Goal: Task Accomplishment & Management: Complete application form

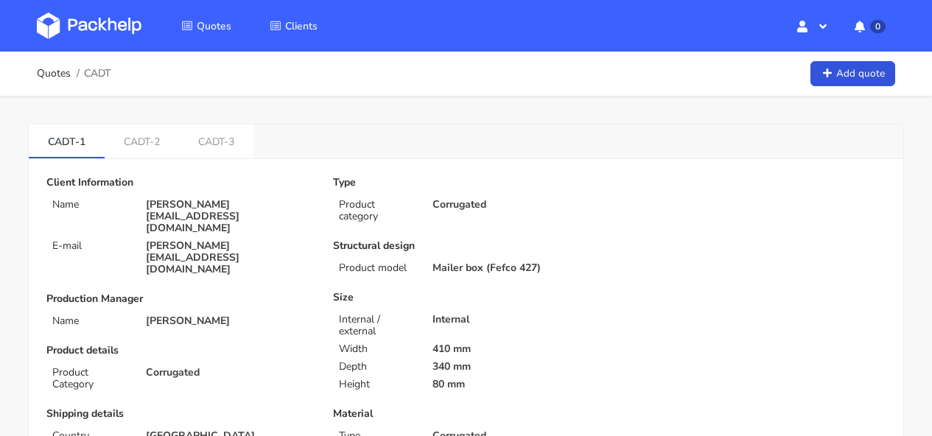
click at [97, 23] on img at bounding box center [89, 26] width 105 height 27
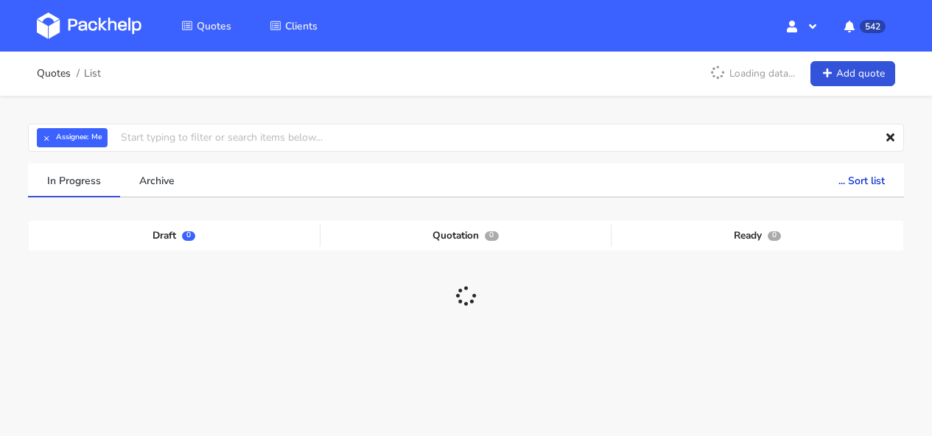
scroll to position [21, 0]
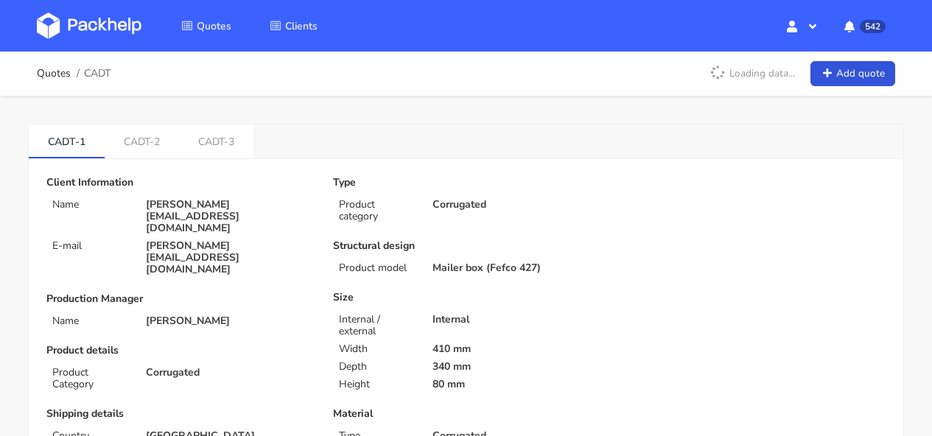
click at [112, 16] on img at bounding box center [89, 26] width 105 height 27
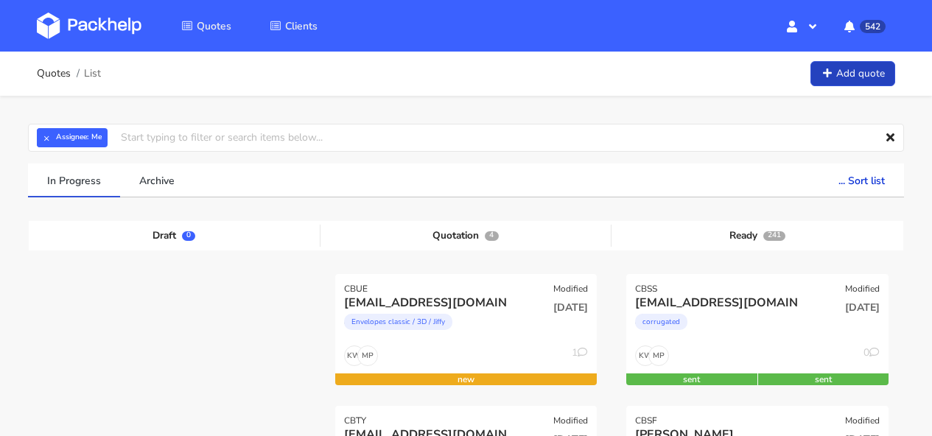
click at [871, 79] on link "Add quote" at bounding box center [852, 74] width 85 height 26
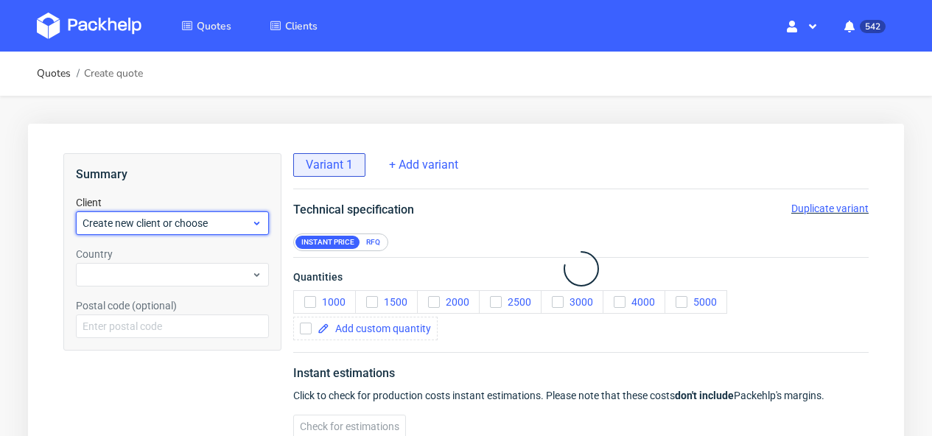
click at [186, 214] on div "Create new client or choose" at bounding box center [172, 223] width 193 height 24
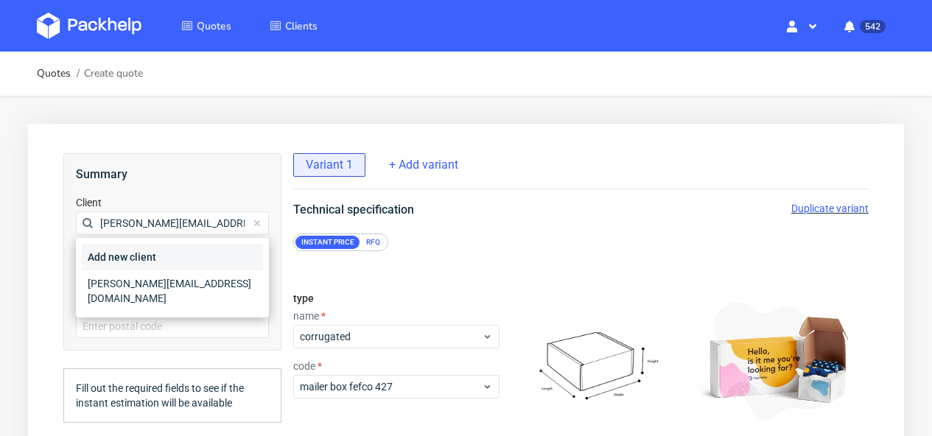
type input "[PERSON_NAME][EMAIL_ADDRESS][DOMAIN_NAME]"
click at [169, 254] on div "Add new client" at bounding box center [172, 257] width 181 height 27
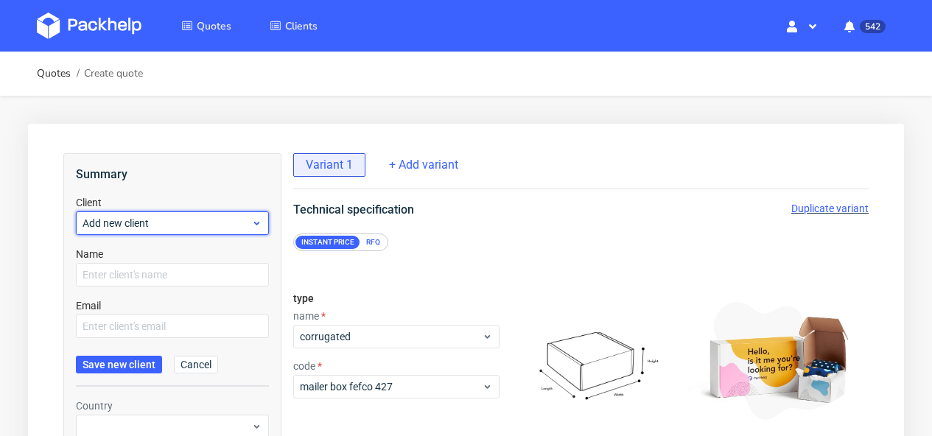
click at [180, 230] on span "Add new client" at bounding box center [167, 223] width 169 height 15
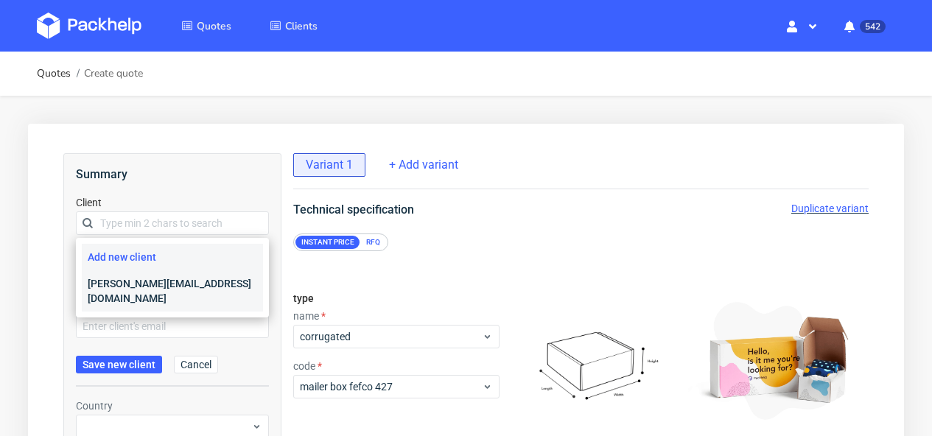
click at [169, 290] on div "[PERSON_NAME][EMAIL_ADDRESS][DOMAIN_NAME]" at bounding box center [172, 290] width 181 height 41
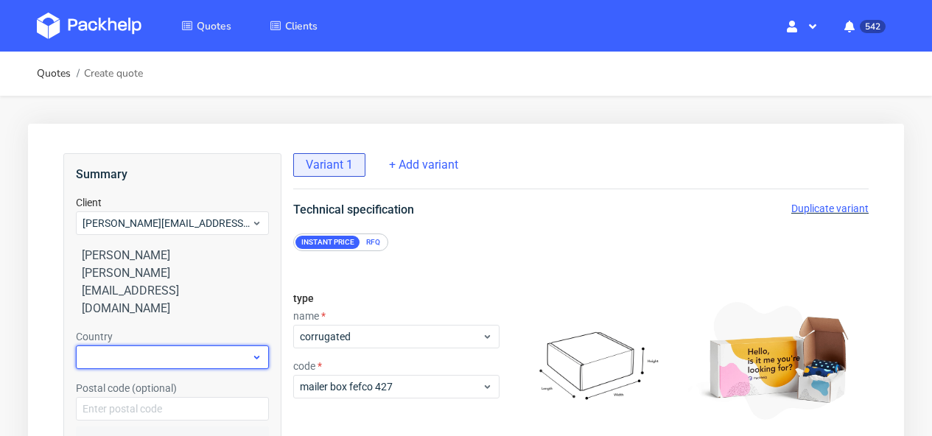
click at [200, 346] on div at bounding box center [172, 358] width 193 height 24
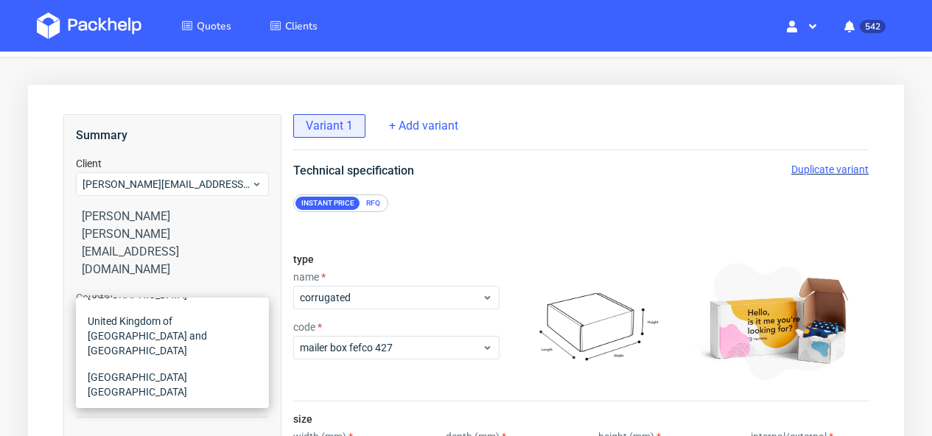
scroll to position [124, 0]
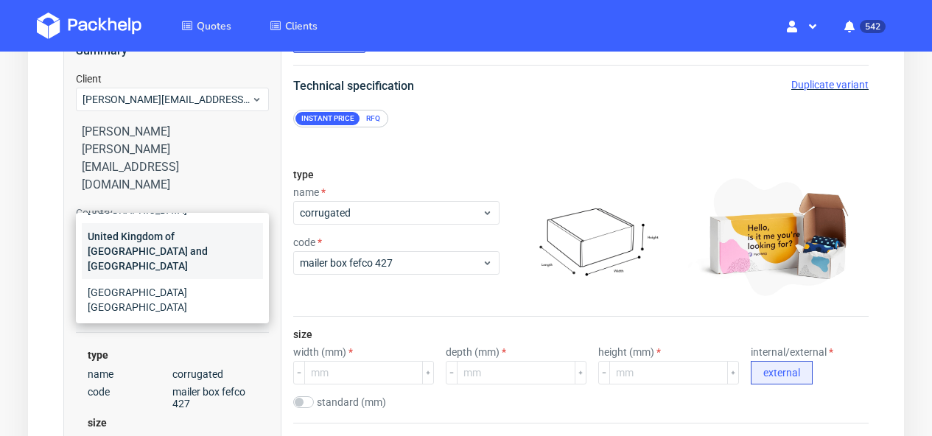
type input "uni"
click at [197, 228] on div "United Kingdom of [GEOGRAPHIC_DATA] and [GEOGRAPHIC_DATA]" at bounding box center [172, 251] width 181 height 56
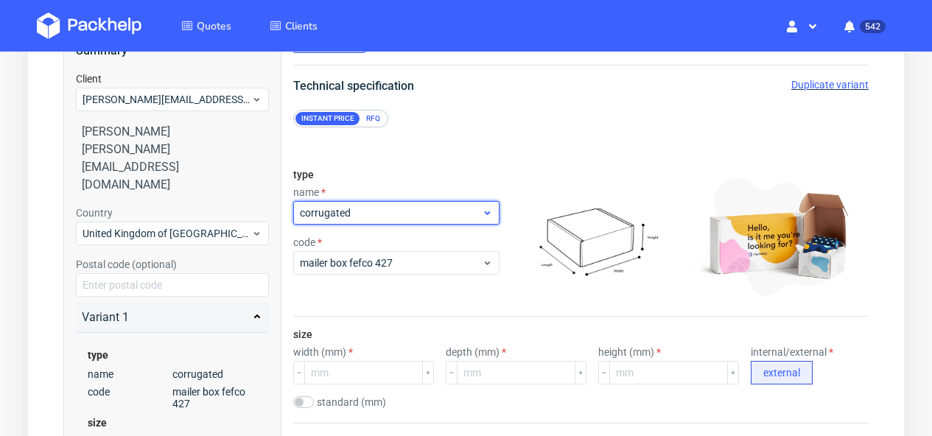
click at [414, 214] on span "corrugated" at bounding box center [391, 213] width 182 height 15
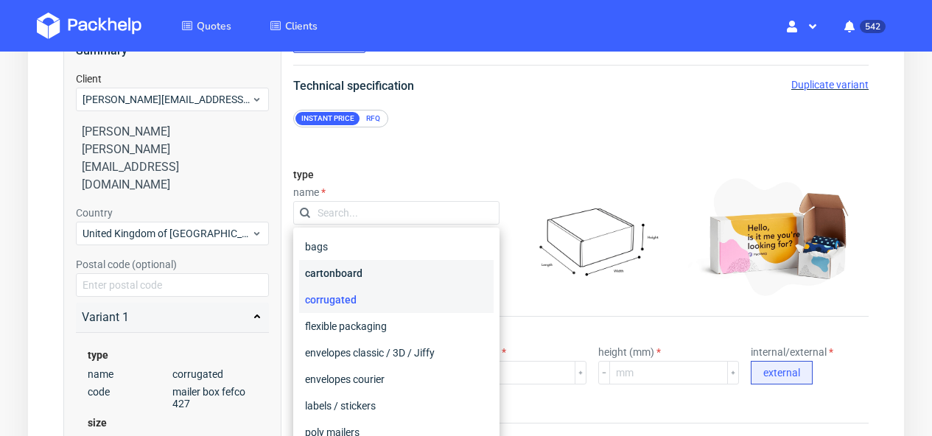
click at [385, 277] on div "cartonboard" at bounding box center [396, 273] width 194 height 27
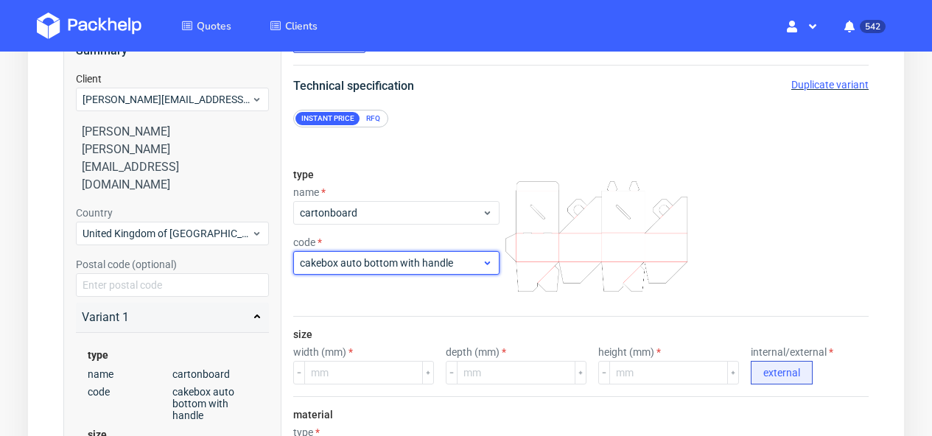
click at [431, 258] on span "cakebox auto bottom with handle" at bounding box center [391, 263] width 182 height 15
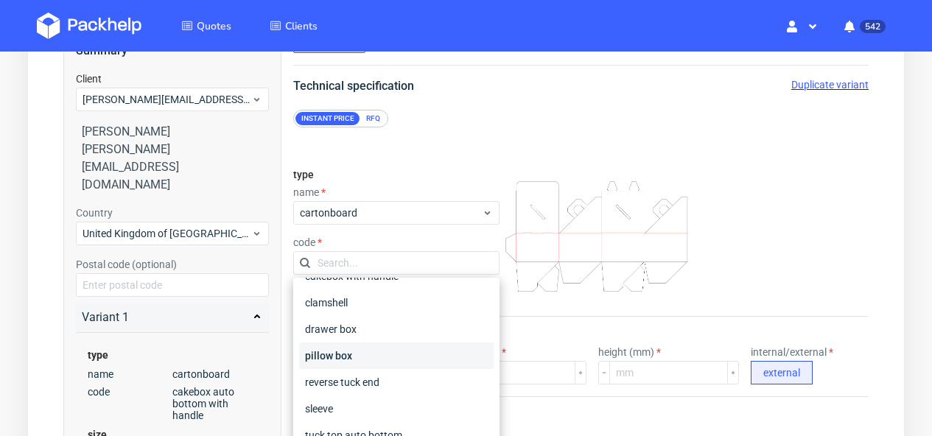
scroll to position [56, 0]
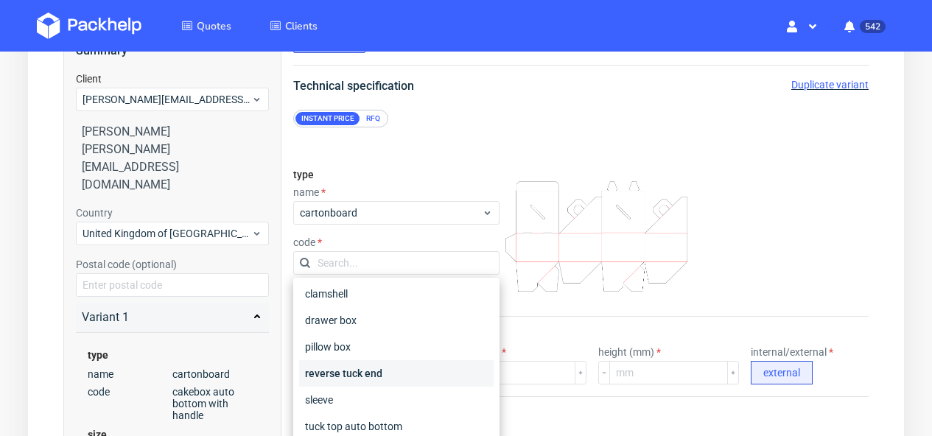
click at [385, 365] on div "reverse tuck end" at bounding box center [396, 373] width 194 height 27
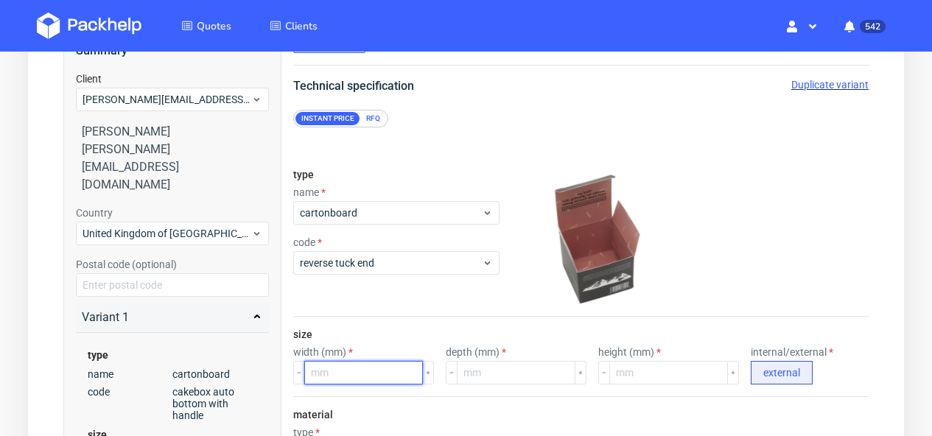
click at [362, 371] on input "number" at bounding box center [363, 373] width 119 height 24
type input "260"
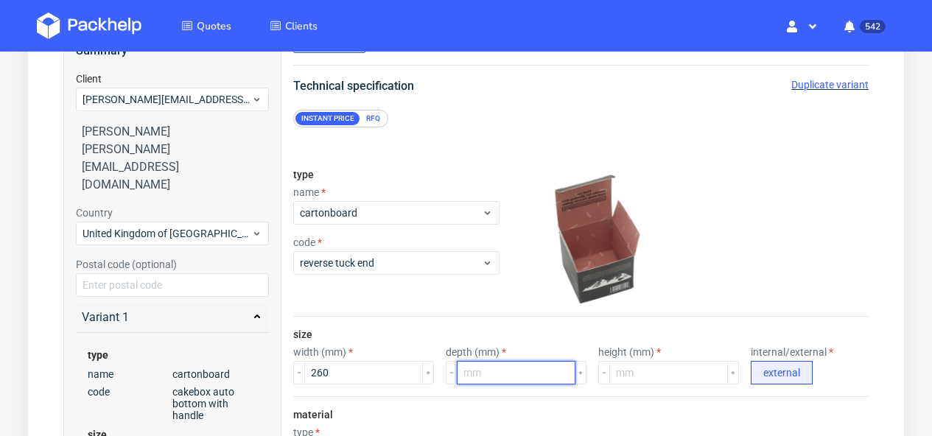
click at [492, 368] on input "number" at bounding box center [516, 373] width 119 height 24
click at [494, 371] on input "number" at bounding box center [516, 373] width 119 height 24
type input "260"
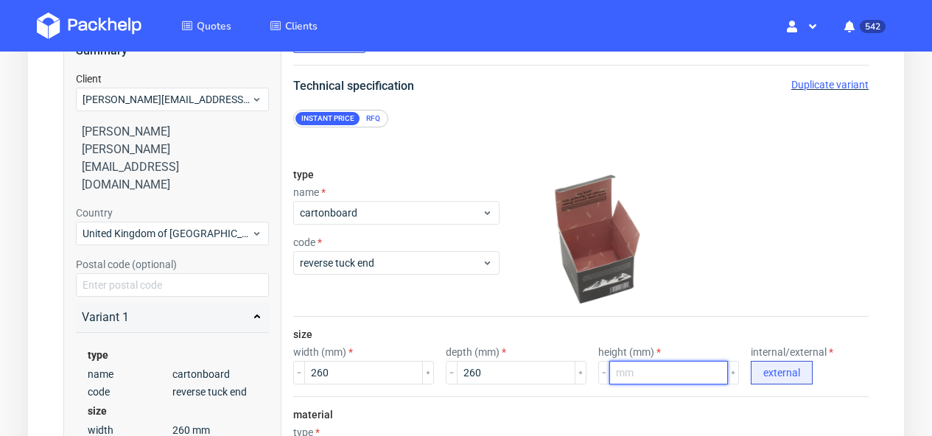
click at [656, 368] on input "number" at bounding box center [668, 373] width 119 height 24
type input "145"
click at [740, 248] on div at bounding box center [686, 236] width 363 height 147
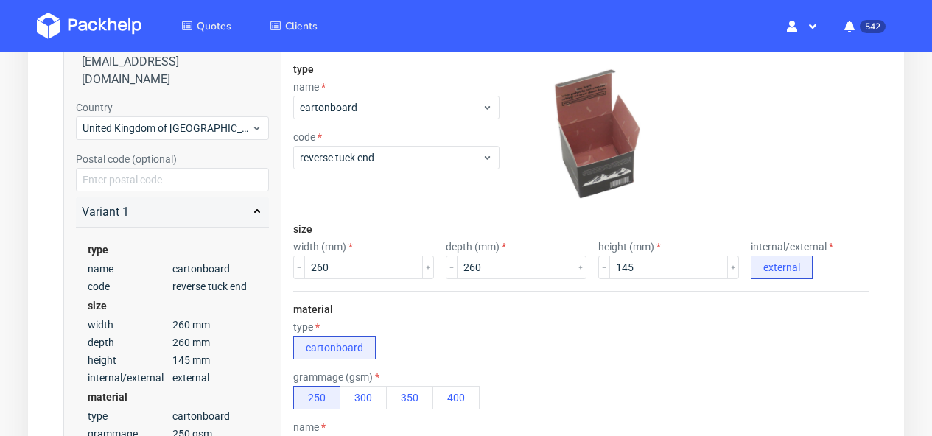
scroll to position [300, 0]
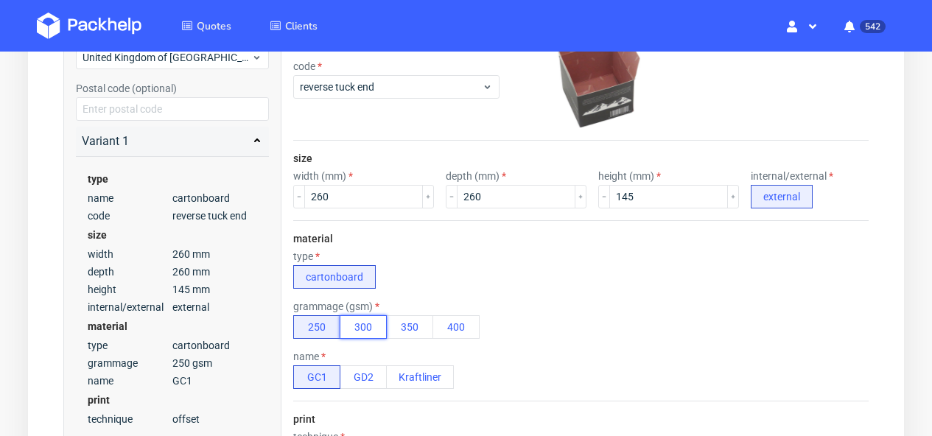
click at [370, 326] on button "300" at bounding box center [363, 327] width 47 height 24
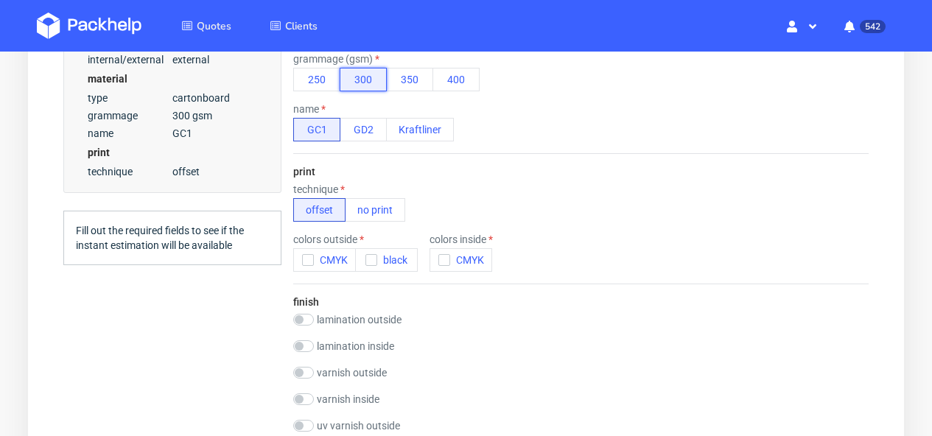
scroll to position [672, 0]
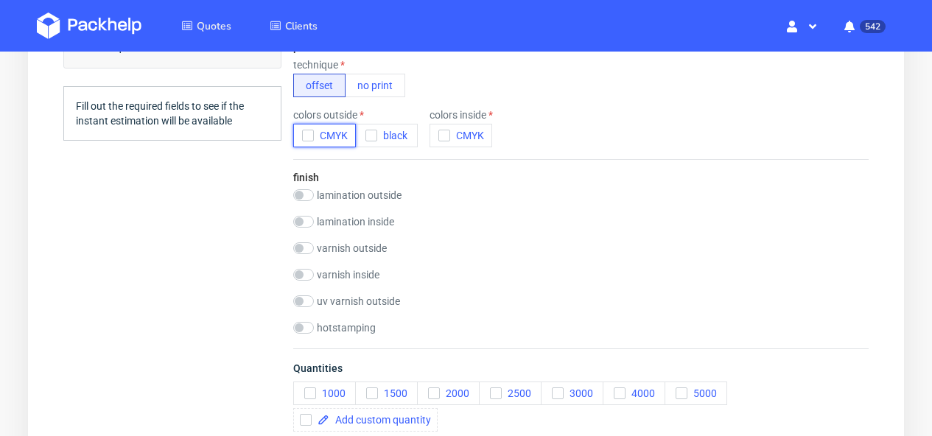
click at [319, 133] on span "CMYK" at bounding box center [331, 136] width 34 height 12
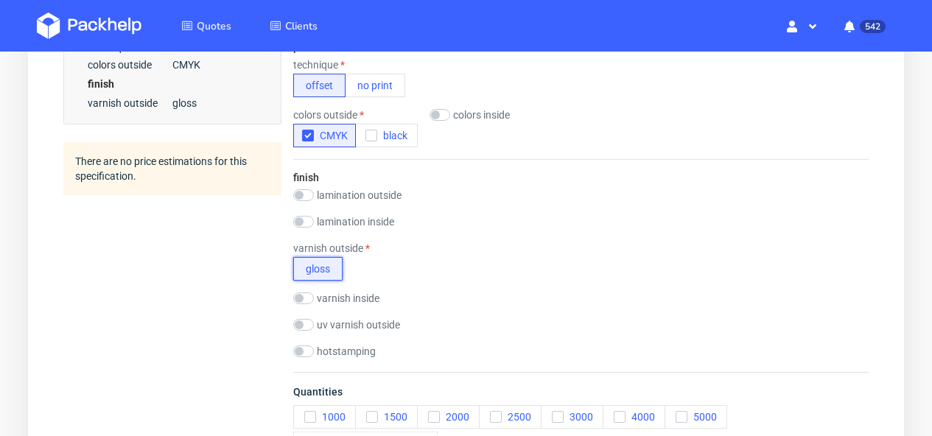
click at [320, 273] on button "gloss" at bounding box center [317, 269] width 49 height 24
click at [307, 302] on input "checkbox" at bounding box center [303, 298] width 21 height 12
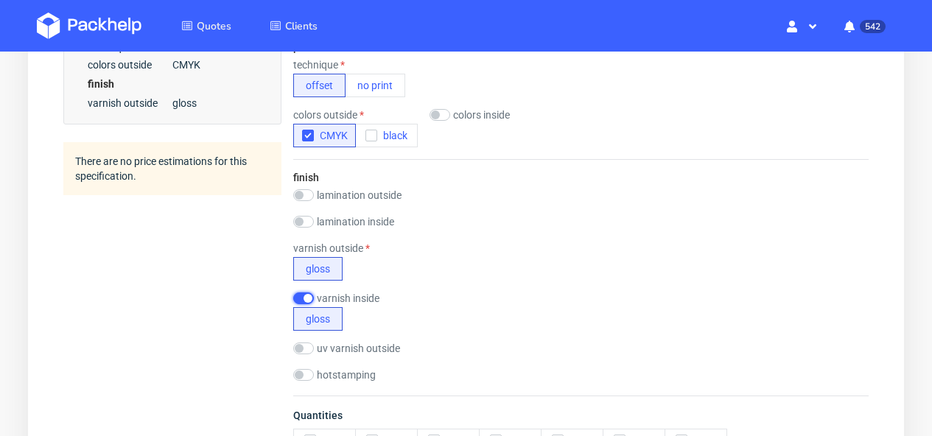
click at [307, 302] on input "checkbox" at bounding box center [303, 298] width 21 height 12
checkbox input "false"
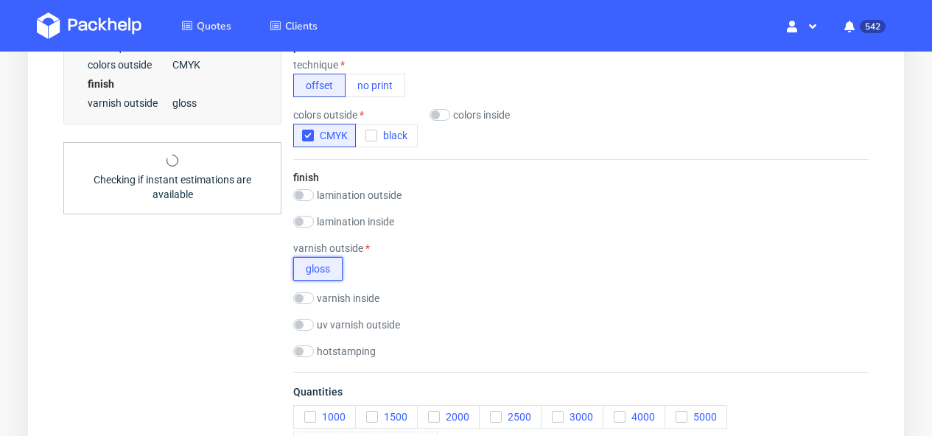
click at [315, 274] on button "gloss" at bounding box center [317, 269] width 49 height 24
click at [317, 267] on button "gloss" at bounding box center [317, 269] width 49 height 24
click at [317, 266] on button "gloss" at bounding box center [317, 269] width 49 height 24
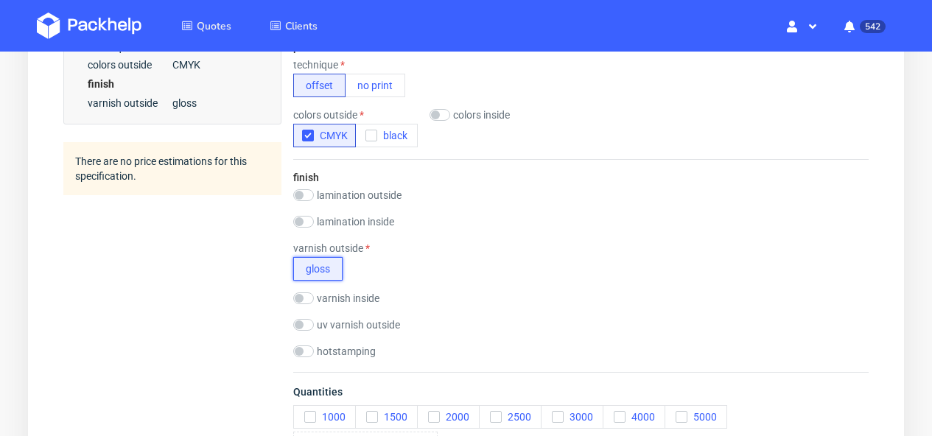
click at [317, 266] on button "gloss" at bounding box center [317, 269] width 49 height 24
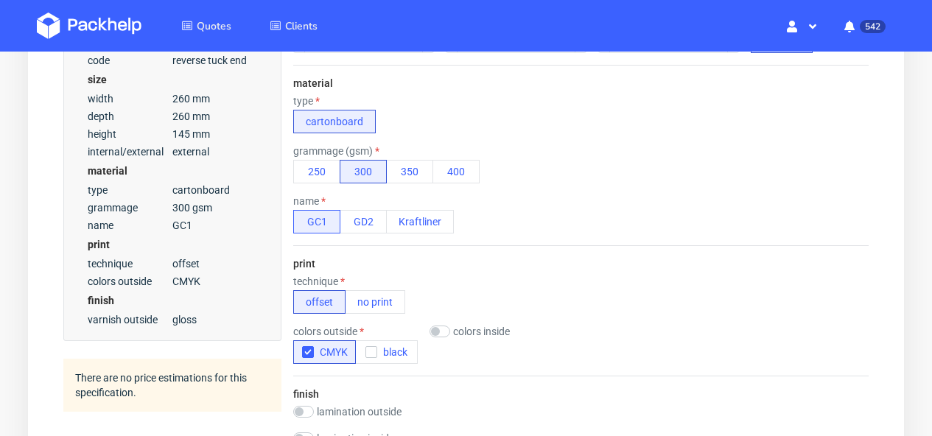
scroll to position [189, 0]
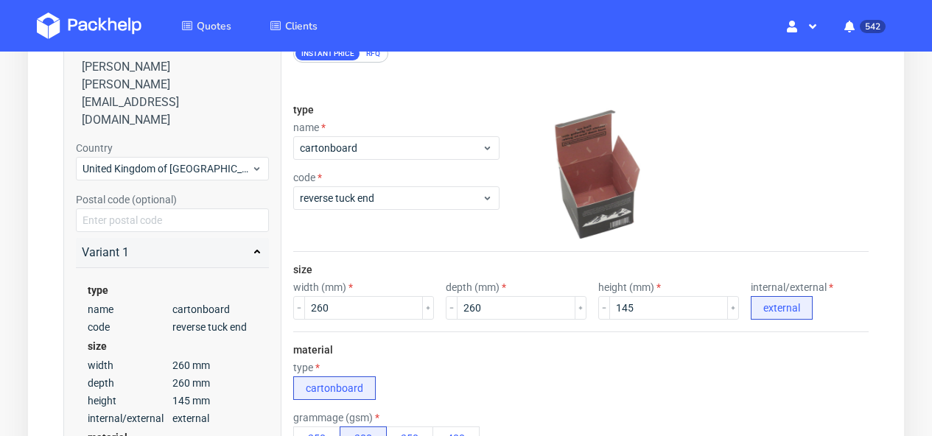
click at [382, 53] on div "RFQ" at bounding box center [373, 53] width 26 height 13
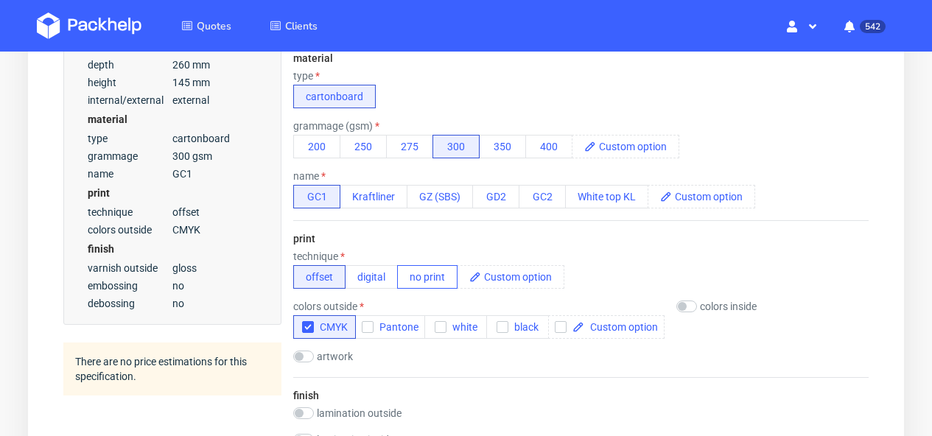
scroll to position [641, 0]
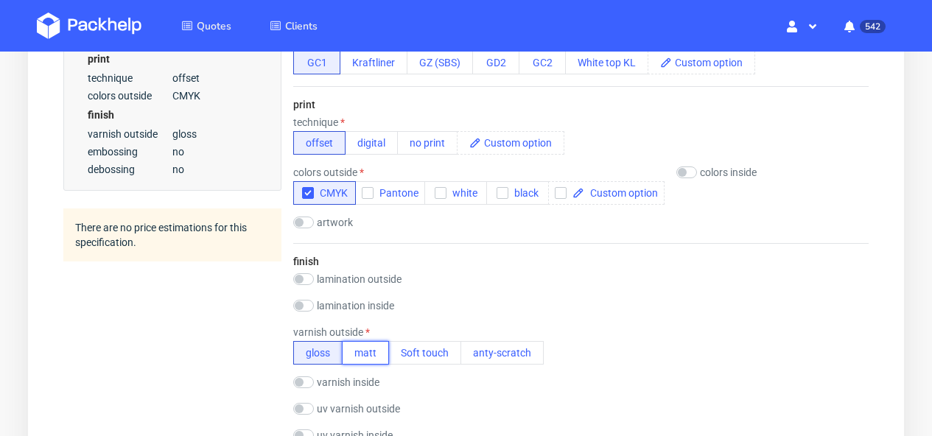
click at [379, 348] on button "matt" at bounding box center [365, 353] width 47 height 24
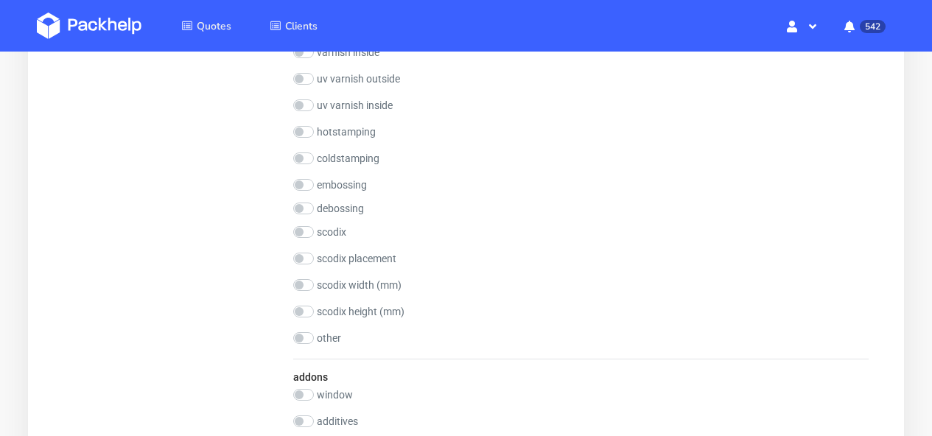
scroll to position [1482, 0]
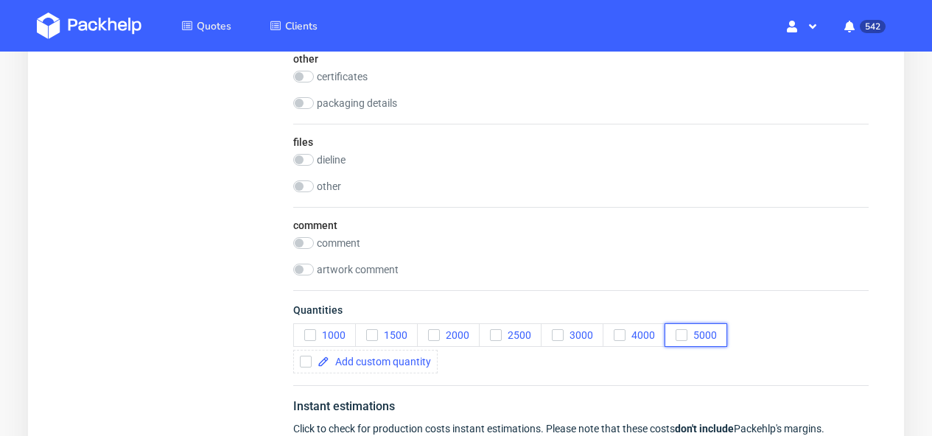
click at [690, 329] on button "5000" at bounding box center [695, 335] width 63 height 24
click at [356, 357] on span at bounding box center [380, 362] width 102 height 10
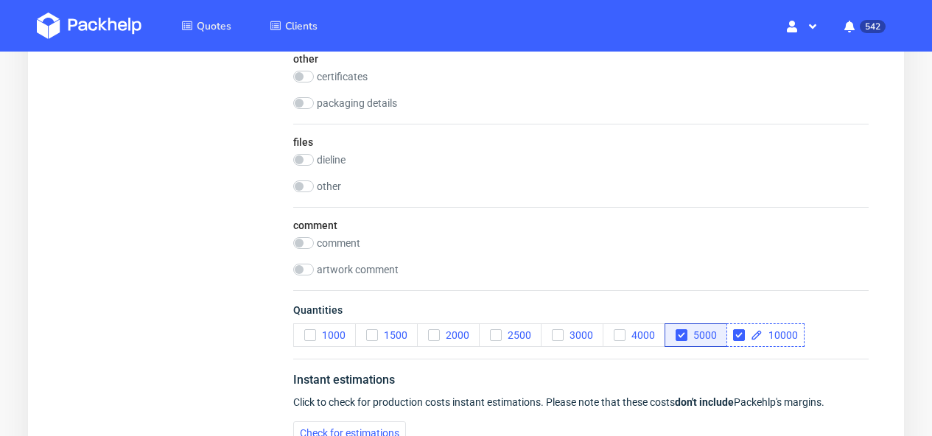
checkbox input "true"
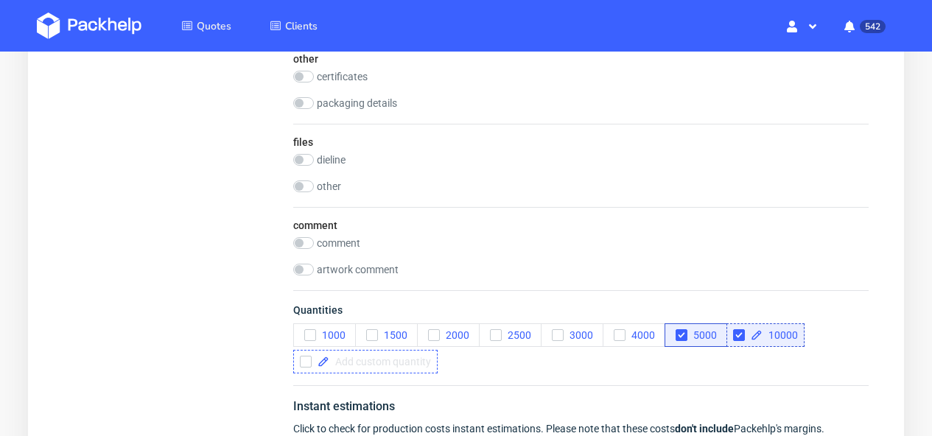
click at [346, 361] on span at bounding box center [380, 362] width 102 height 10
checkbox input "true"
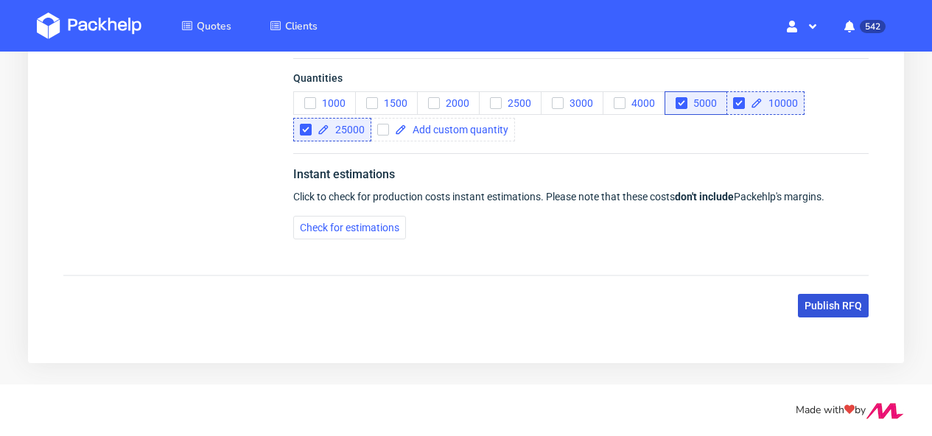
click at [827, 301] on span "Publish RFQ" at bounding box center [832, 306] width 57 height 10
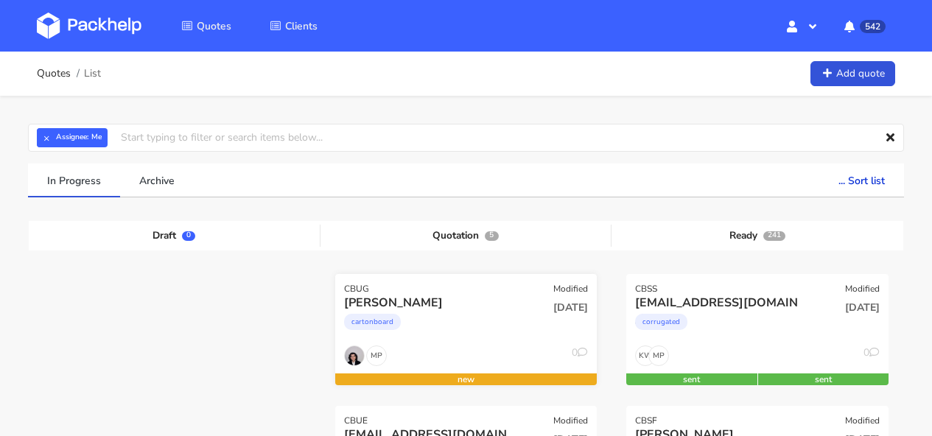
click at [502, 286] on div "CBUG Modified" at bounding box center [466, 284] width 262 height 21
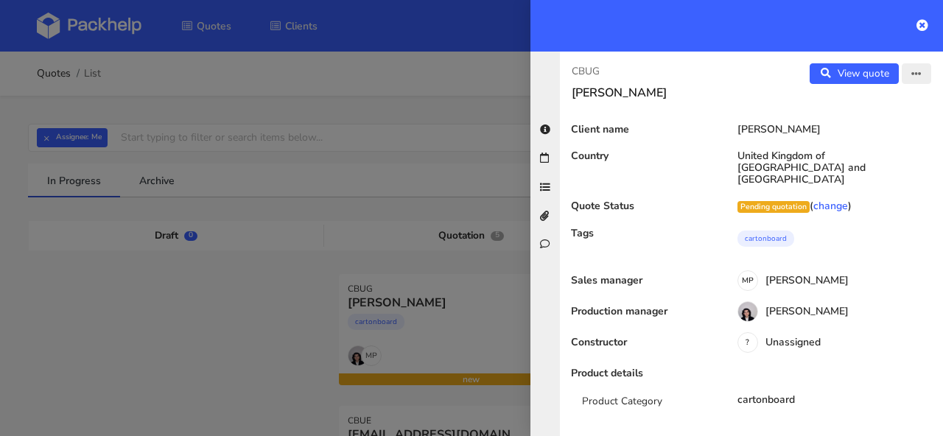
click at [908, 68] on button "button" at bounding box center [916, 73] width 29 height 21
click at [862, 106] on link "Edit quote" at bounding box center [869, 104] width 130 height 24
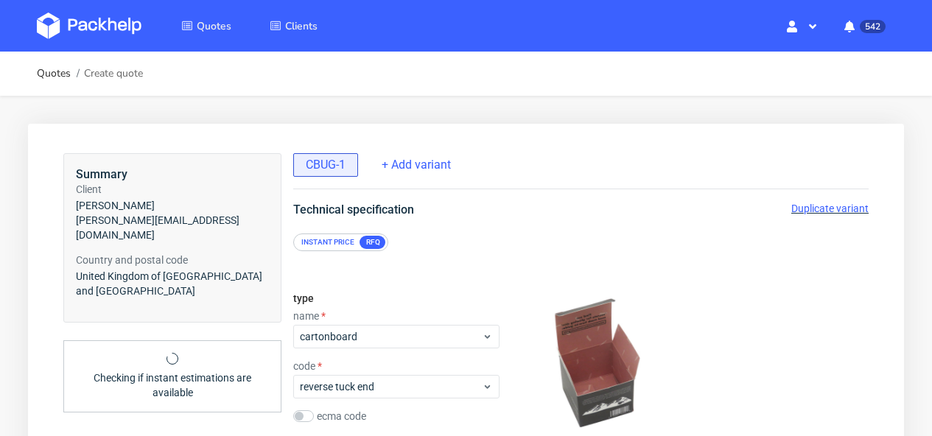
click at [824, 206] on span "Duplicate variant" at bounding box center [829, 209] width 77 height 12
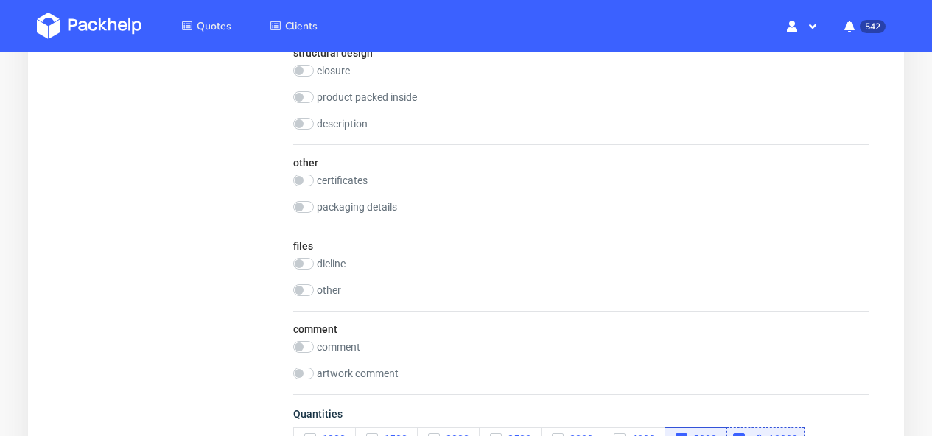
scroll to position [1642, 0]
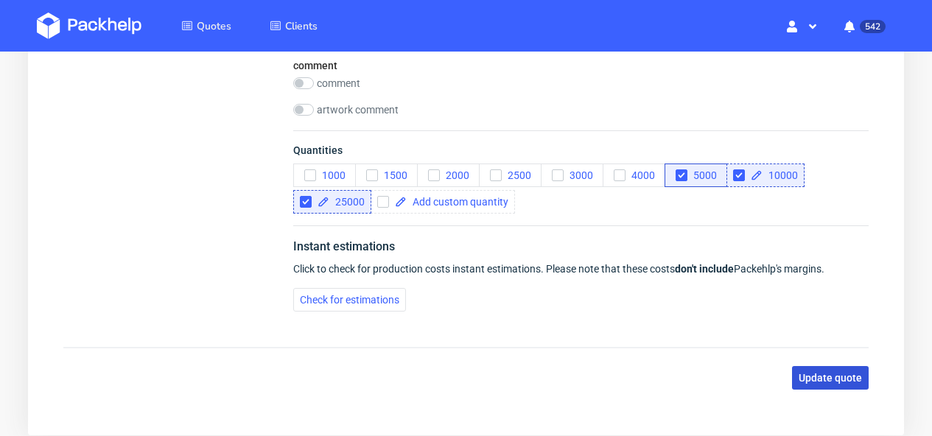
click at [840, 384] on button "Update quote" at bounding box center [830, 378] width 77 height 24
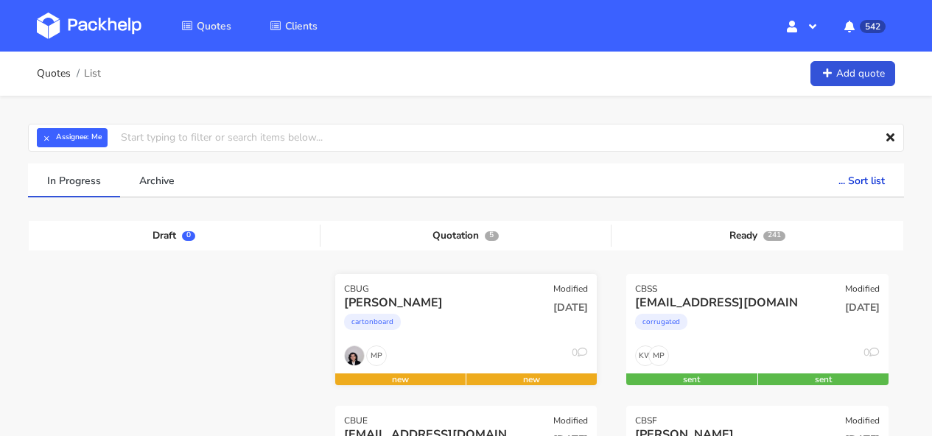
click at [524, 287] on div "CBUG Modified" at bounding box center [466, 284] width 262 height 21
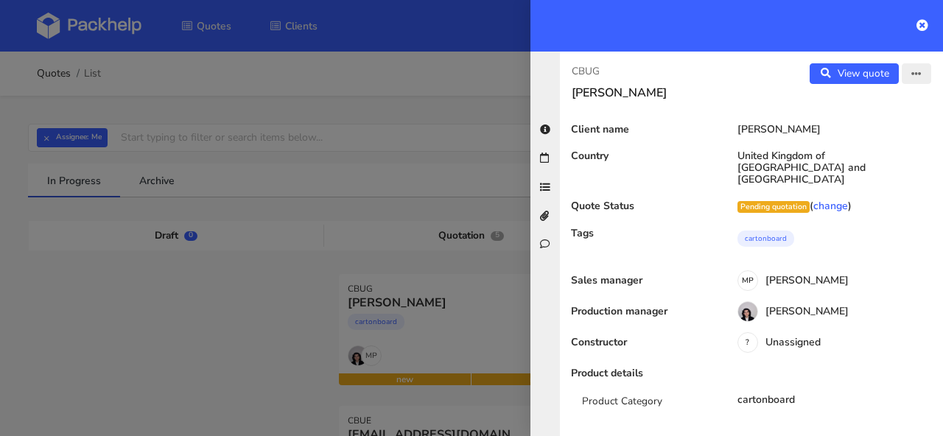
click at [902, 76] on button "button" at bounding box center [916, 73] width 29 height 21
click at [877, 108] on link "Edit quote" at bounding box center [869, 104] width 130 height 24
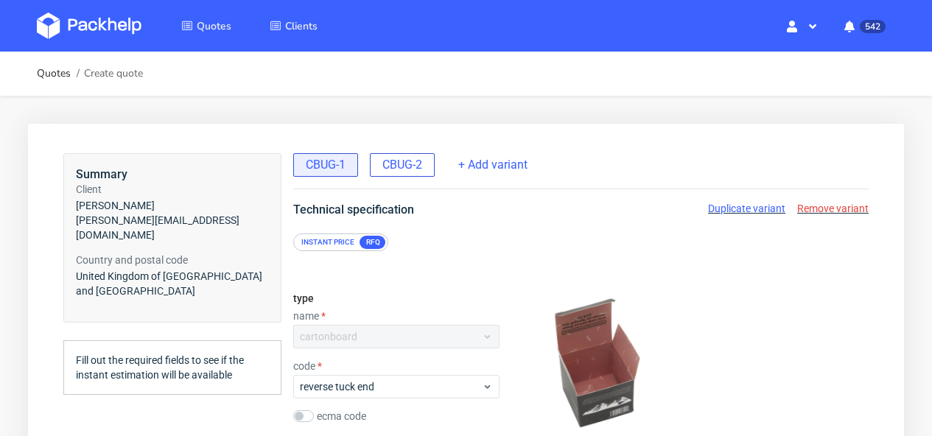
click at [407, 157] on span "CBUG-2" at bounding box center [402, 165] width 40 height 16
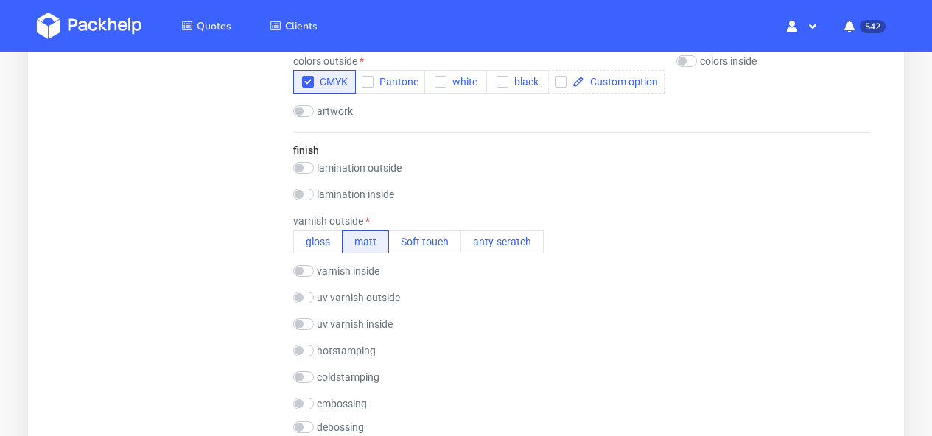
scroll to position [769, 0]
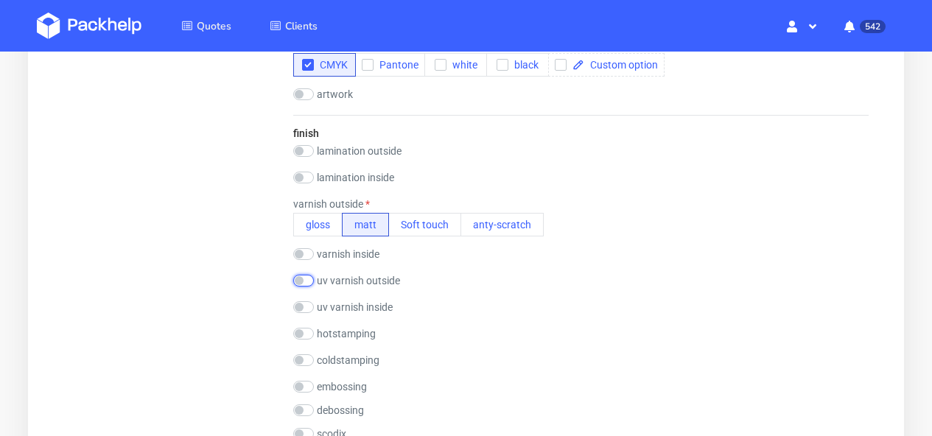
click at [308, 281] on input "checkbox" at bounding box center [303, 281] width 21 height 12
checkbox input "true"
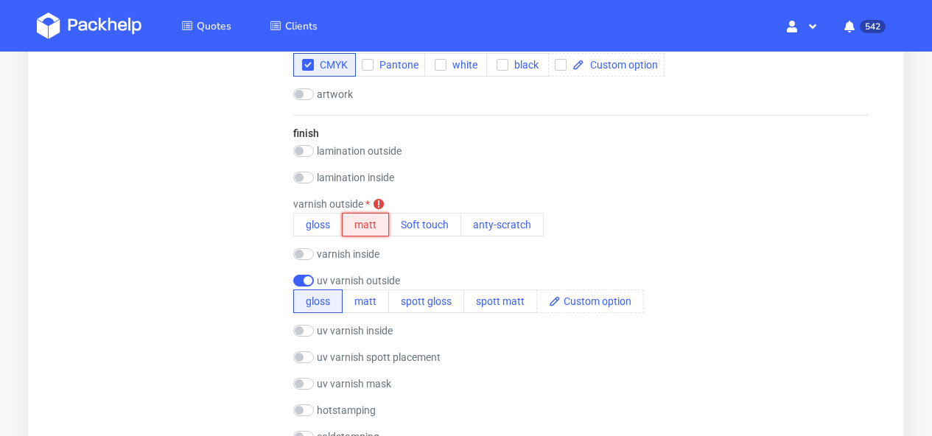
drag, startPoint x: 363, startPoint y: 236, endPoint x: 367, endPoint y: 229, distance: 7.6
click at [363, 236] on button "matt" at bounding box center [365, 225] width 47 height 24
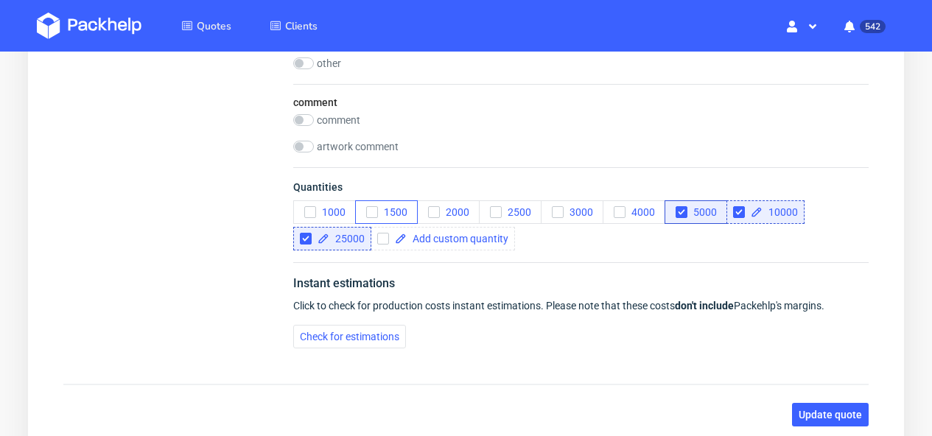
scroll to position [1651, 0]
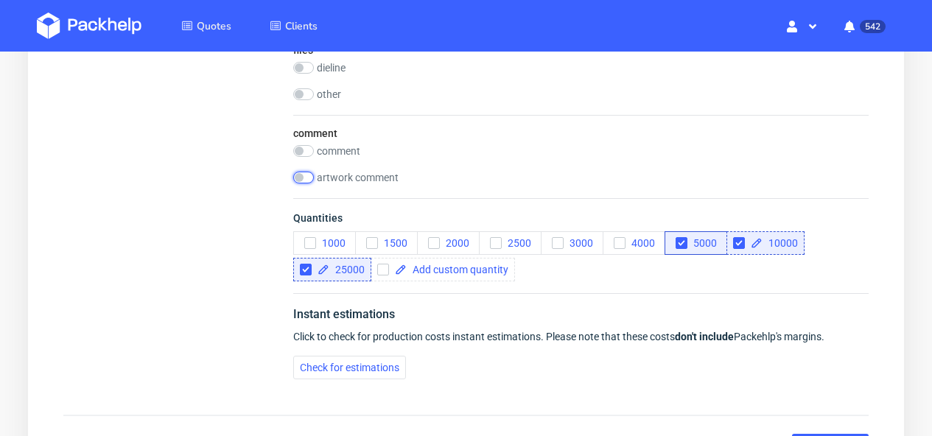
click at [306, 178] on input "checkbox" at bounding box center [303, 178] width 21 height 12
checkbox input "true"
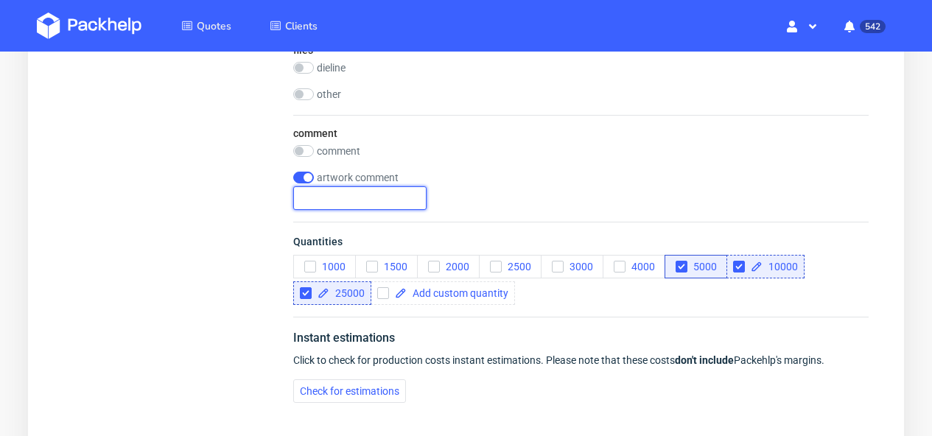
click at [349, 197] on input "text" at bounding box center [359, 198] width 133 height 24
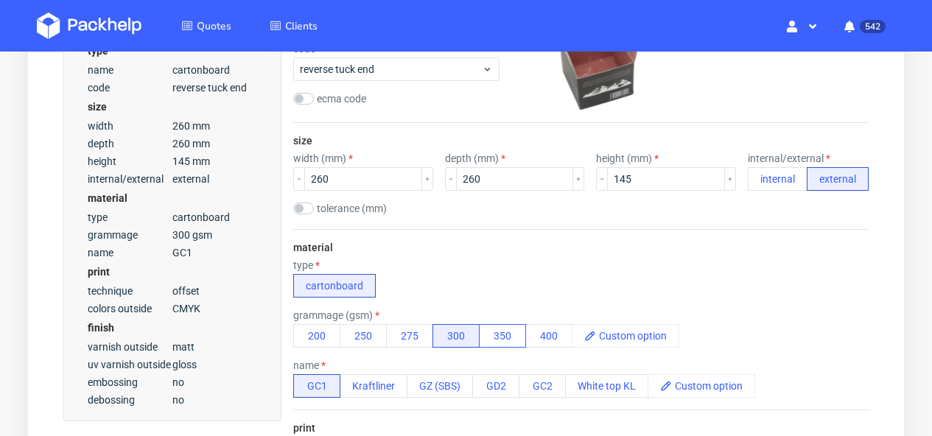
scroll to position [450, 0]
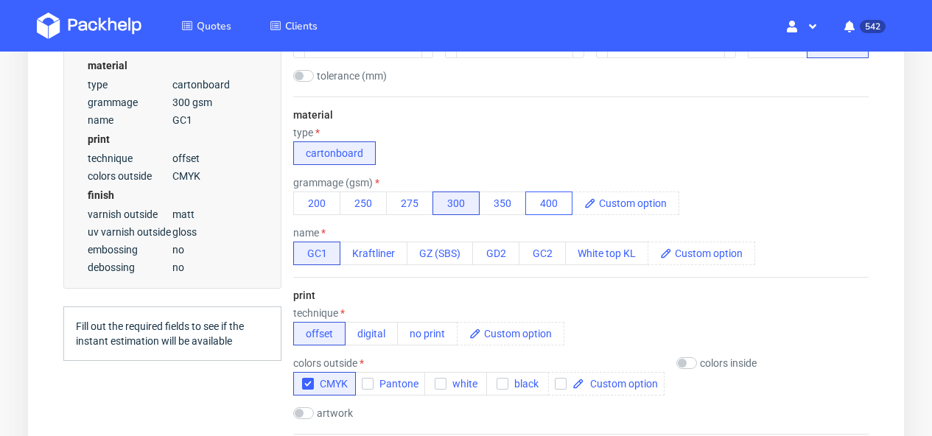
type input "word "Awake" in UV gloss"
click at [561, 204] on button "400" at bounding box center [548, 204] width 47 height 24
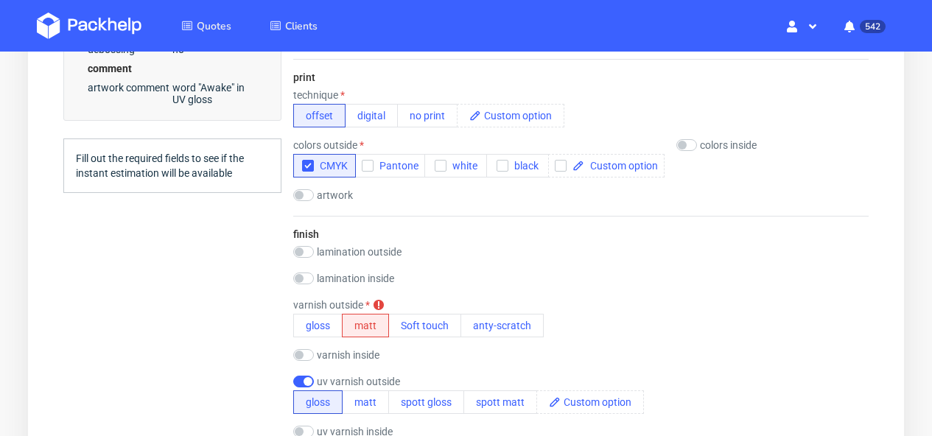
scroll to position [805, 0]
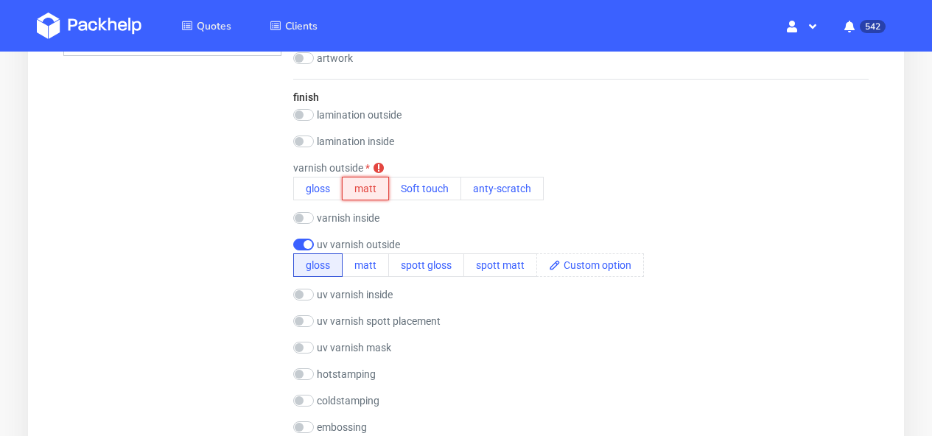
click at [377, 178] on button "matt" at bounding box center [365, 189] width 47 height 24
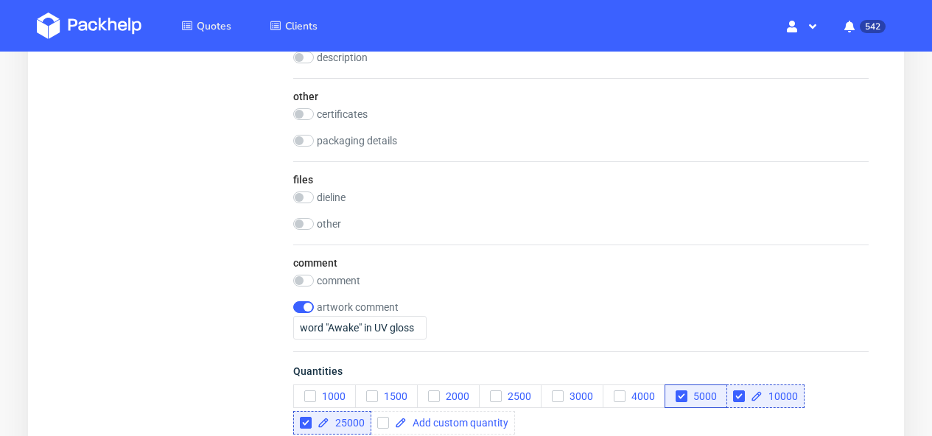
scroll to position [1814, 0]
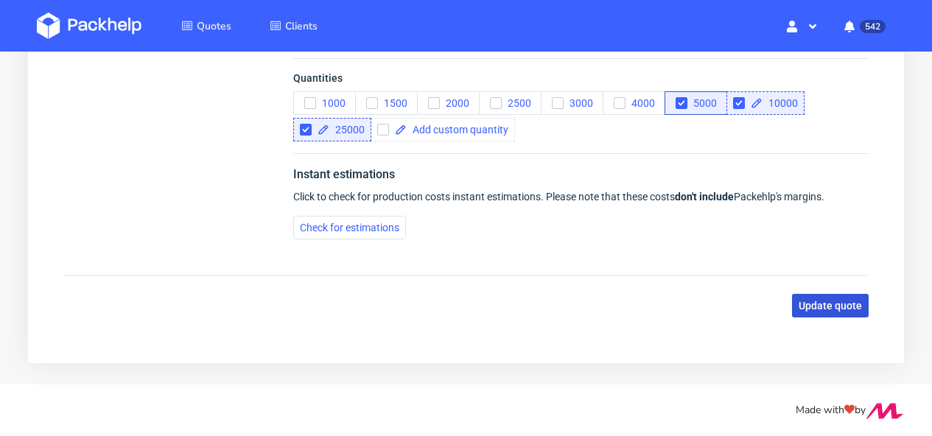
click at [833, 298] on button "Update quote" at bounding box center [830, 306] width 77 height 24
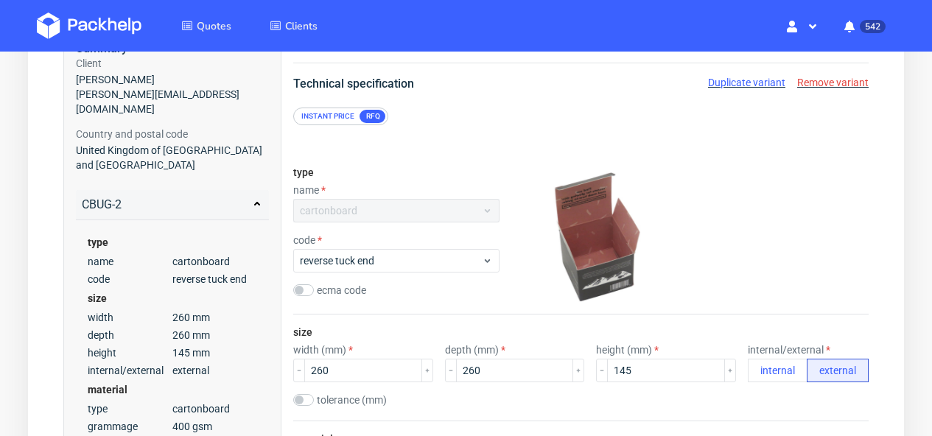
scroll to position [0, 0]
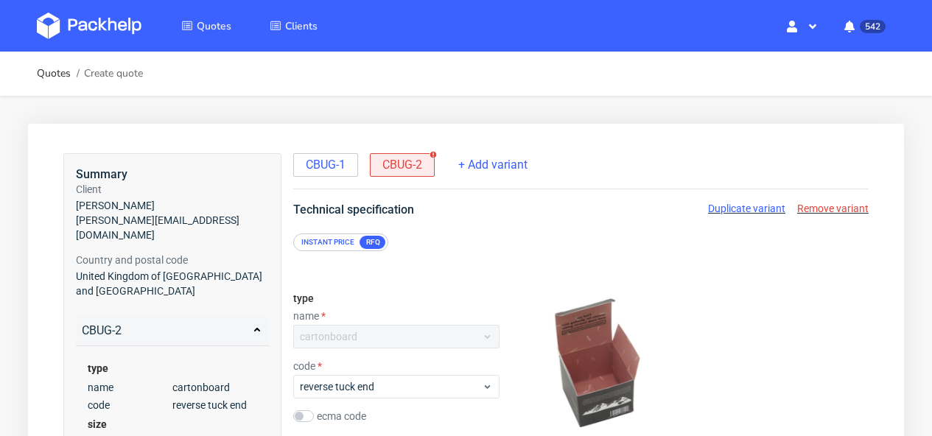
click at [420, 163] on span "CBUG-2" at bounding box center [402, 165] width 40 height 16
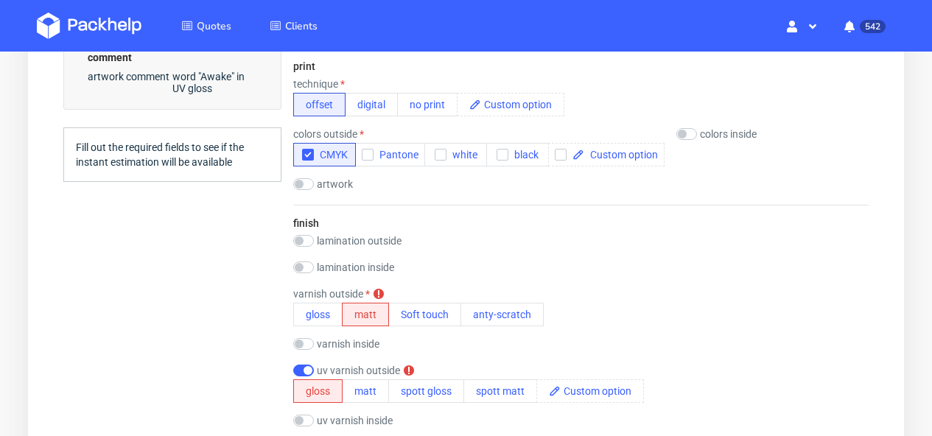
scroll to position [737, 0]
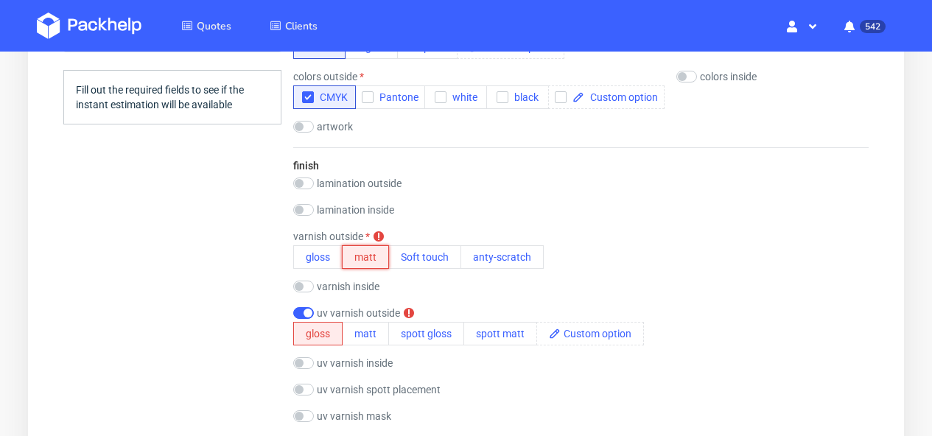
click at [372, 257] on button "matt" at bounding box center [365, 257] width 47 height 24
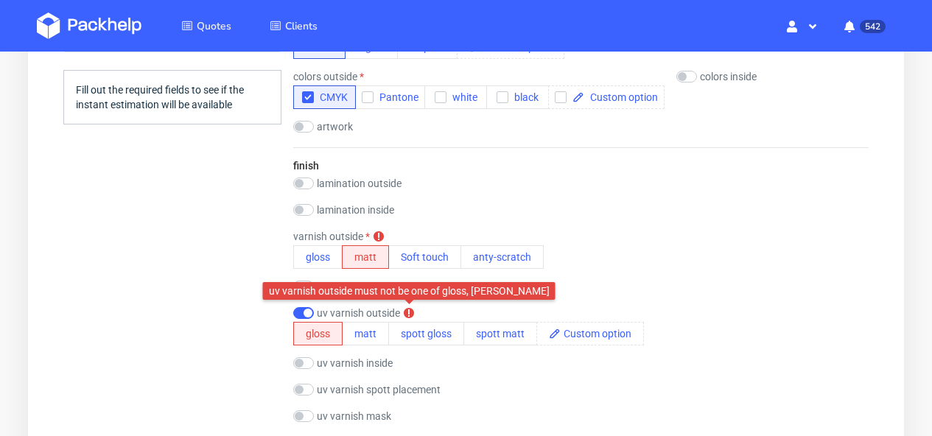
click at [410, 314] on use at bounding box center [409, 313] width 10 height 10
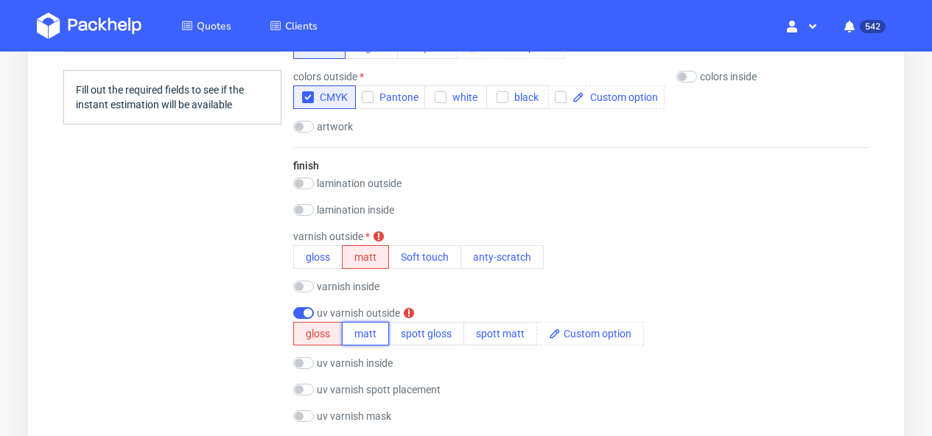
click at [383, 337] on button "matt" at bounding box center [365, 334] width 47 height 24
click at [314, 324] on button "gloss" at bounding box center [317, 334] width 49 height 24
click at [381, 255] on button "matt" at bounding box center [365, 257] width 47 height 24
click at [339, 327] on button "gloss" at bounding box center [317, 334] width 49 height 24
click at [309, 390] on input "checkbox" at bounding box center [303, 390] width 21 height 12
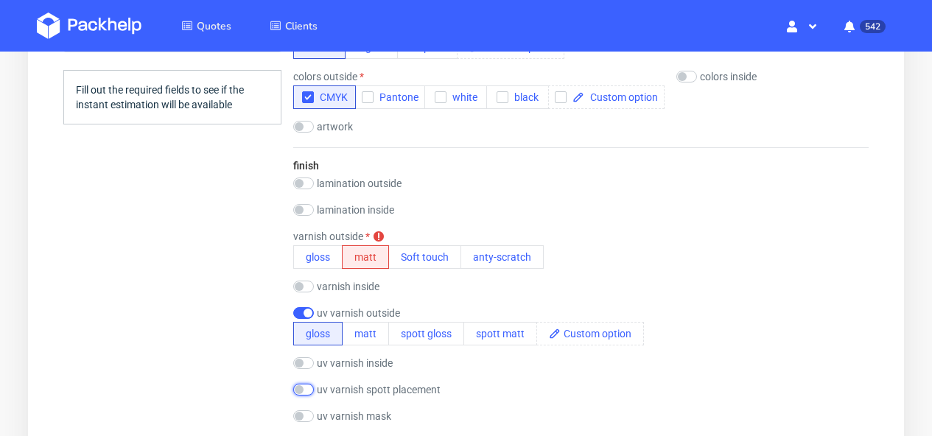
checkbox input "true"
click at [321, 330] on button "gloss" at bounding box center [317, 334] width 49 height 24
click at [363, 262] on button "matt" at bounding box center [365, 257] width 47 height 24
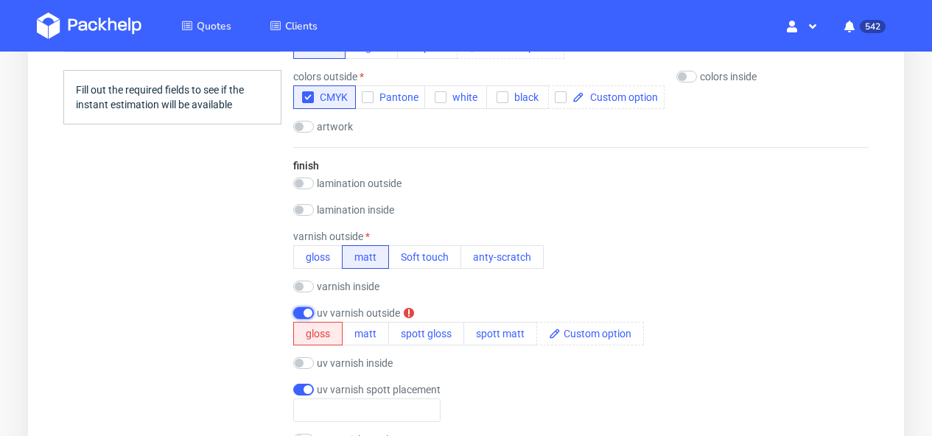
click at [297, 315] on input "checkbox" at bounding box center [303, 313] width 21 height 12
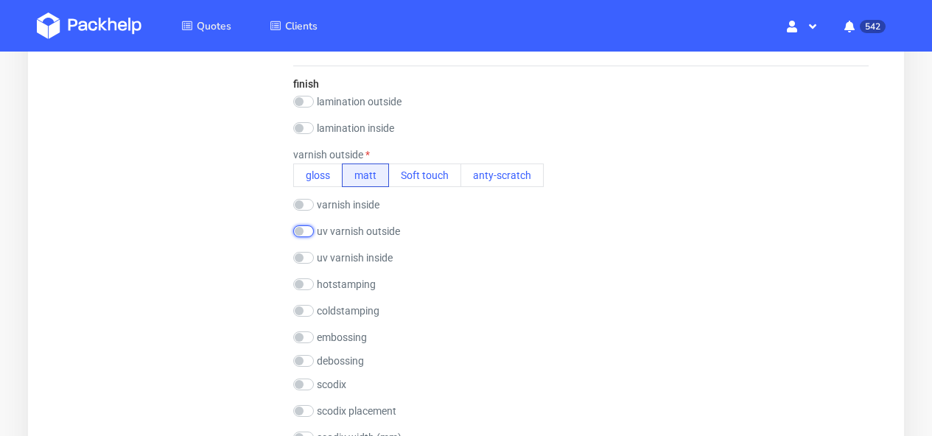
scroll to position [779, 0]
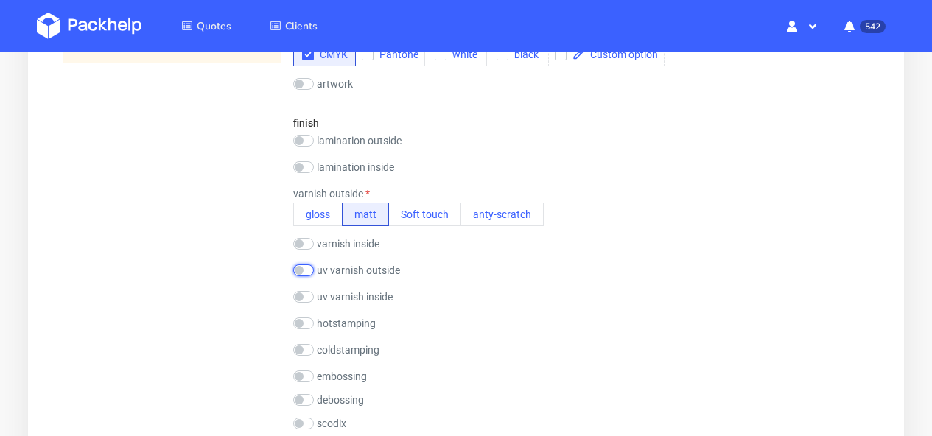
click at [309, 270] on input "checkbox" at bounding box center [303, 270] width 21 height 12
checkbox input "true"
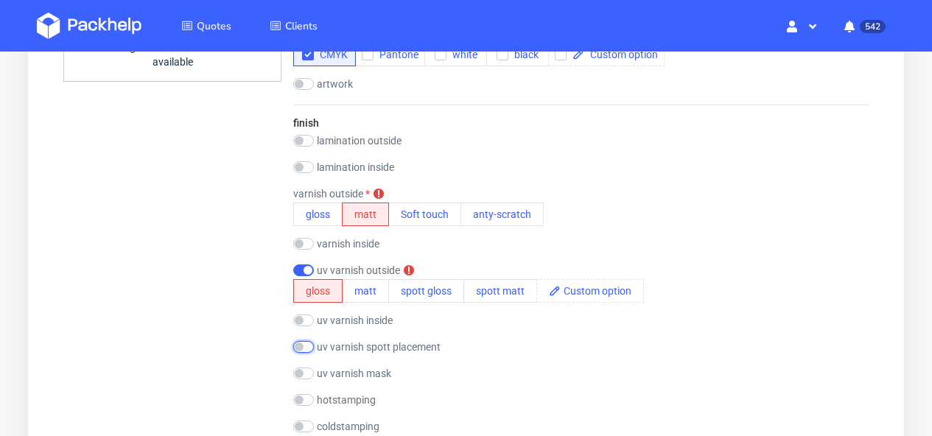
click at [306, 346] on input "checkbox" at bounding box center [303, 347] width 21 height 12
checkbox input "true"
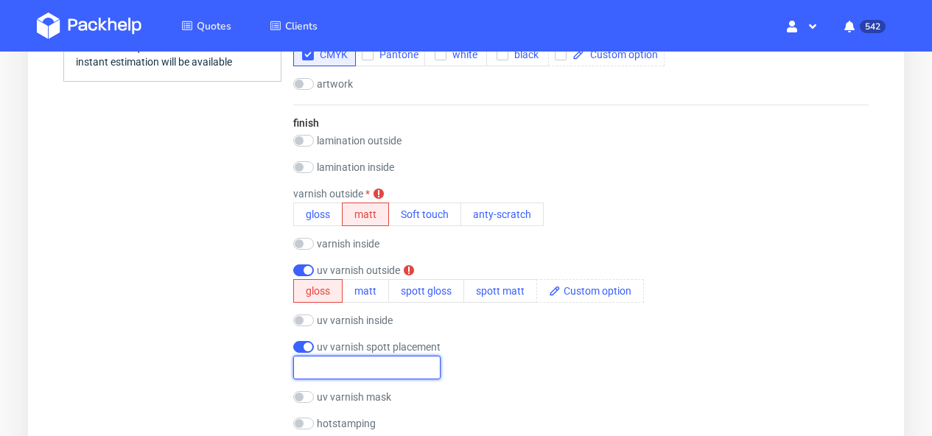
click at [326, 368] on input "text" at bounding box center [366, 368] width 147 height 24
type input "Awake word"
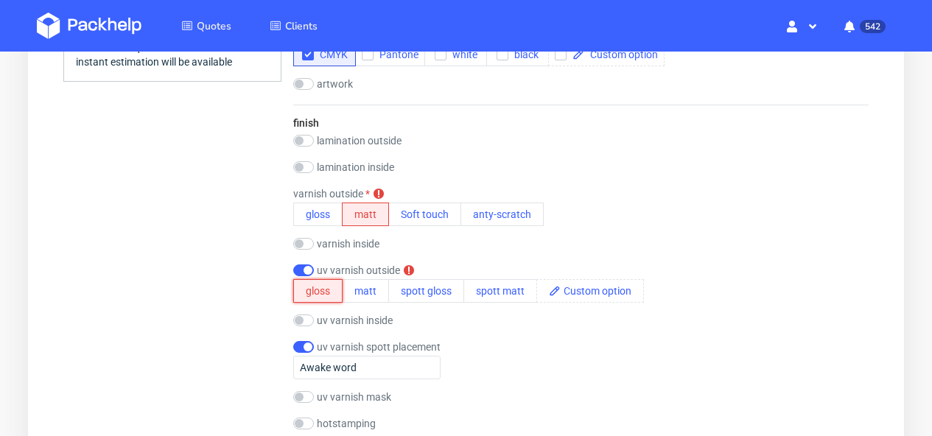
click at [318, 289] on button "gloss" at bounding box center [317, 291] width 49 height 24
click at [357, 220] on button "matt" at bounding box center [365, 215] width 47 height 24
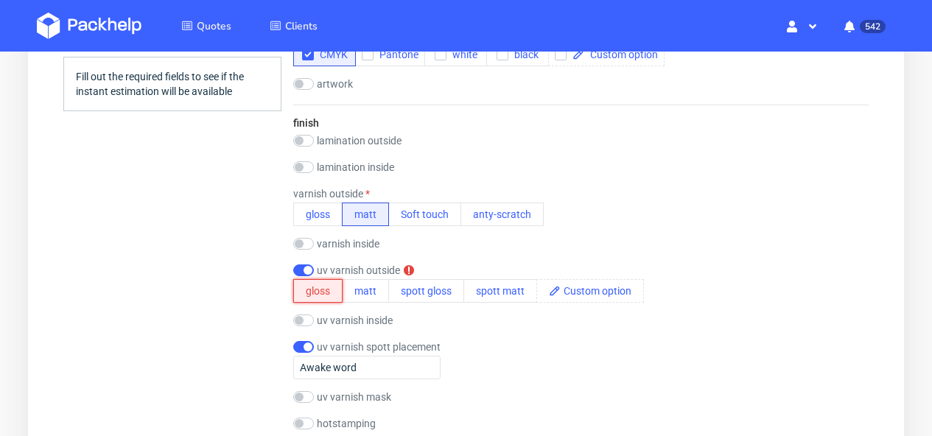
click at [326, 285] on button "gloss" at bounding box center [317, 291] width 49 height 24
click at [371, 218] on button "matt" at bounding box center [365, 215] width 47 height 24
click at [333, 282] on button "gloss" at bounding box center [317, 291] width 49 height 24
click at [384, 210] on button "matt" at bounding box center [365, 215] width 47 height 24
click at [306, 267] on input "checkbox" at bounding box center [303, 270] width 21 height 12
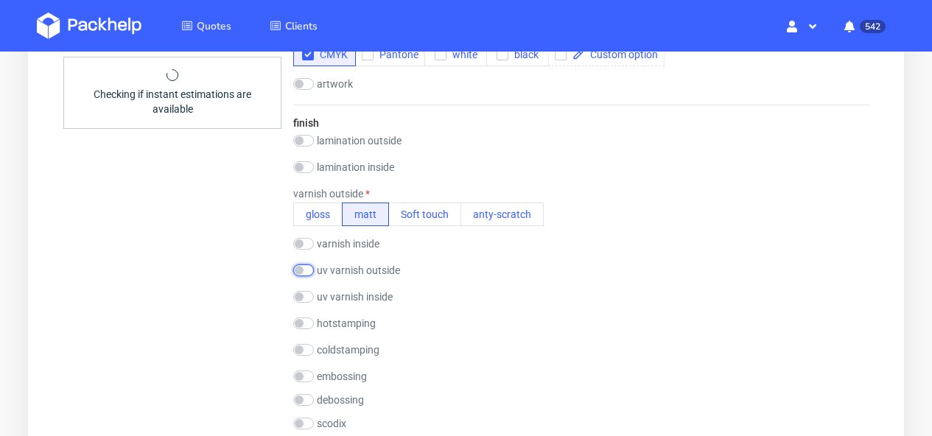
click at [311, 273] on input "checkbox" at bounding box center [303, 270] width 21 height 12
checkbox input "true"
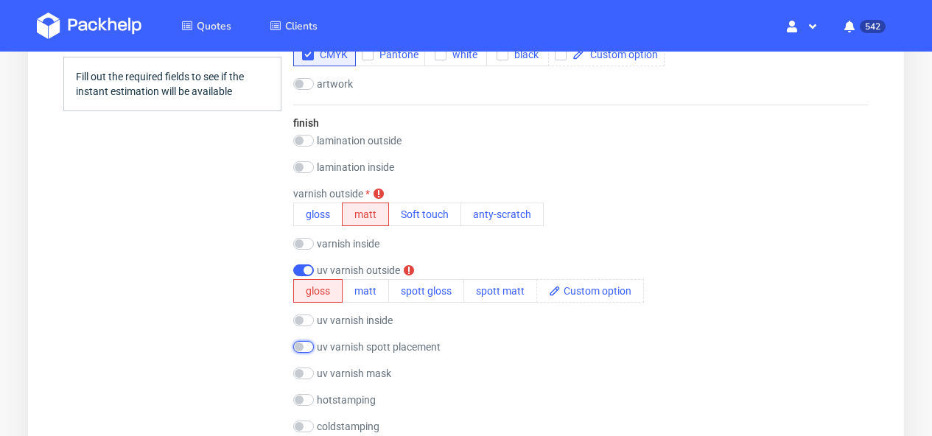
click at [308, 346] on input "checkbox" at bounding box center [303, 347] width 21 height 12
checkbox input "true"
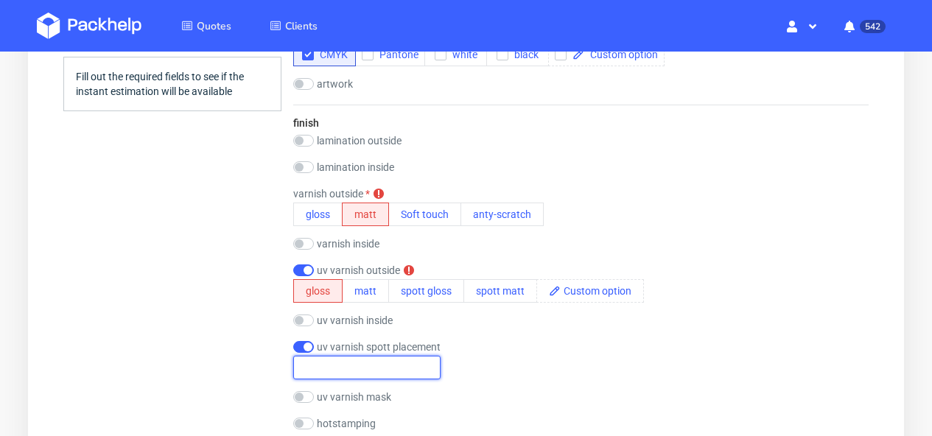
click at [333, 367] on input "text" at bounding box center [366, 368] width 147 height 24
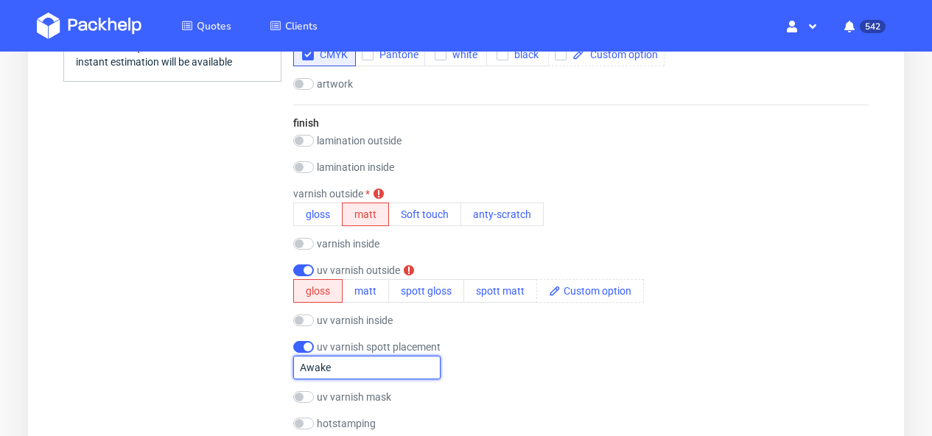
type input "Awake"
click at [556, 326] on div "uv varnish inside gloss matt spott gloss spott matt" at bounding box center [580, 322] width 575 height 15
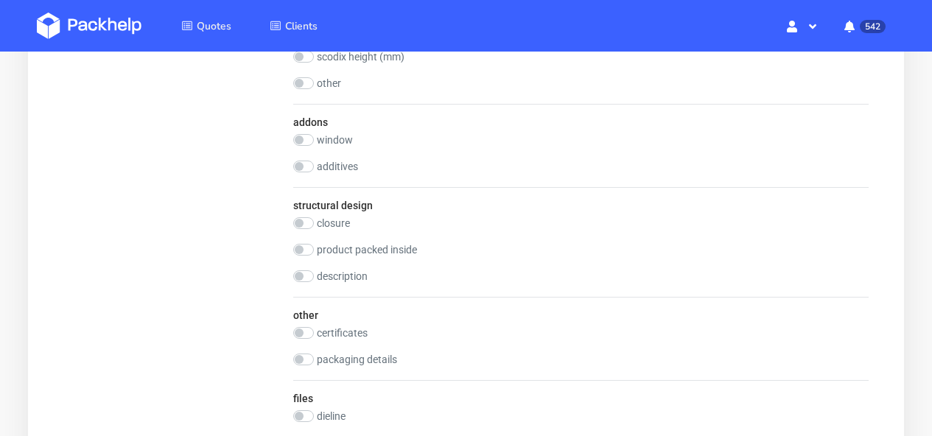
scroll to position [1772, 0]
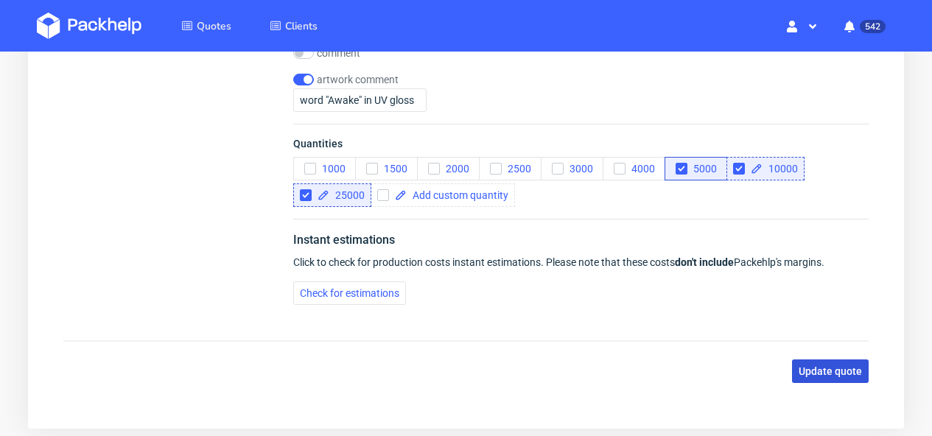
click at [827, 371] on span "Update quote" at bounding box center [830, 371] width 63 height 10
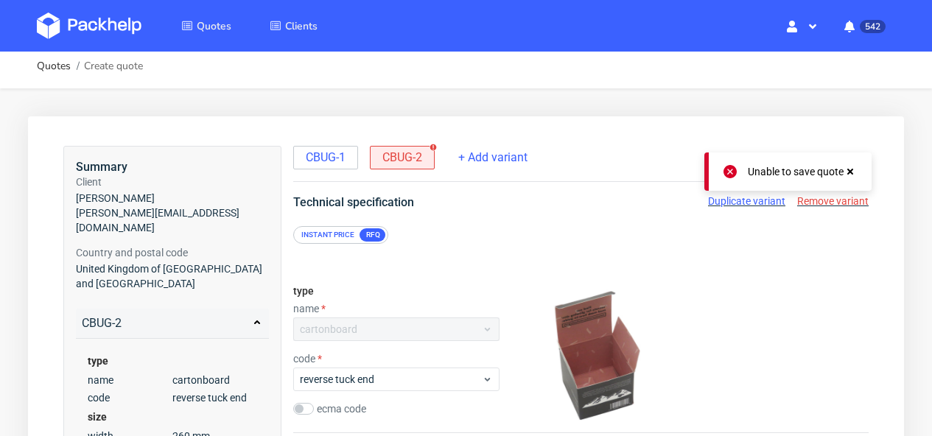
scroll to position [0, 0]
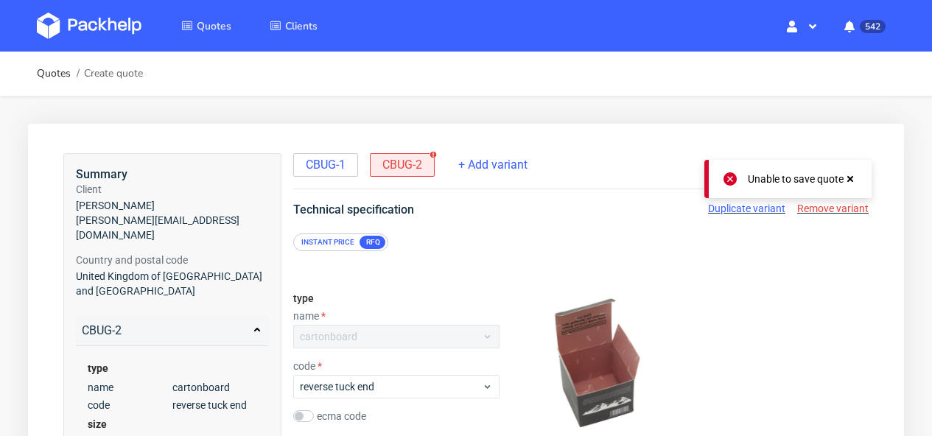
click at [846, 211] on span "Remove variant" at bounding box center [832, 209] width 71 height 12
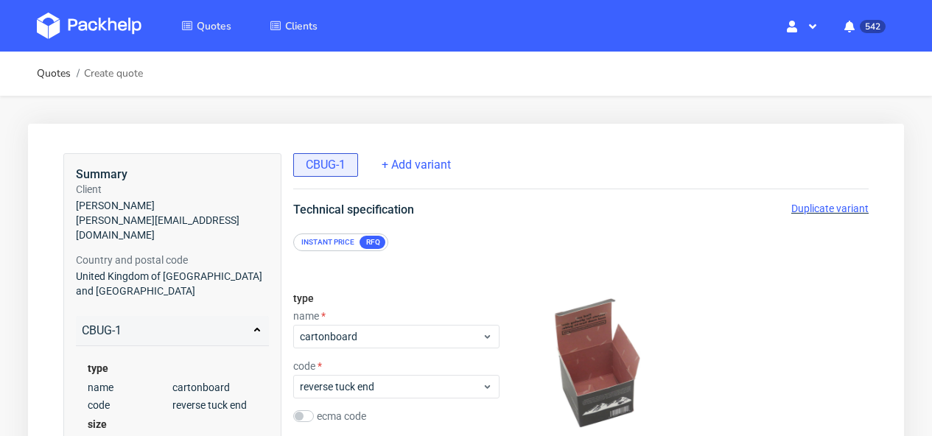
click at [846, 211] on span "Duplicate variant" at bounding box center [829, 209] width 77 height 12
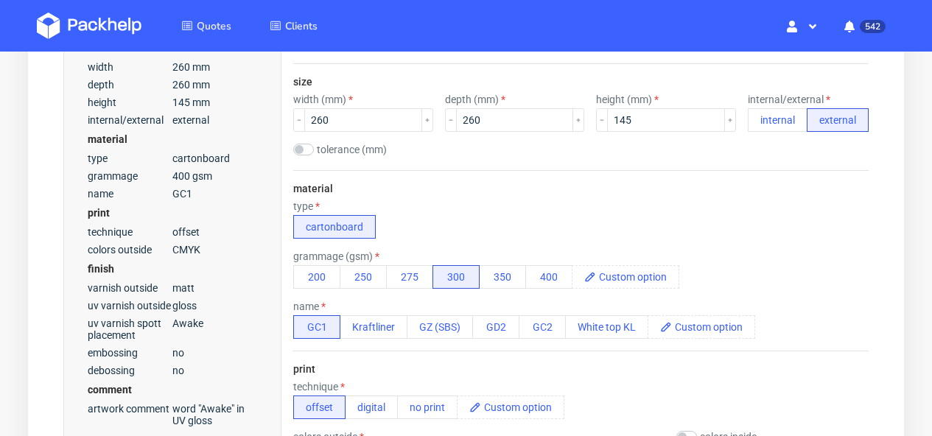
scroll to position [506, 0]
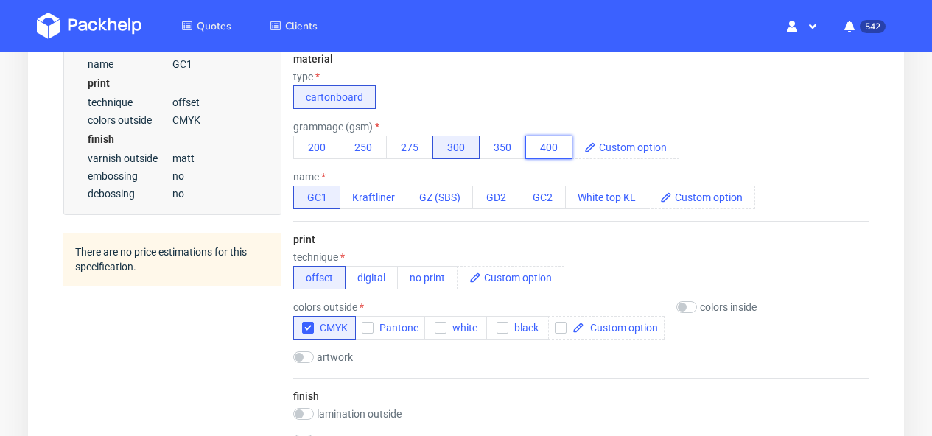
click at [541, 150] on button "400" at bounding box center [548, 148] width 47 height 24
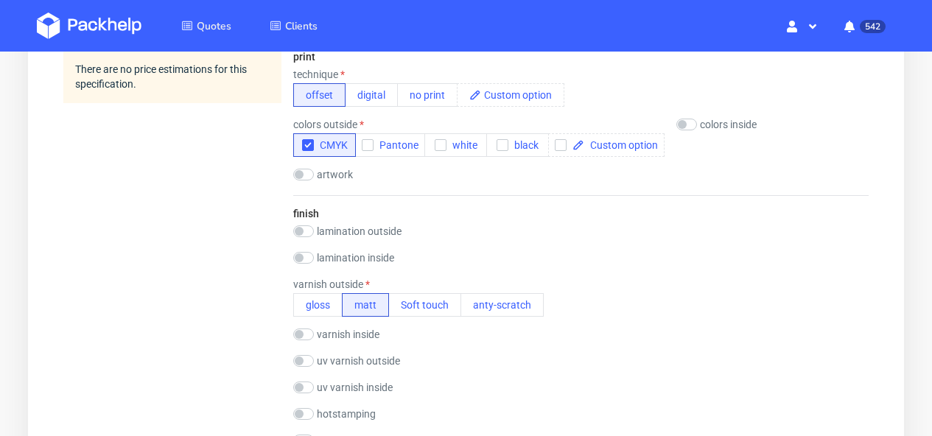
scroll to position [772, 0]
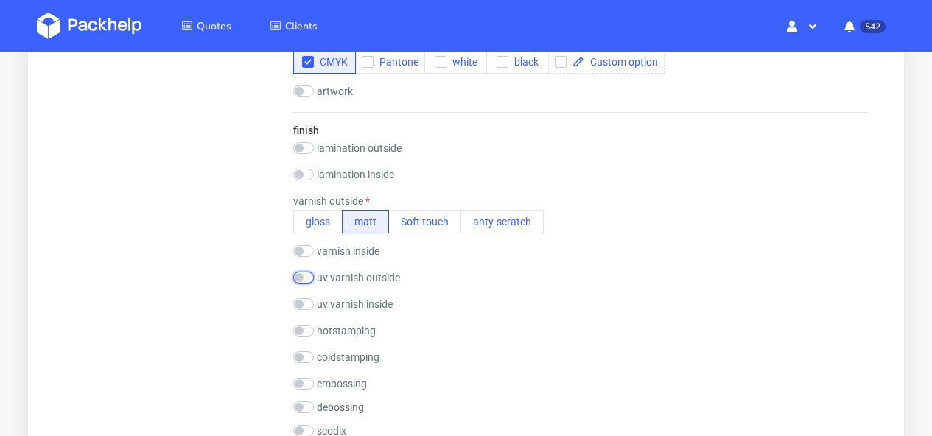
click at [305, 281] on input "checkbox" at bounding box center [303, 278] width 21 height 12
checkbox input "true"
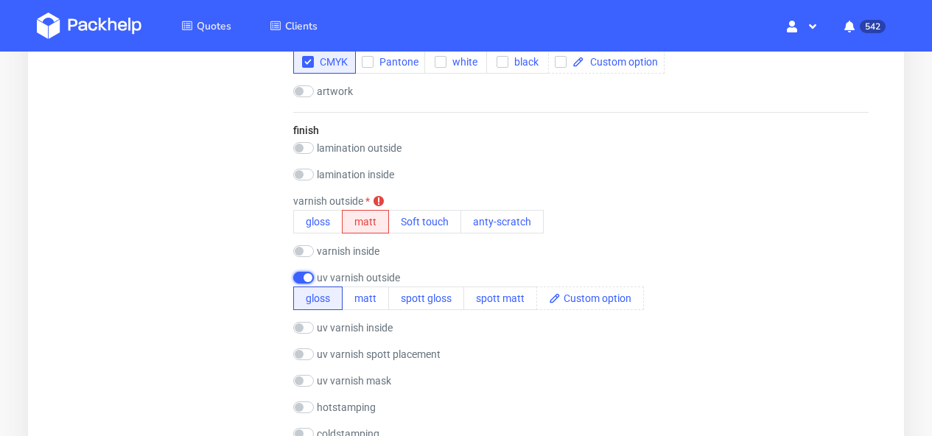
scroll to position [863, 0]
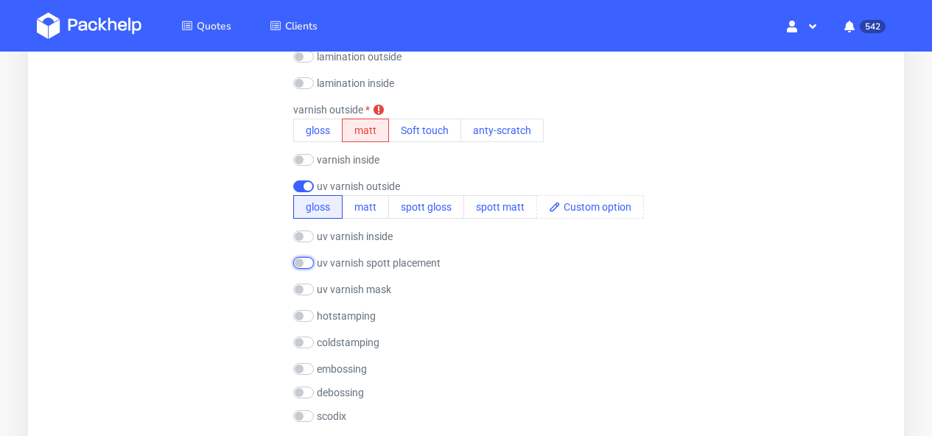
click at [309, 265] on input "checkbox" at bounding box center [303, 263] width 21 height 12
checkbox input "true"
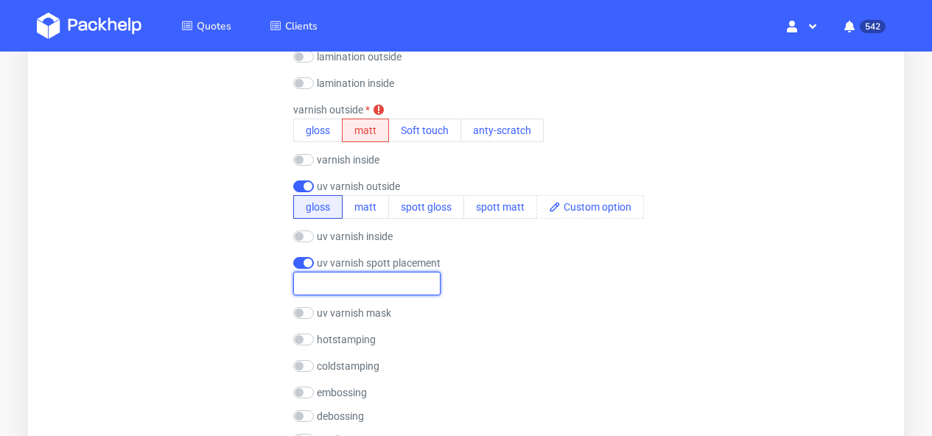
click at [323, 284] on input "text" at bounding box center [366, 284] width 147 height 24
type input "Awake word"
click at [685, 267] on div "uv varnish spott placement Awake word" at bounding box center [580, 276] width 575 height 38
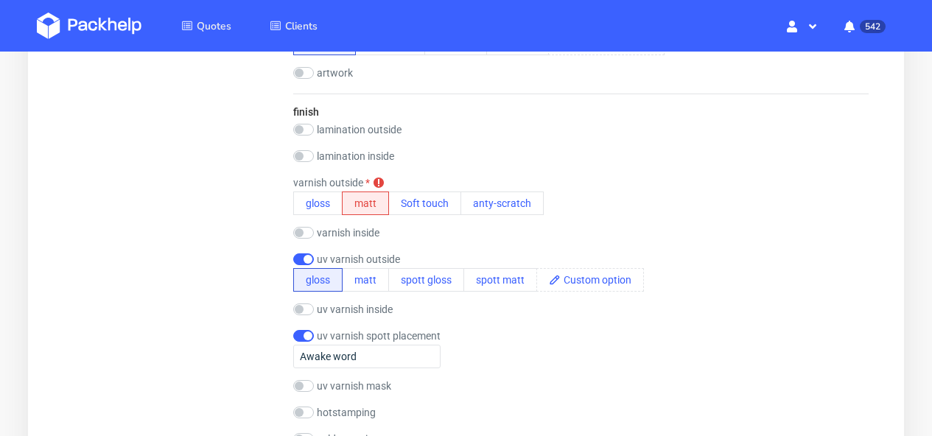
scroll to position [792, 0]
click at [371, 209] on button "matt" at bounding box center [365, 202] width 47 height 24
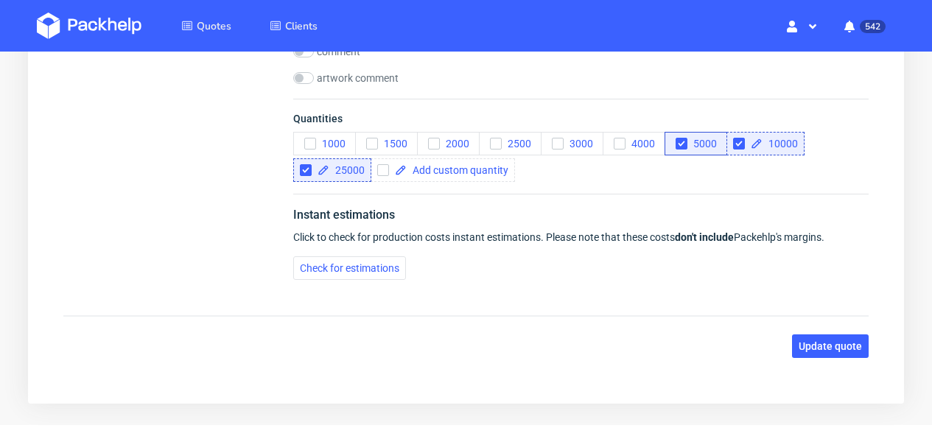
scroll to position [1814, 0]
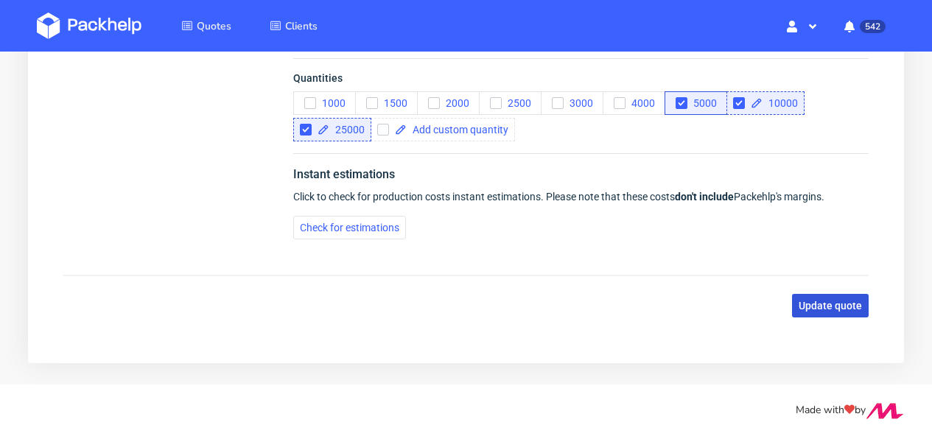
click at [814, 309] on span "Update quote" at bounding box center [830, 306] width 63 height 10
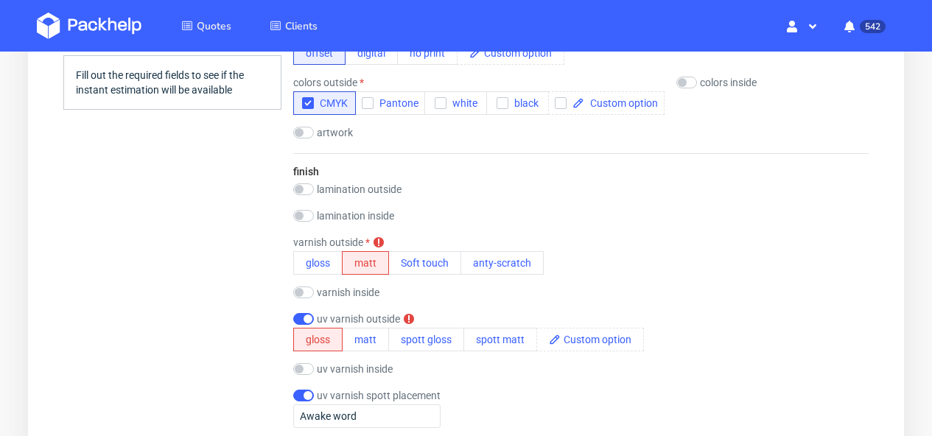
scroll to position [732, 0]
click at [424, 340] on button "spott gloss" at bounding box center [426, 339] width 76 height 24
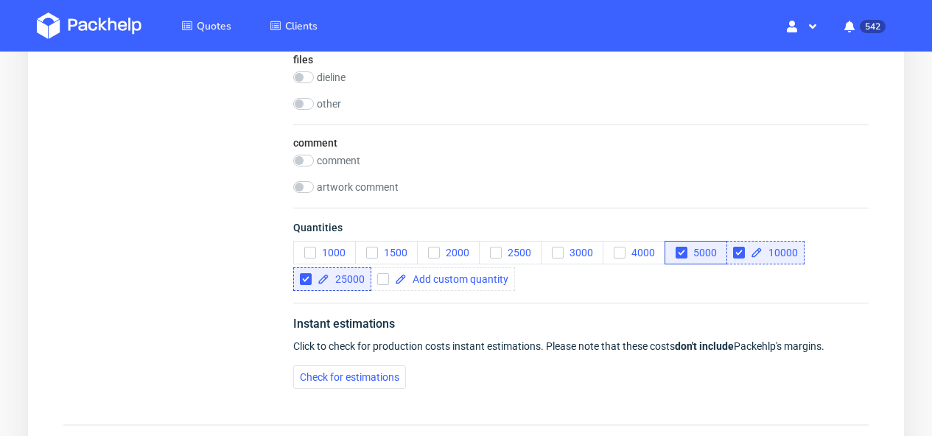
scroll to position [1814, 0]
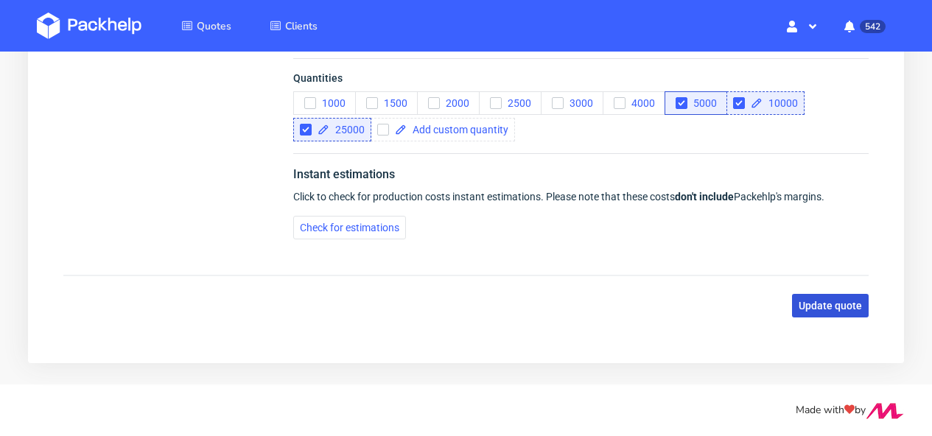
click at [821, 307] on span "Update quote" at bounding box center [830, 306] width 63 height 10
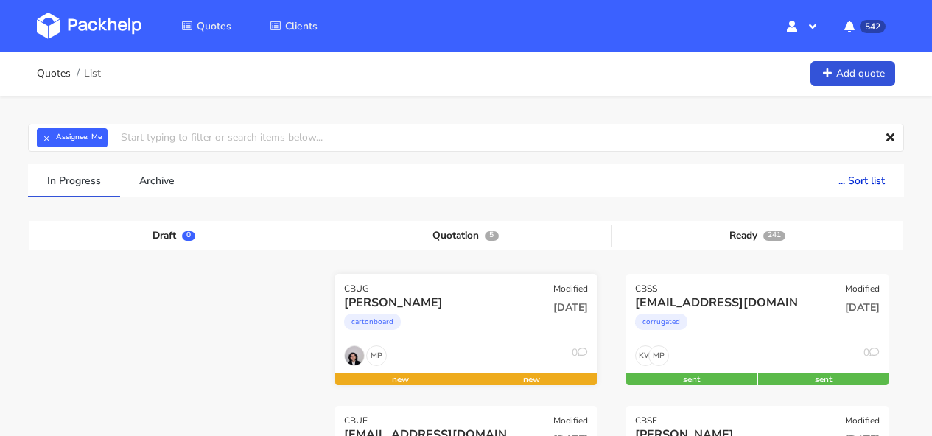
click at [506, 304] on div "[PERSON_NAME]" at bounding box center [427, 303] width 166 height 16
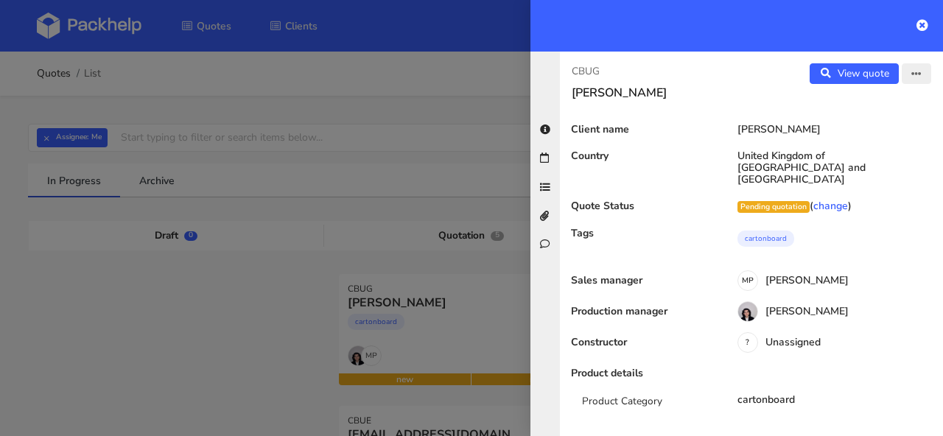
click at [911, 77] on icon "button" at bounding box center [916, 74] width 10 height 10
click at [872, 103] on link "Edit quote" at bounding box center [869, 104] width 130 height 24
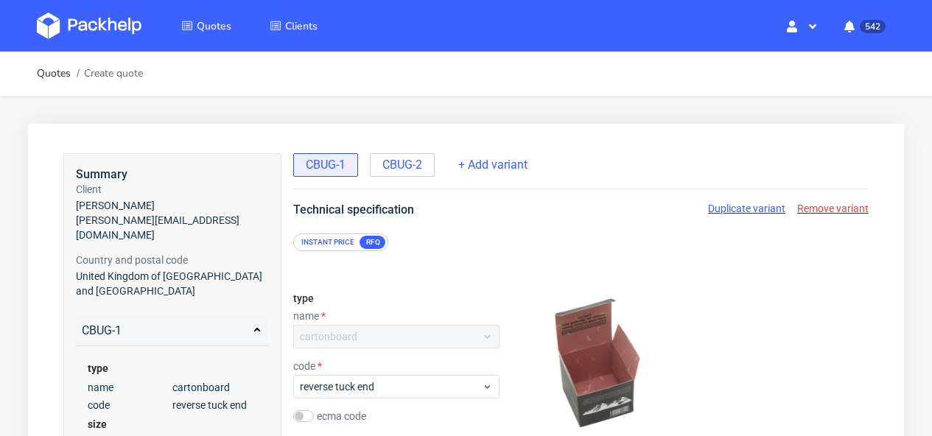
click at [85, 31] on img at bounding box center [89, 26] width 105 height 27
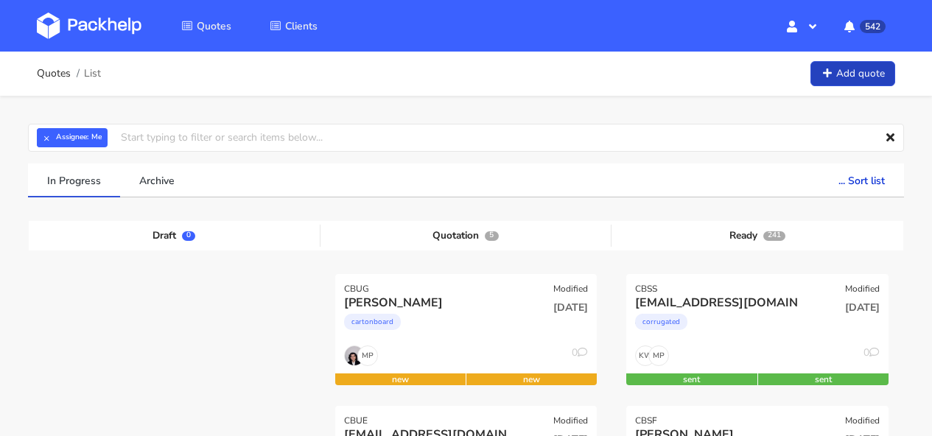
click at [835, 77] on link "Add quote" at bounding box center [852, 74] width 85 height 26
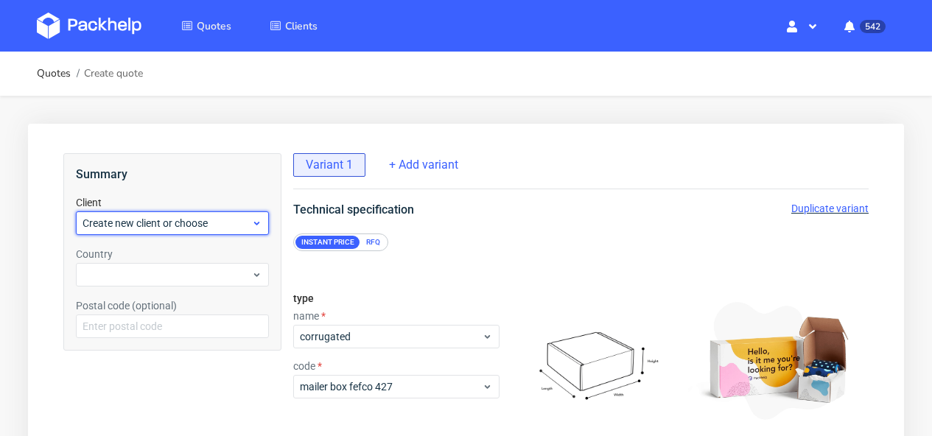
click at [130, 220] on span "Create new client or choose" at bounding box center [167, 223] width 169 height 15
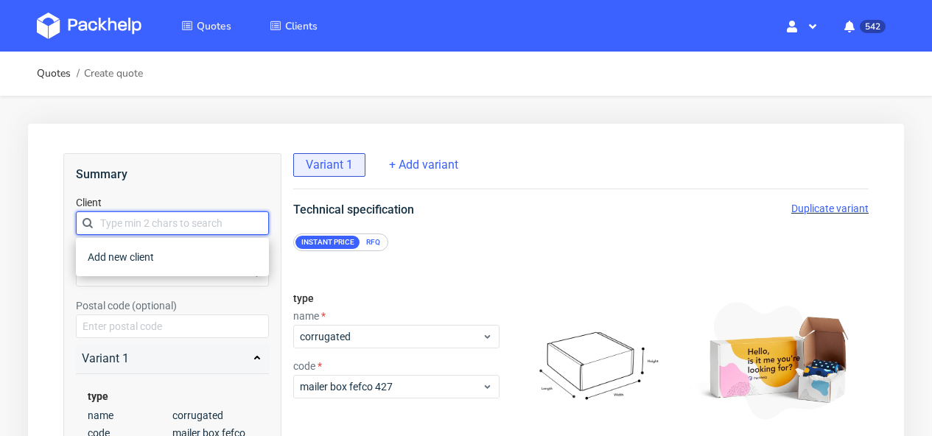
paste input "[PERSON_NAME][EMAIL_ADDRESS][DOMAIN_NAME]"
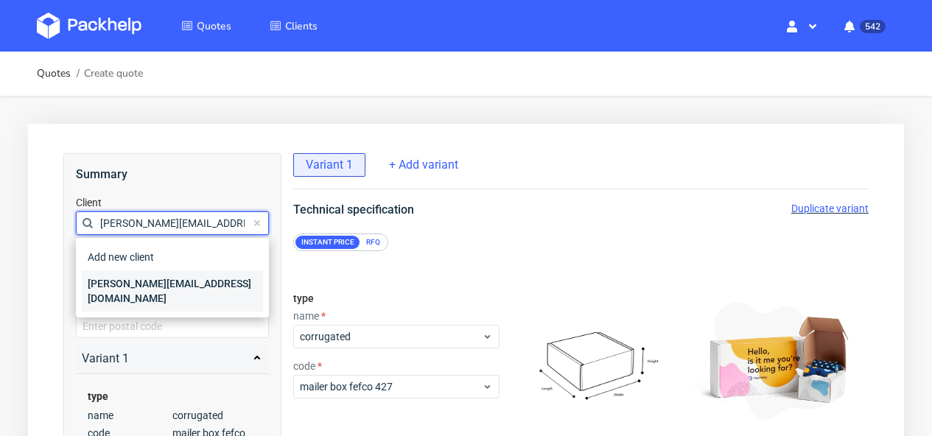
type input "[PERSON_NAME][EMAIL_ADDRESS][DOMAIN_NAME]"
click at [177, 274] on div "[PERSON_NAME][EMAIL_ADDRESS][DOMAIN_NAME]" at bounding box center [172, 290] width 181 height 41
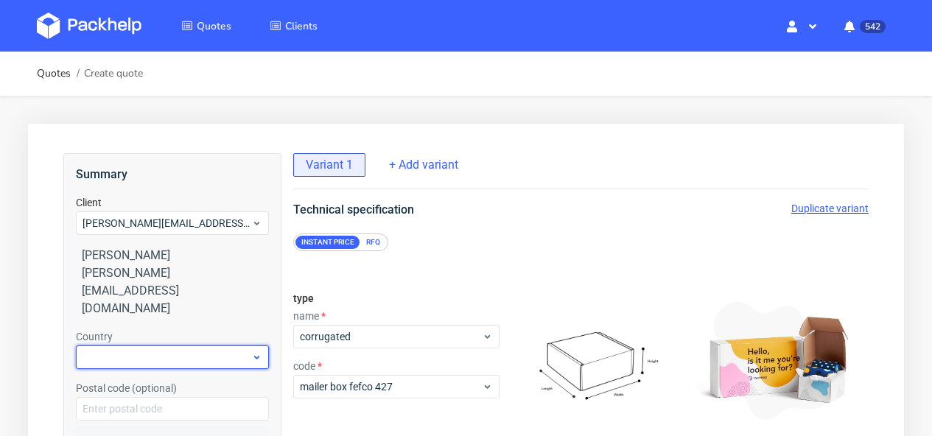
click at [166, 346] on div at bounding box center [172, 358] width 193 height 24
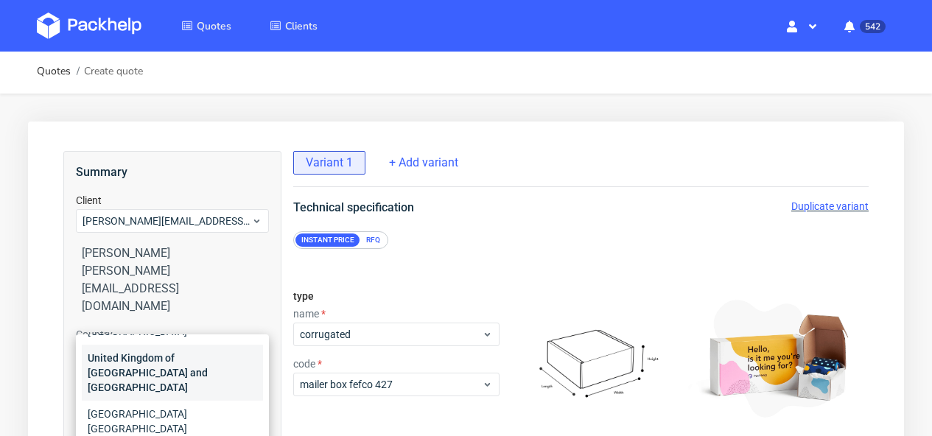
scroll to position [3, 0]
type input "uni"
click at [194, 355] on div "United Kingdom of [GEOGRAPHIC_DATA] and [GEOGRAPHIC_DATA]" at bounding box center [172, 372] width 181 height 56
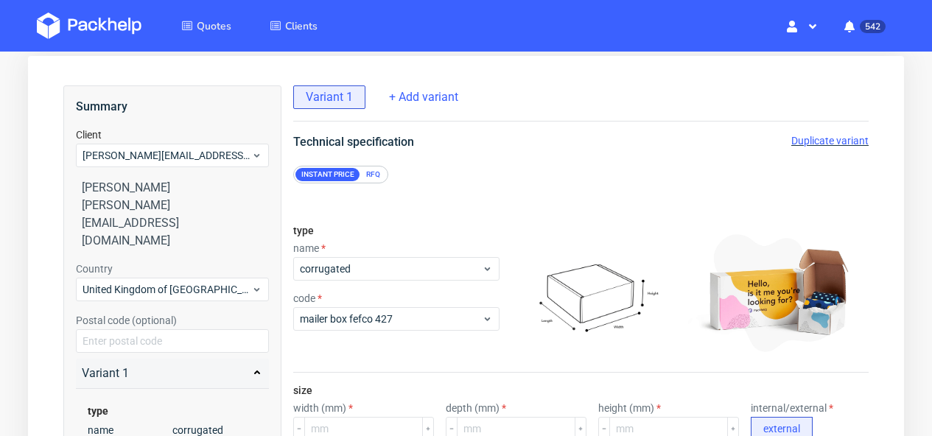
scroll to position [119, 0]
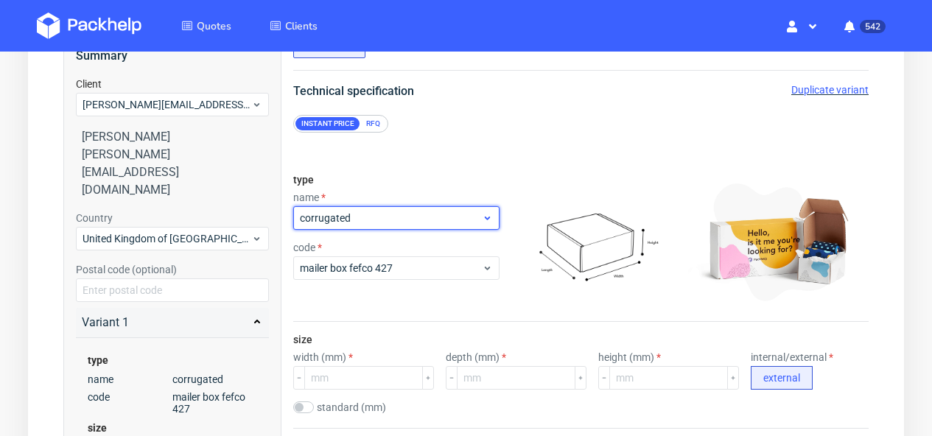
click at [360, 220] on span "corrugated" at bounding box center [391, 218] width 182 height 15
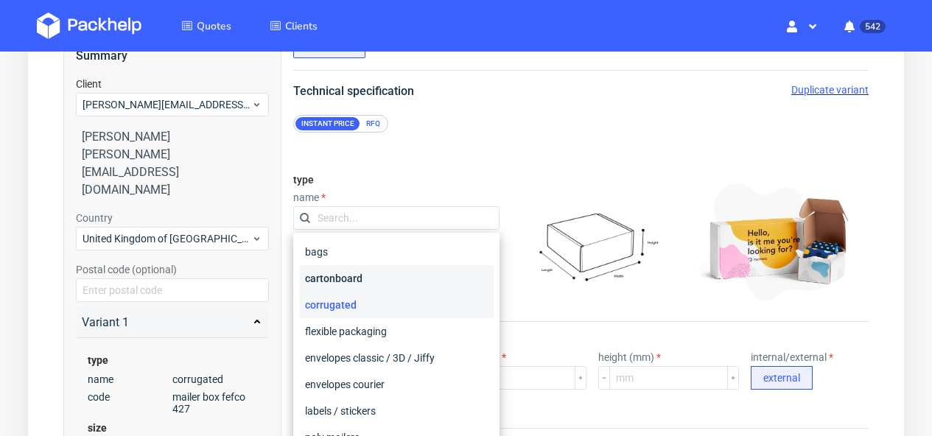
click at [353, 276] on div "cartonboard" at bounding box center [396, 278] width 194 height 27
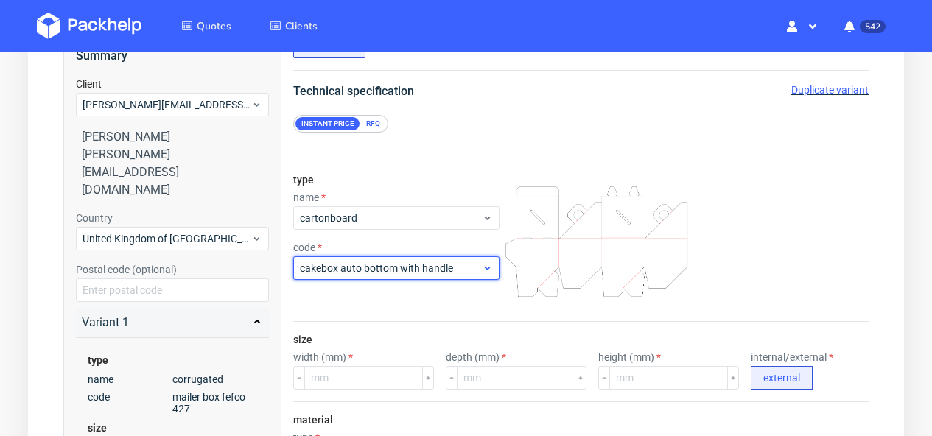
click at [353, 276] on div "cakebox auto bottom with handle" at bounding box center [396, 268] width 206 height 24
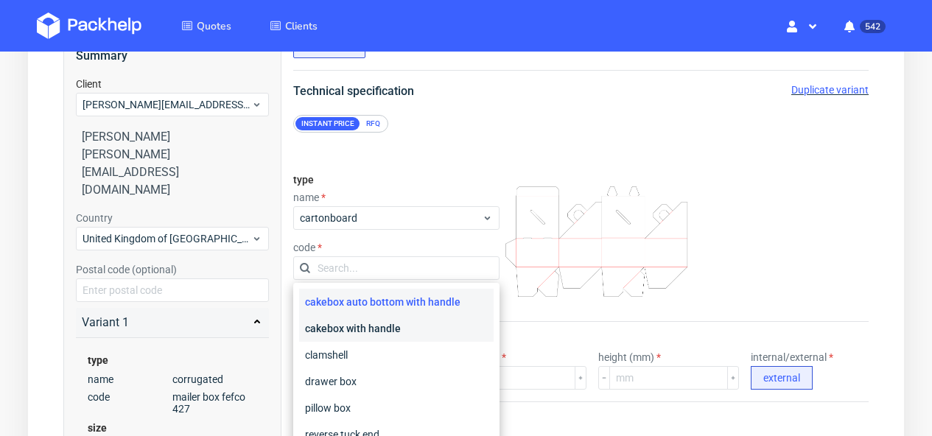
scroll to position [0, 0]
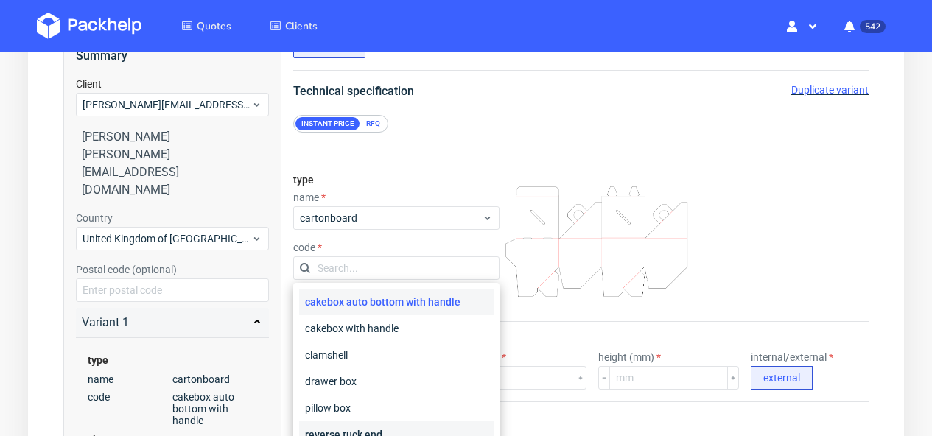
click at [370, 426] on div "reverse tuck end" at bounding box center [396, 434] width 194 height 27
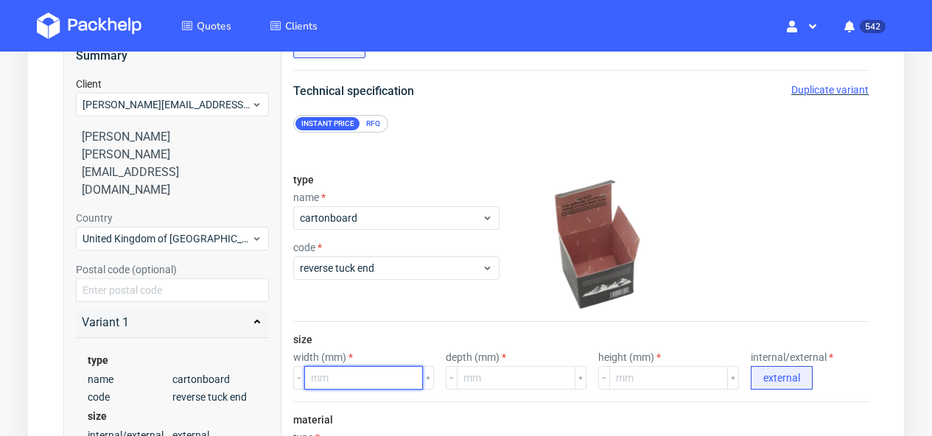
click at [352, 381] on input "number" at bounding box center [363, 378] width 119 height 24
type input "500"
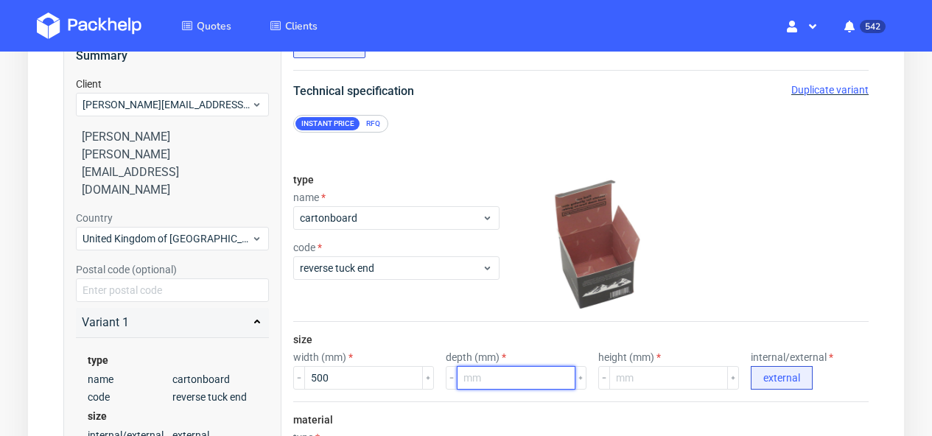
click at [484, 377] on input "number" at bounding box center [516, 378] width 119 height 24
type input "260"
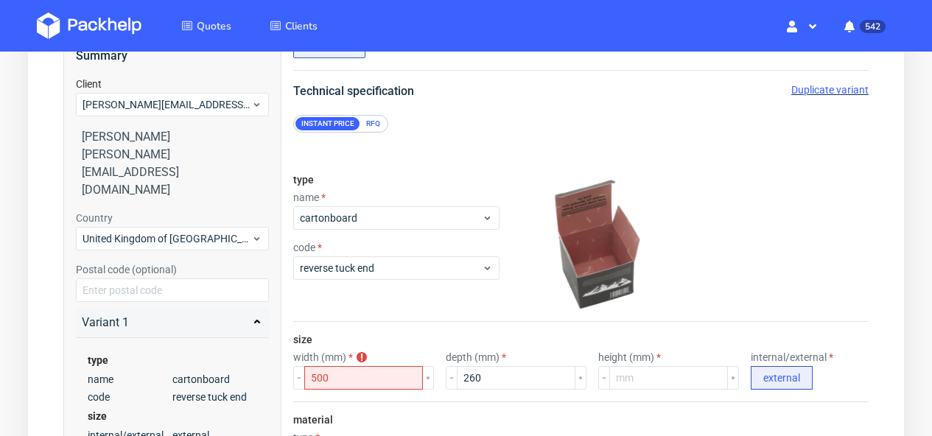
click at [673, 372] on input "number" at bounding box center [668, 378] width 119 height 24
type input "145"
click at [702, 295] on div at bounding box center [686, 241] width 363 height 147
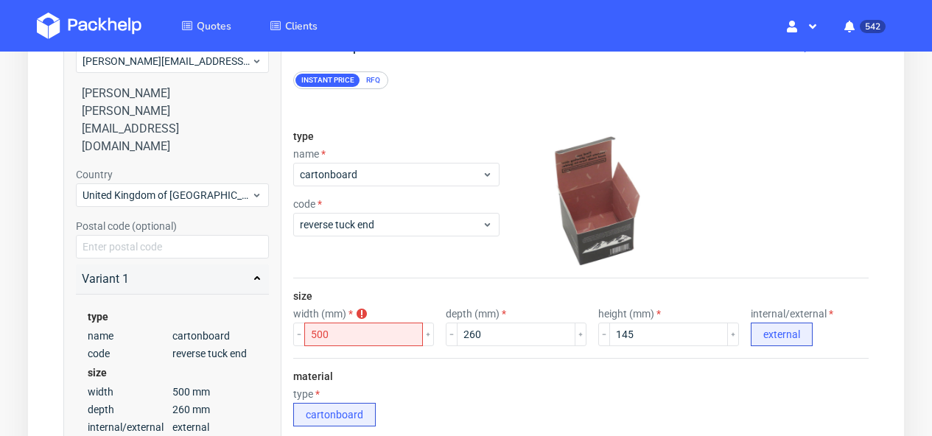
scroll to position [167, 0]
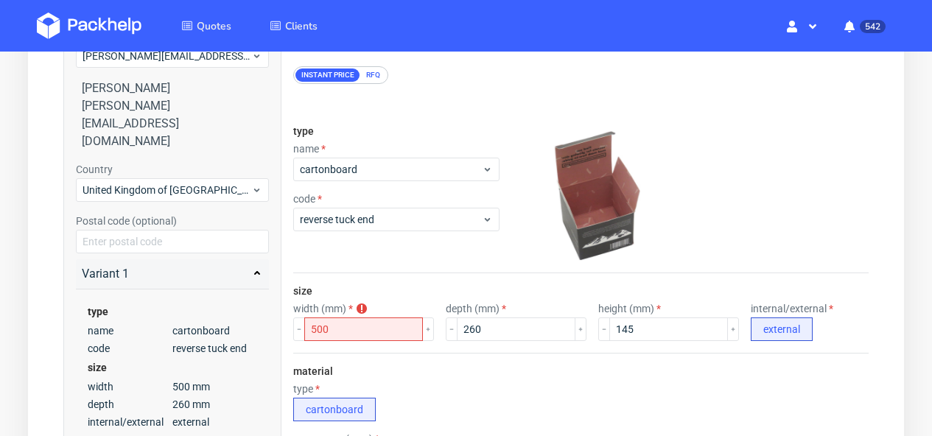
click at [369, 74] on div "RFQ" at bounding box center [373, 75] width 26 height 13
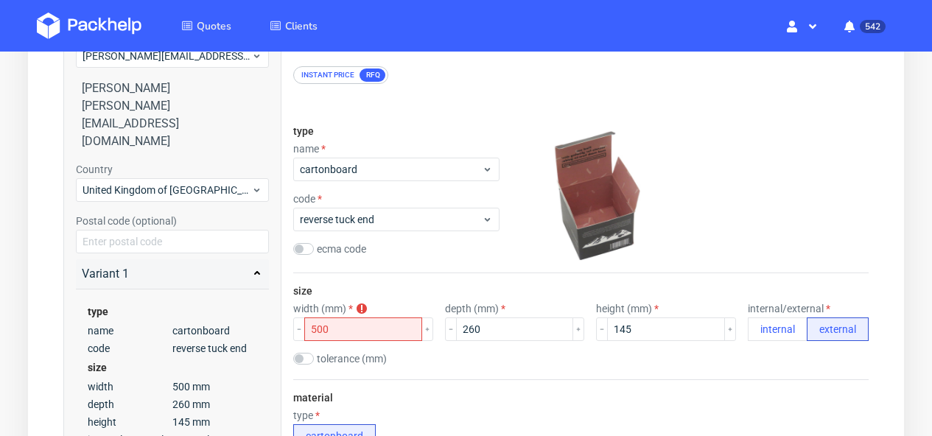
click at [685, 243] on div at bounding box center [596, 192] width 182 height 147
click at [360, 311] on use at bounding box center [362, 309] width 10 height 10
click at [431, 244] on div "ecma code" at bounding box center [396, 249] width 206 height 12
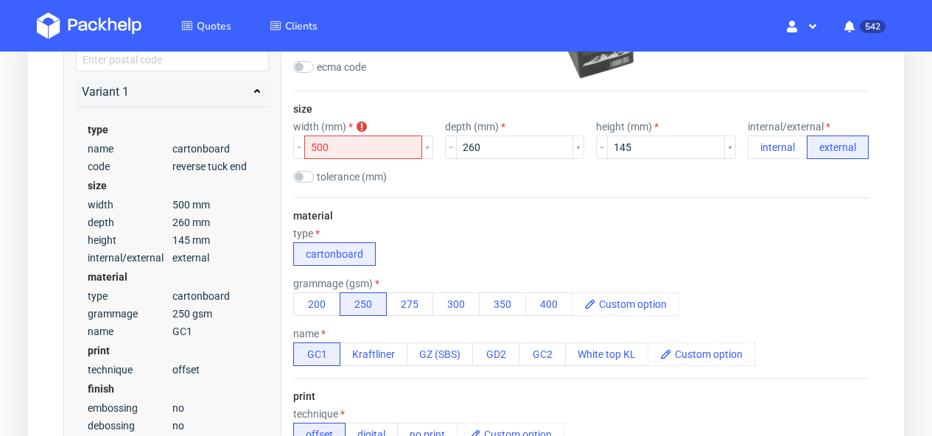
scroll to position [365, 0]
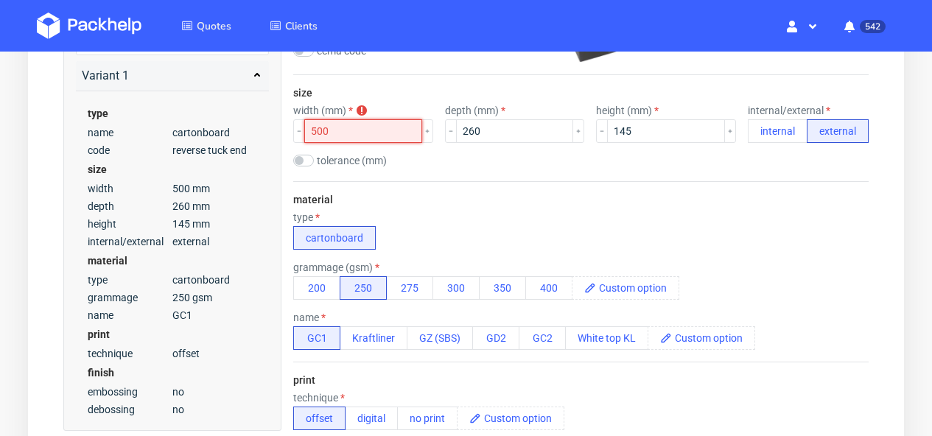
click at [343, 136] on input "500" at bounding box center [363, 131] width 118 height 24
click at [360, 110] on use at bounding box center [362, 110] width 10 height 10
click at [343, 136] on input "500" at bounding box center [363, 131] width 118 height 24
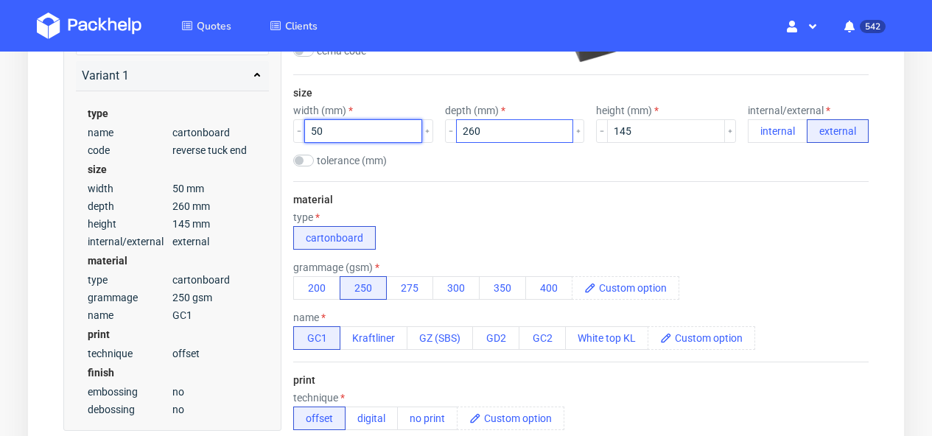
type input "50"
click at [511, 133] on input "260" at bounding box center [515, 131] width 118 height 24
type input "26"
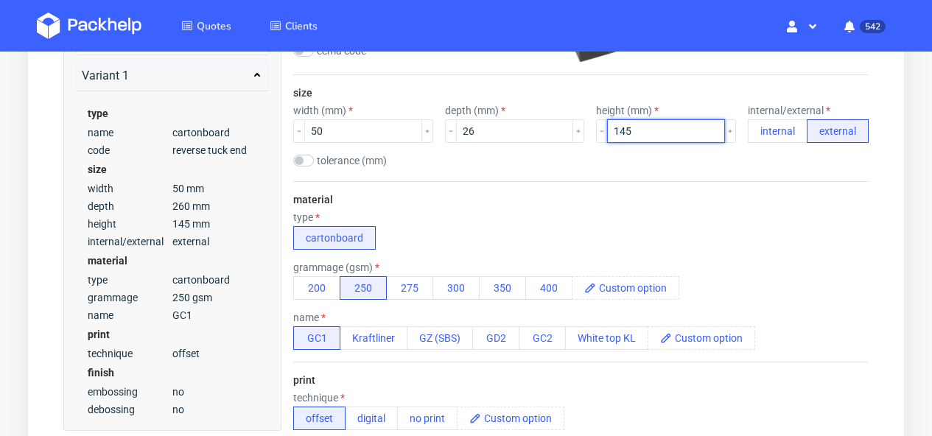
click at [626, 130] on input "145" at bounding box center [666, 131] width 118 height 24
type input "14.5"
click at [671, 176] on div "size width (mm) 50 depth (mm) 26 height (mm) 14.5 internal/external internal ex…" at bounding box center [580, 128] width 575 height 106
click at [454, 287] on button "300" at bounding box center [455, 288] width 47 height 24
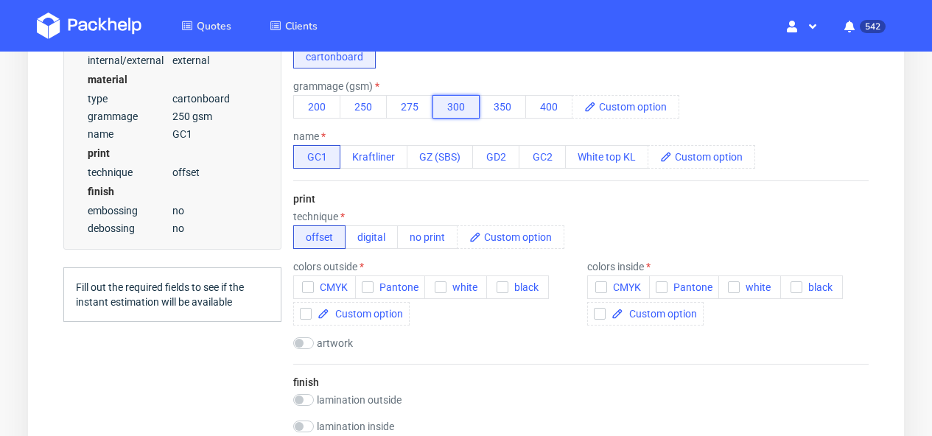
scroll to position [550, 0]
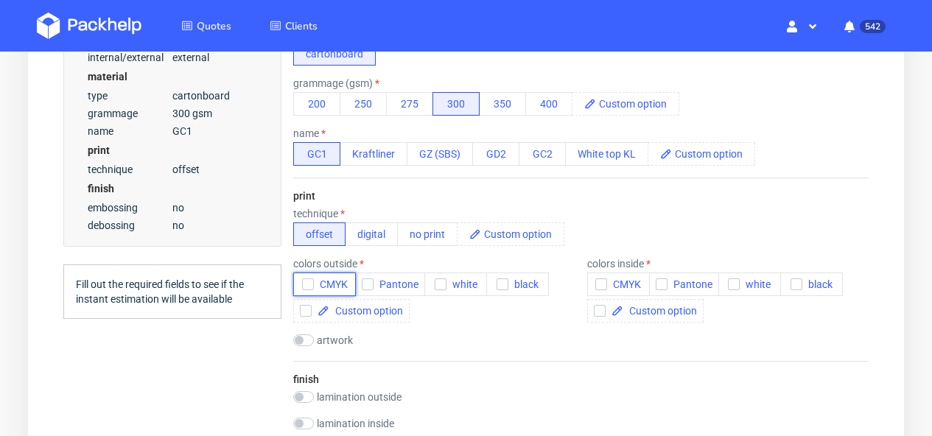
click at [317, 285] on span "CMYK" at bounding box center [331, 284] width 34 height 12
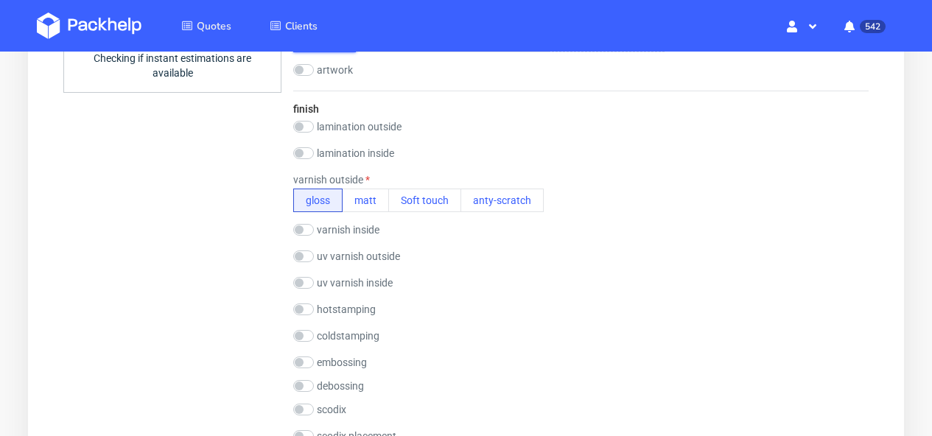
scroll to position [794, 0]
click at [378, 181] on div "varnish outside" at bounding box center [418, 179] width 250 height 12
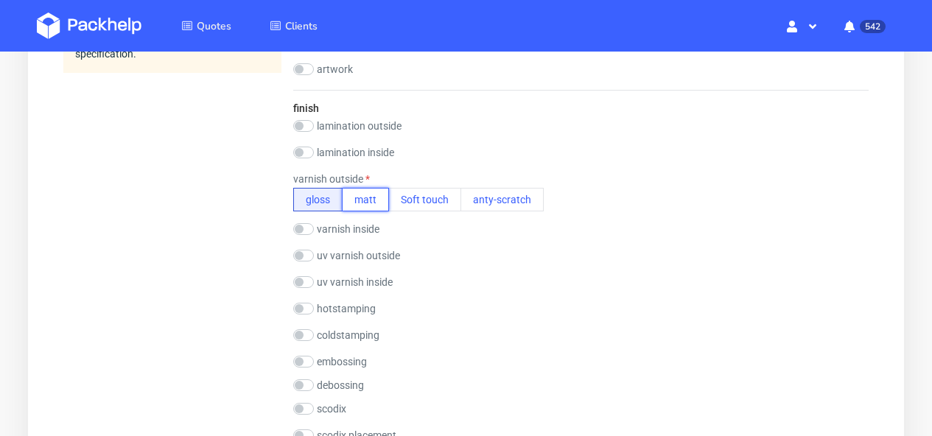
click at [371, 199] on button "matt" at bounding box center [365, 200] width 47 height 24
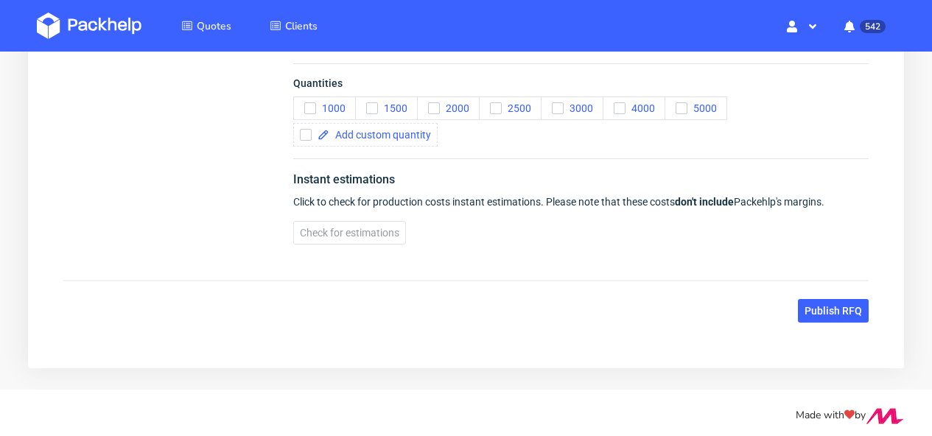
scroll to position [1708, 0]
click at [676, 116] on button "5000" at bounding box center [695, 109] width 63 height 24
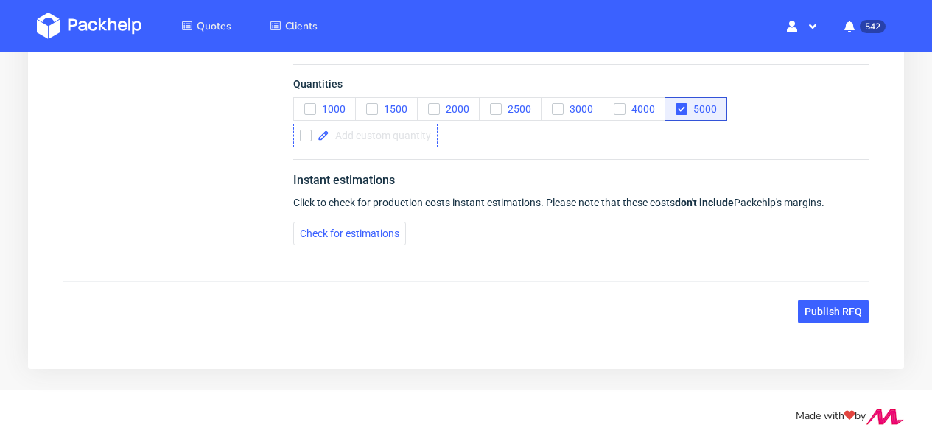
click at [418, 130] on span at bounding box center [380, 135] width 102 height 10
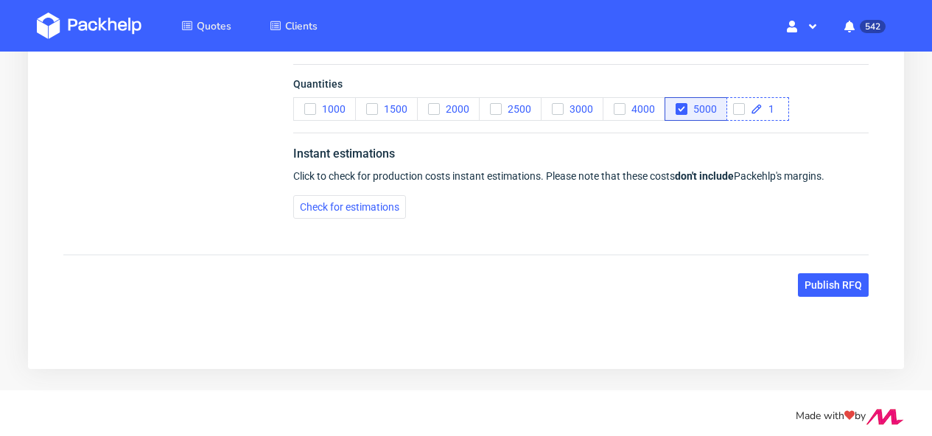
scroll to position [1688, 0]
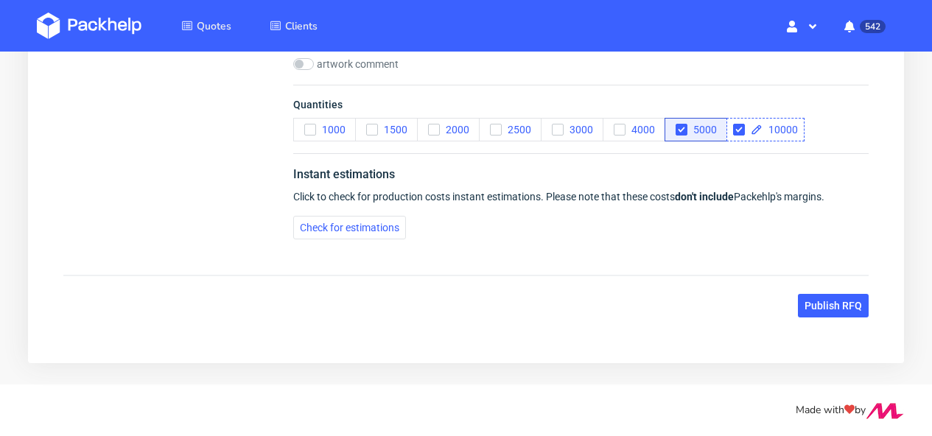
checkbox input "true"
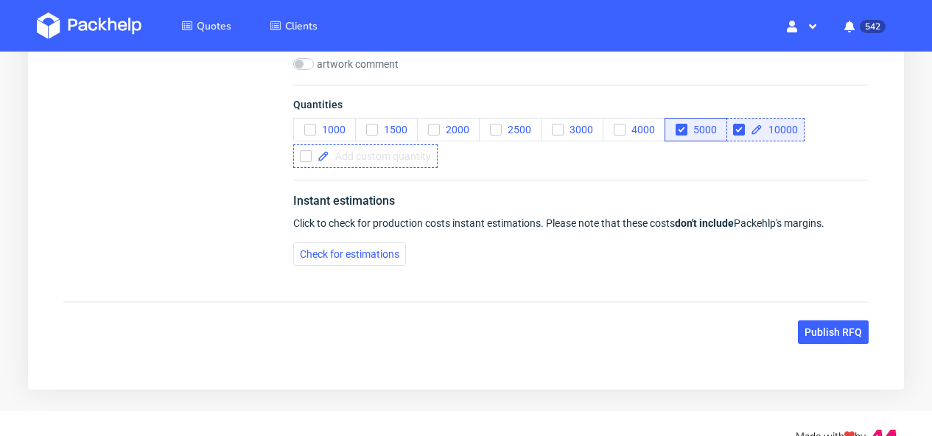
click at [372, 153] on span at bounding box center [380, 156] width 102 height 10
checkbox input "true"
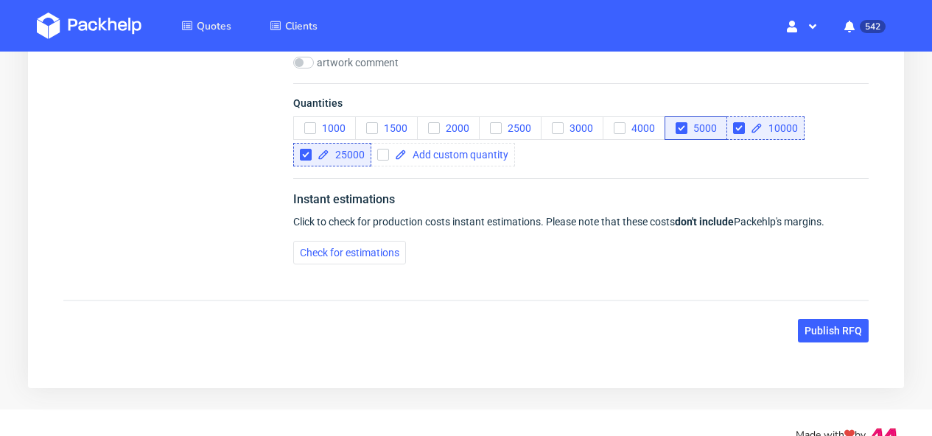
scroll to position [1714, 0]
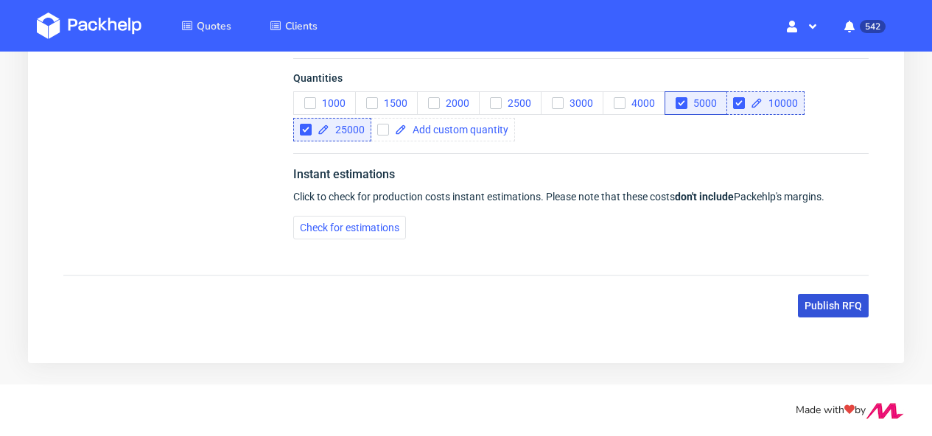
click at [826, 304] on span "Publish RFQ" at bounding box center [832, 306] width 57 height 10
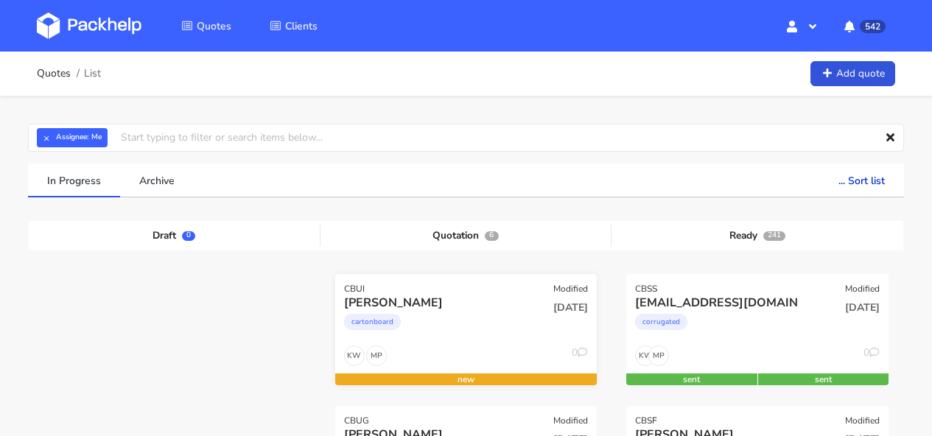
click at [491, 308] on div "[PERSON_NAME]" at bounding box center [427, 303] width 166 height 16
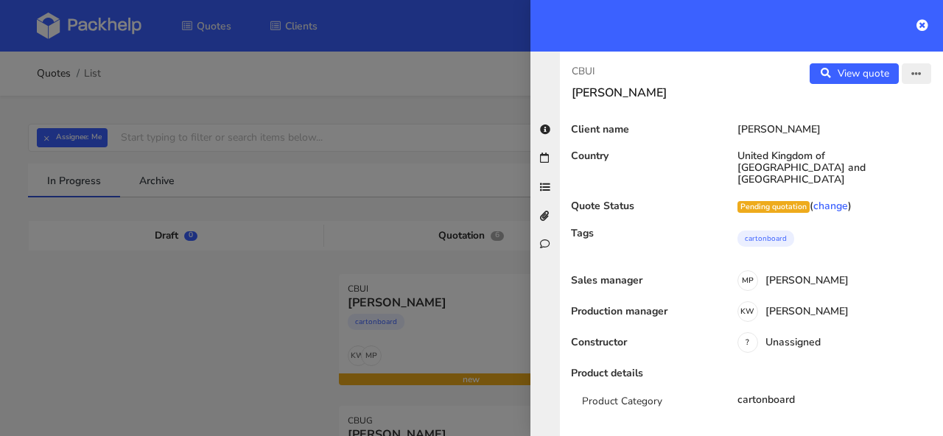
click at [911, 72] on icon "button" at bounding box center [916, 74] width 10 height 10
click at [860, 110] on link "Edit quote" at bounding box center [869, 104] width 130 height 24
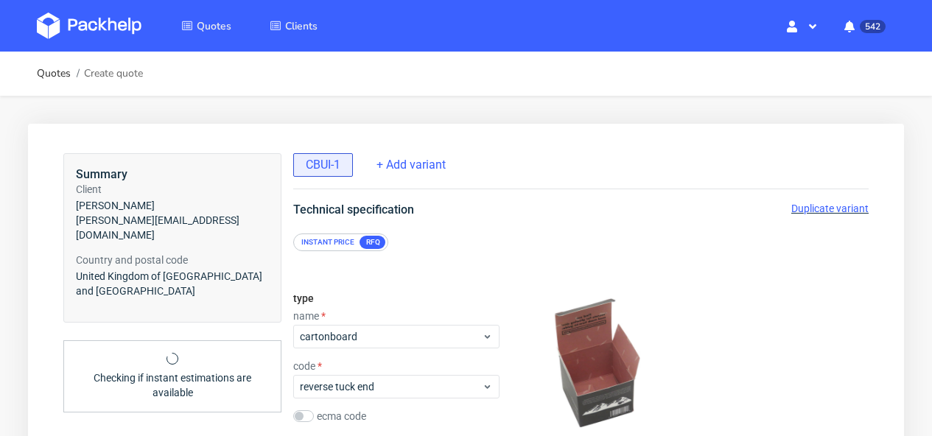
click at [807, 209] on span "Duplicate variant" at bounding box center [829, 209] width 77 height 12
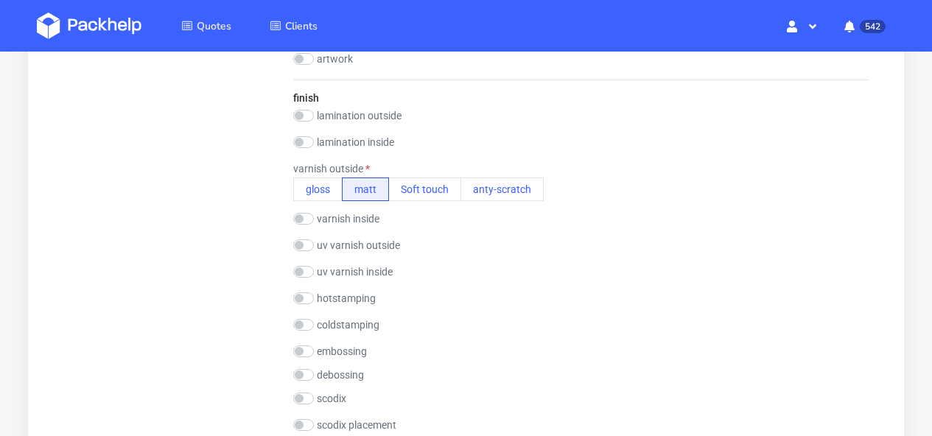
scroll to position [806, 0]
click at [309, 245] on input "checkbox" at bounding box center [303, 244] width 21 height 12
checkbox input "true"
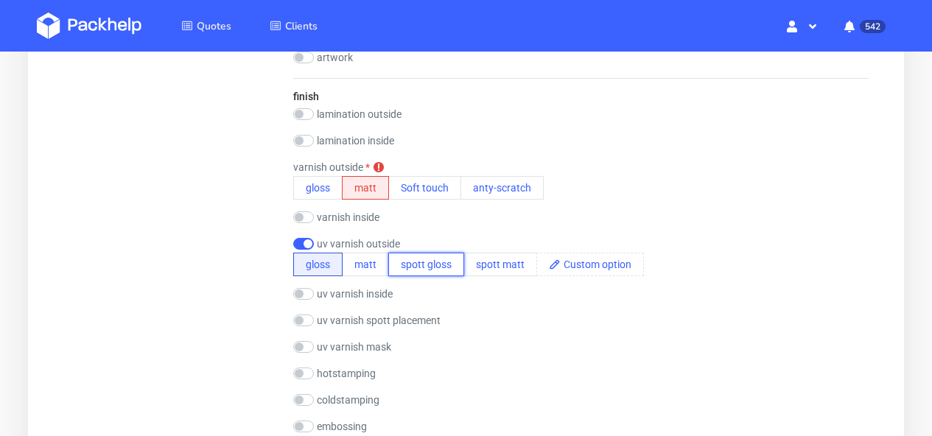
click at [444, 264] on button "spott gloss" at bounding box center [426, 265] width 76 height 24
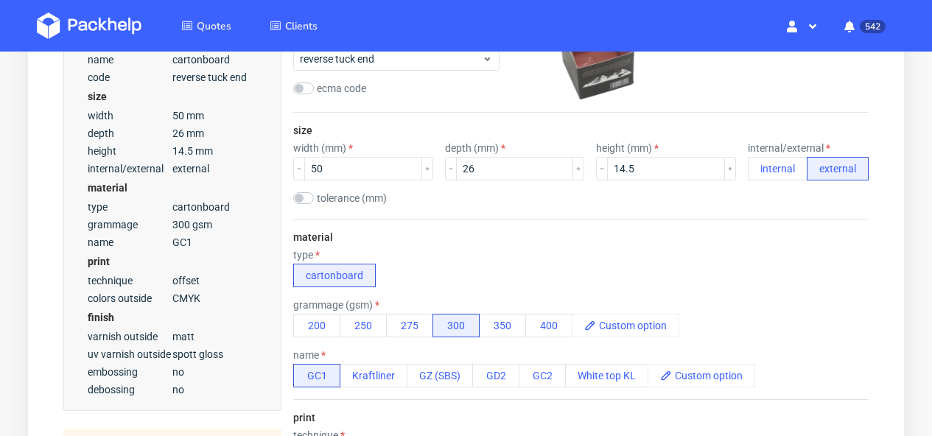
scroll to position [344, 0]
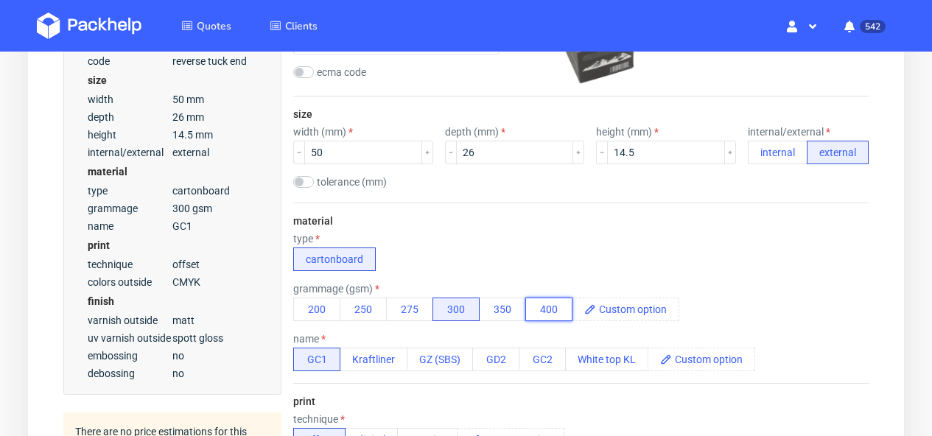
click at [539, 307] on button "400" at bounding box center [548, 310] width 47 height 24
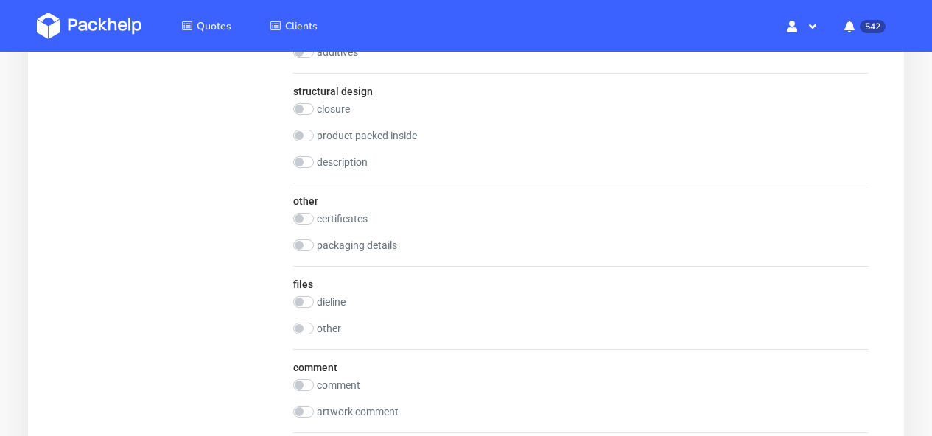
scroll to position [1418, 0]
click at [309, 301] on input "checkbox" at bounding box center [303, 301] width 21 height 12
checkbox input "true"
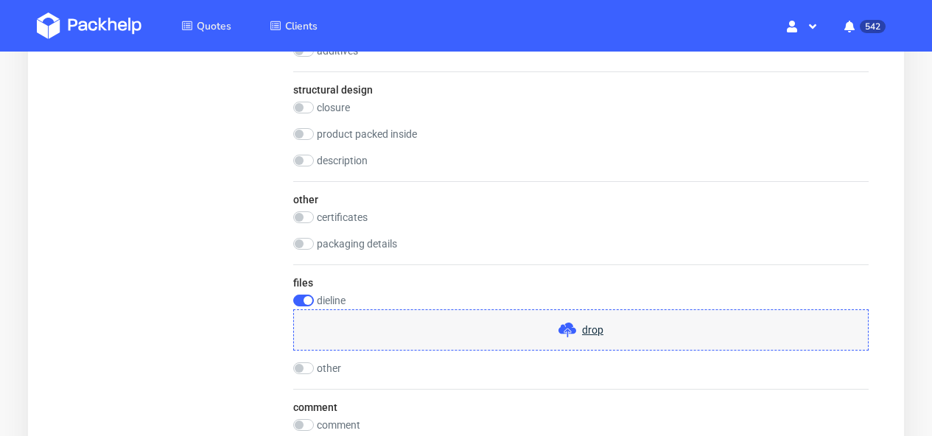
click at [595, 326] on span "drop" at bounding box center [592, 330] width 21 height 15
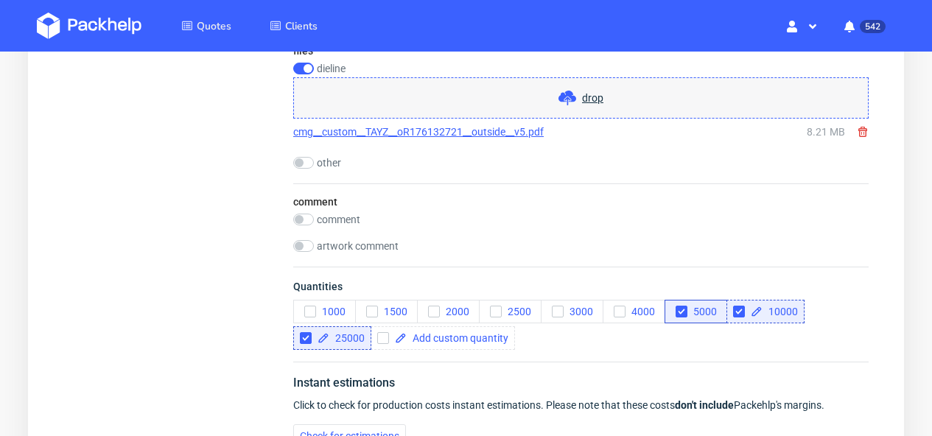
scroll to position [1654, 0]
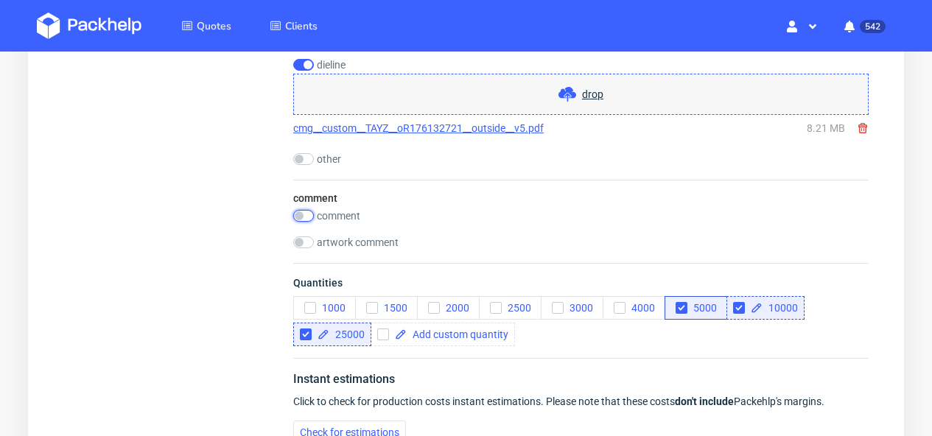
click at [306, 218] on input "checkbox" at bounding box center [303, 216] width 21 height 12
checkbox input "true"
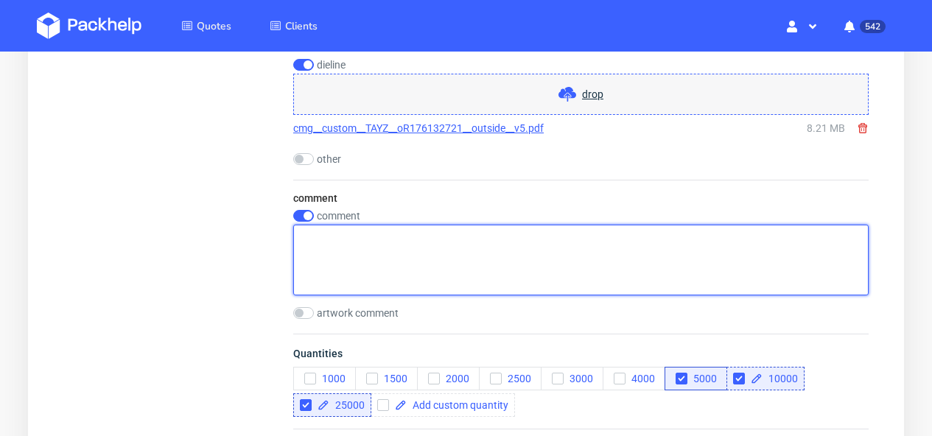
click at [332, 250] on textarea at bounding box center [580, 260] width 575 height 71
drag, startPoint x: 538, startPoint y: 236, endPoint x: 174, endPoint y: 225, distance: 364.1
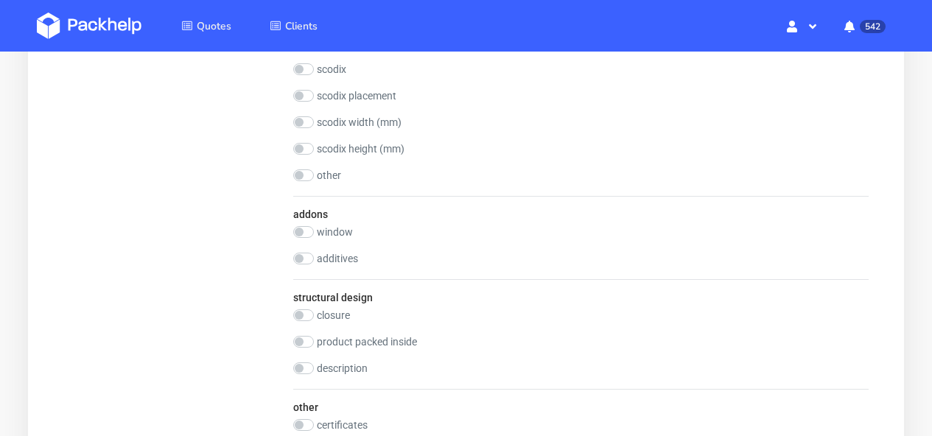
scroll to position [1929, 0]
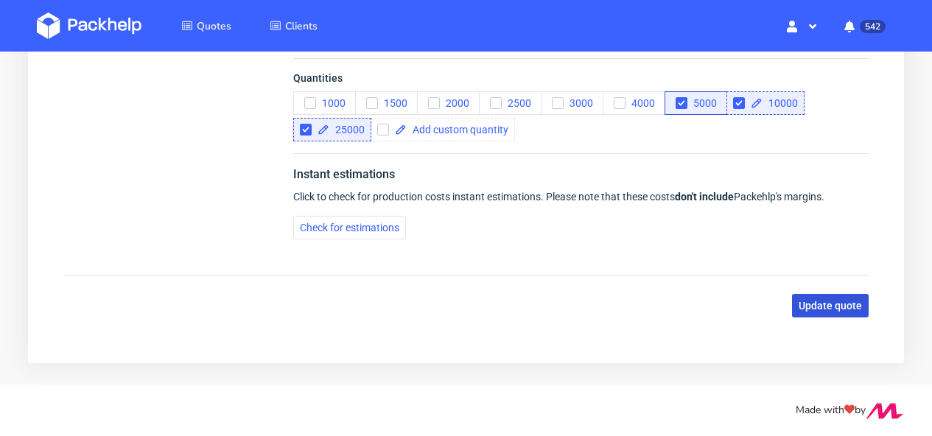
type textarea "dieline like attached but of course new dims"
click at [845, 303] on span "Update quote" at bounding box center [830, 306] width 63 height 10
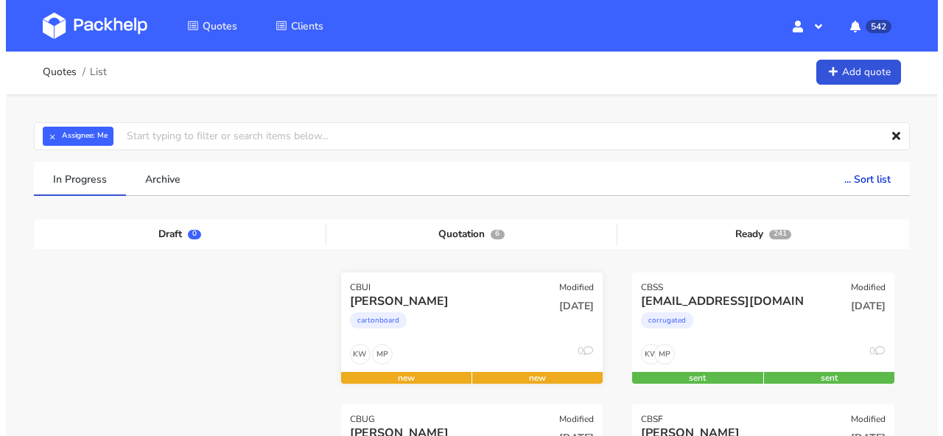
scroll to position [3, 0]
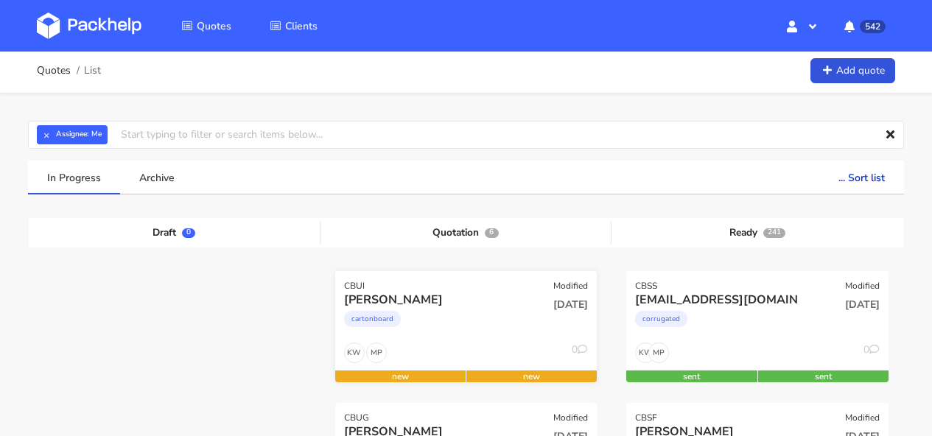
click at [487, 282] on div "CBUI Modified" at bounding box center [466, 281] width 262 height 21
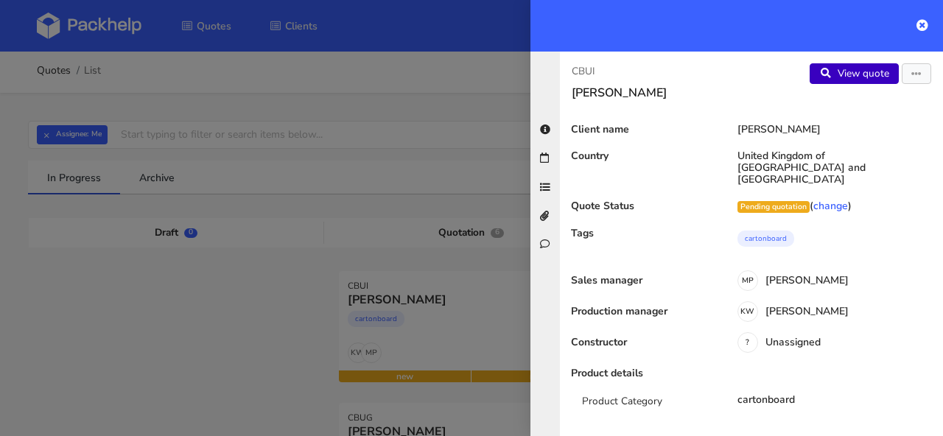
click at [823, 79] on link "View quote" at bounding box center [854, 73] width 89 height 21
click at [911, 76] on icon "button" at bounding box center [916, 74] width 10 height 10
click at [852, 96] on link "Edit quote" at bounding box center [869, 104] width 130 height 24
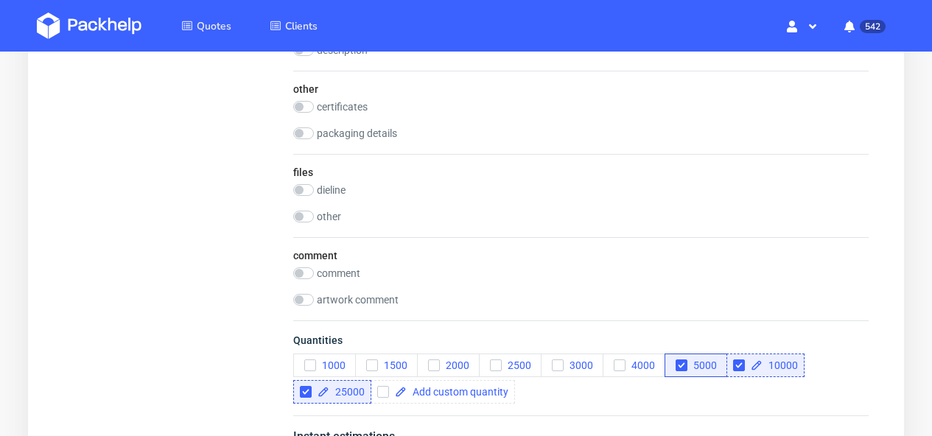
scroll to position [1459, 0]
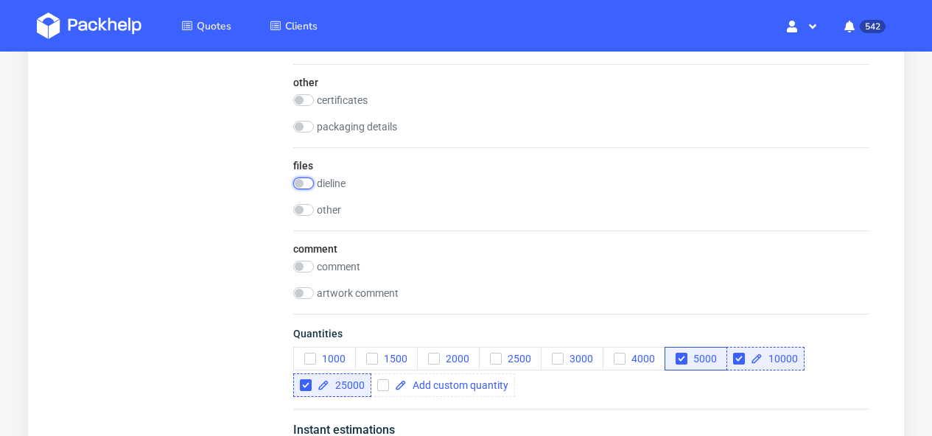
click at [309, 185] on input "checkbox" at bounding box center [303, 184] width 21 height 12
checkbox input "true"
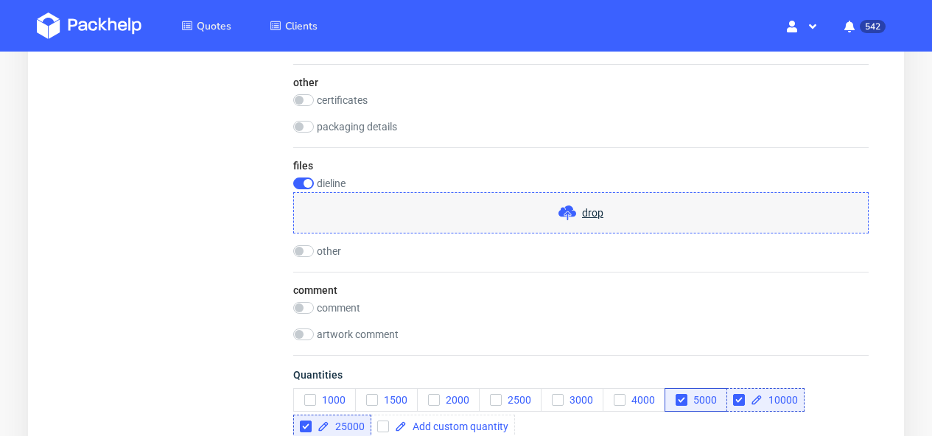
click at [567, 213] on use at bounding box center [567, 213] width 18 height 15
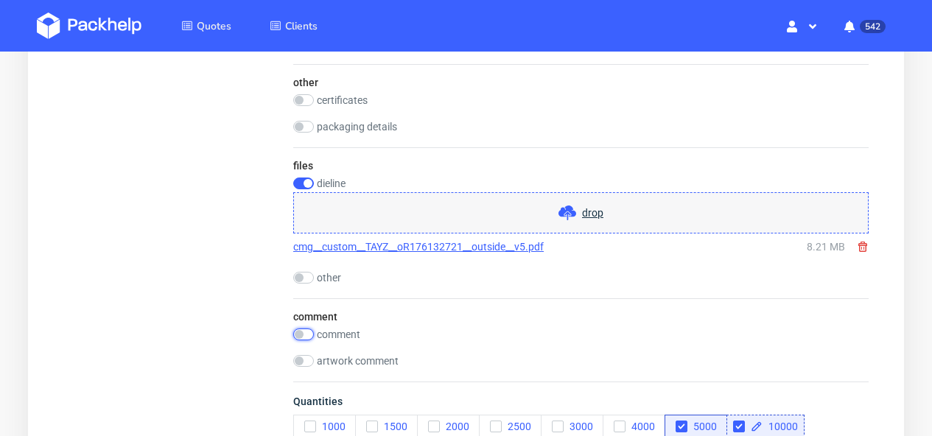
click at [304, 335] on input "checkbox" at bounding box center [303, 335] width 21 height 12
checkbox input "true"
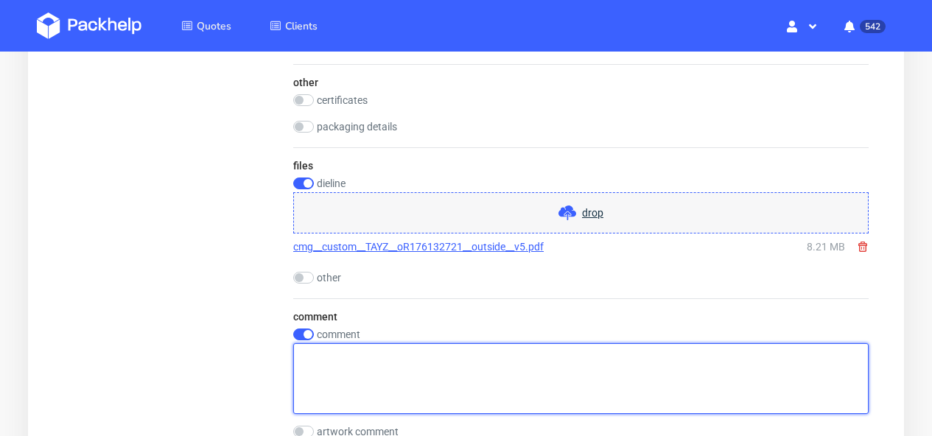
click at [365, 358] on textarea at bounding box center [580, 378] width 575 height 71
paste textarea "dieline like attached but of course new dims"
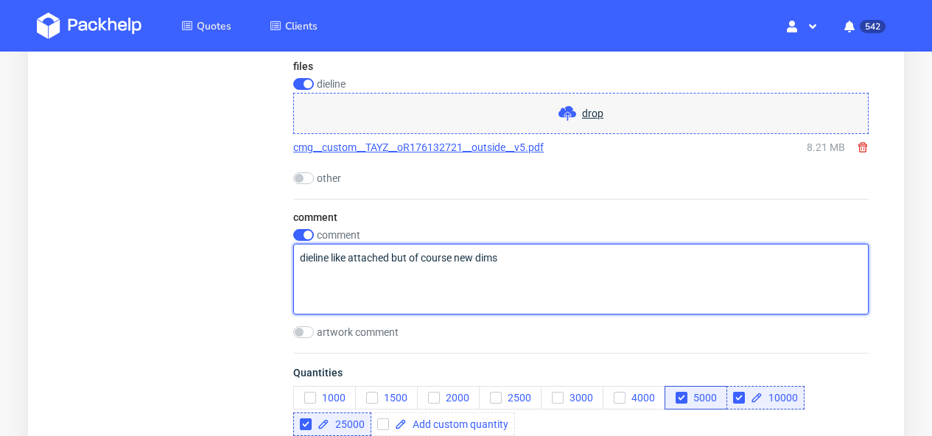
scroll to position [1730, 0]
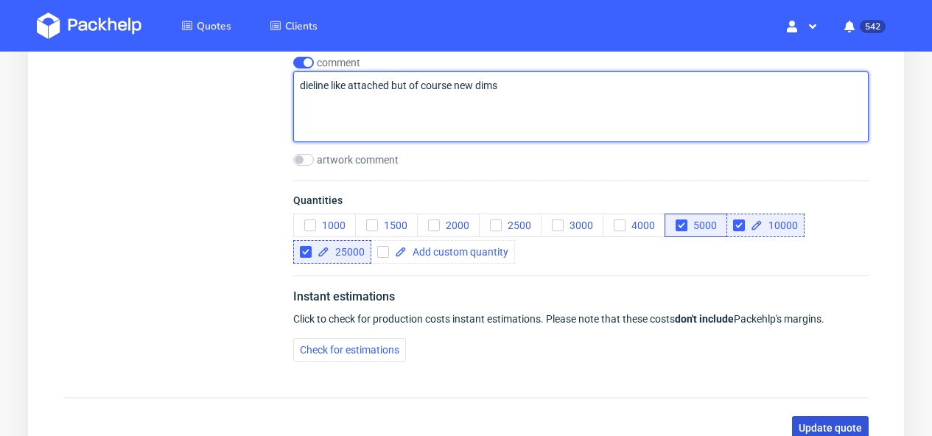
type textarea "dieline like attached but of course new dims"
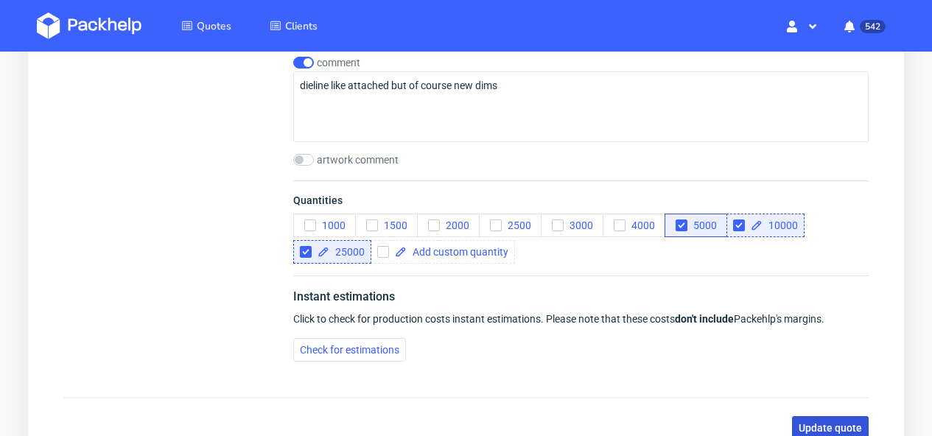
click at [824, 423] on span "Update quote" at bounding box center [830, 428] width 63 height 10
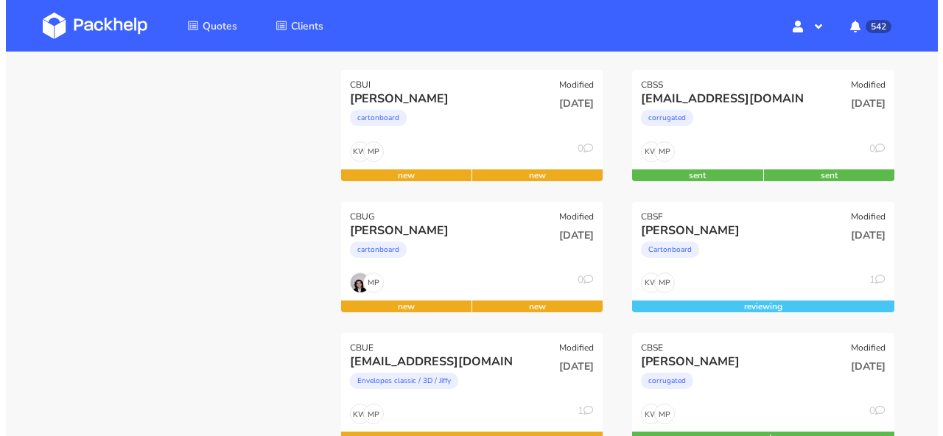
scroll to position [300, 0]
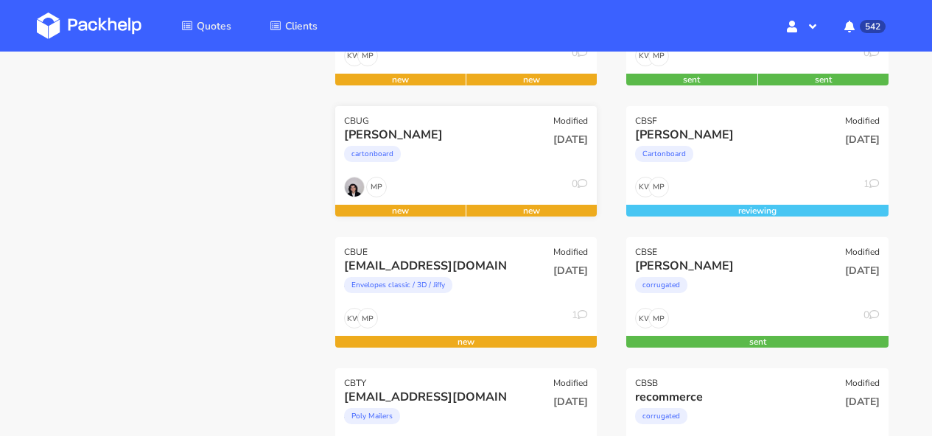
click at [462, 186] on div "MP 0" at bounding box center [466, 191] width 262 height 28
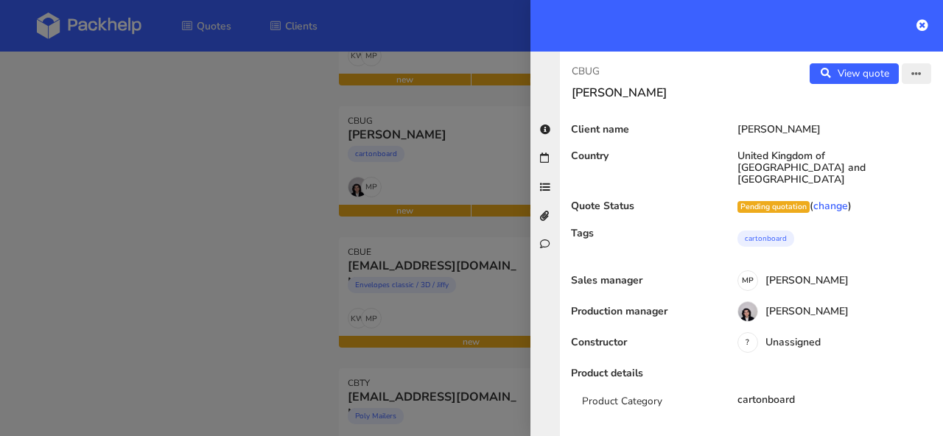
click at [911, 79] on icon "button" at bounding box center [916, 74] width 10 height 10
click at [895, 106] on link "Edit quote" at bounding box center [869, 104] width 130 height 24
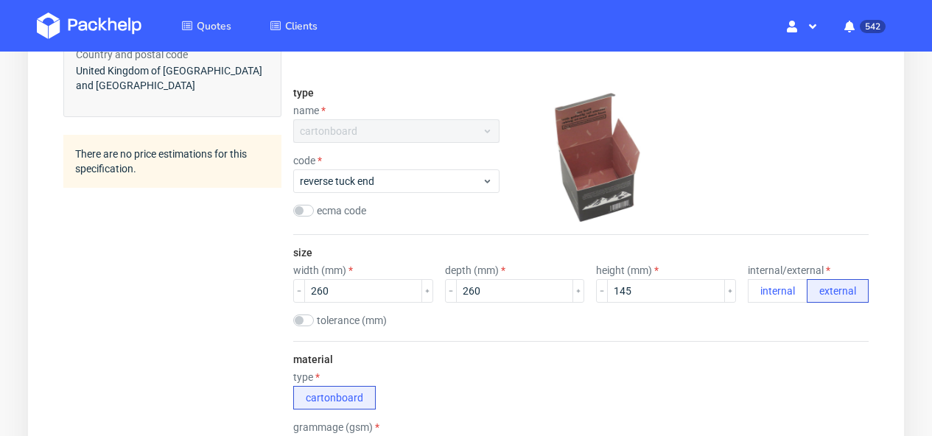
scroll to position [217, 0]
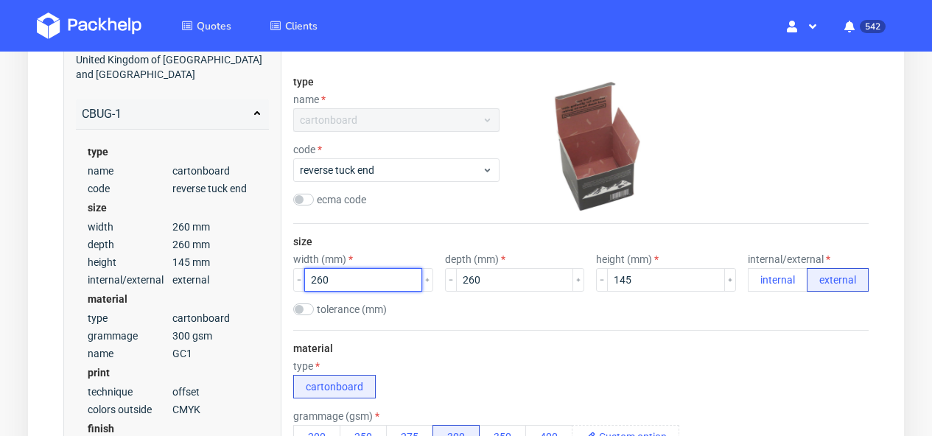
click at [366, 283] on input "260" at bounding box center [363, 280] width 118 height 24
type input "26"
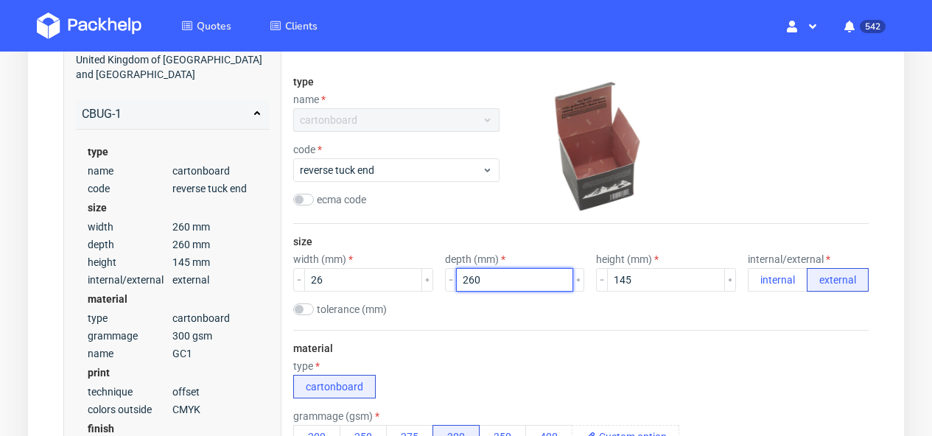
click at [494, 283] on input "260" at bounding box center [515, 280] width 118 height 24
type input "26"
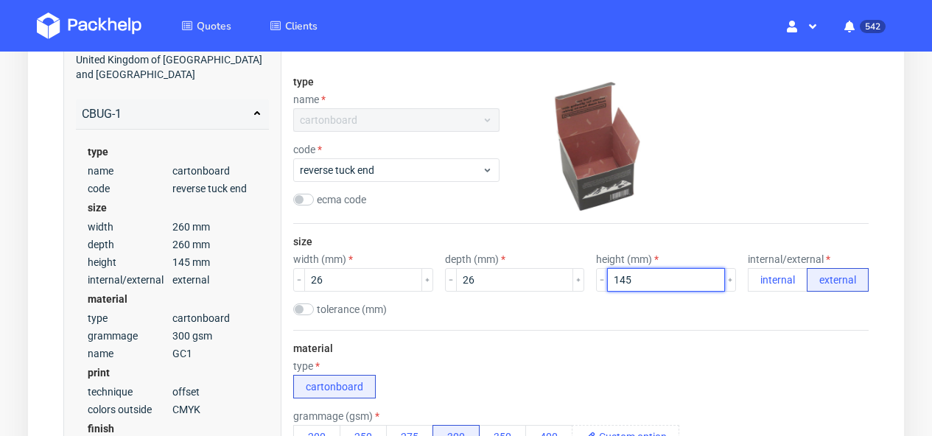
click at [626, 277] on input "145" at bounding box center [666, 280] width 118 height 24
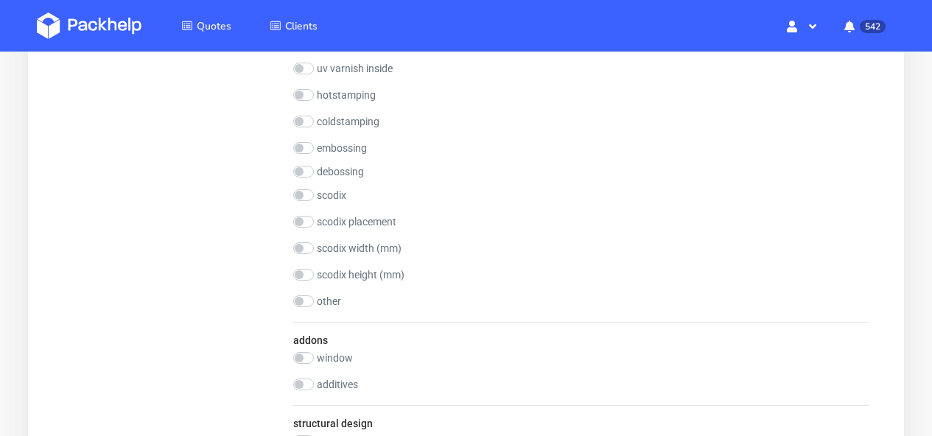
scroll to position [1289, 0]
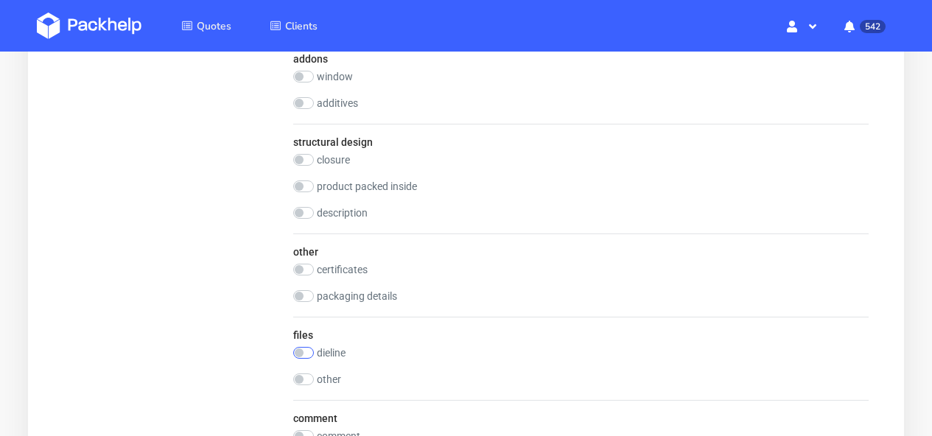
type input "15"
click at [309, 356] on input "checkbox" at bounding box center [303, 353] width 21 height 12
checkbox input "true"
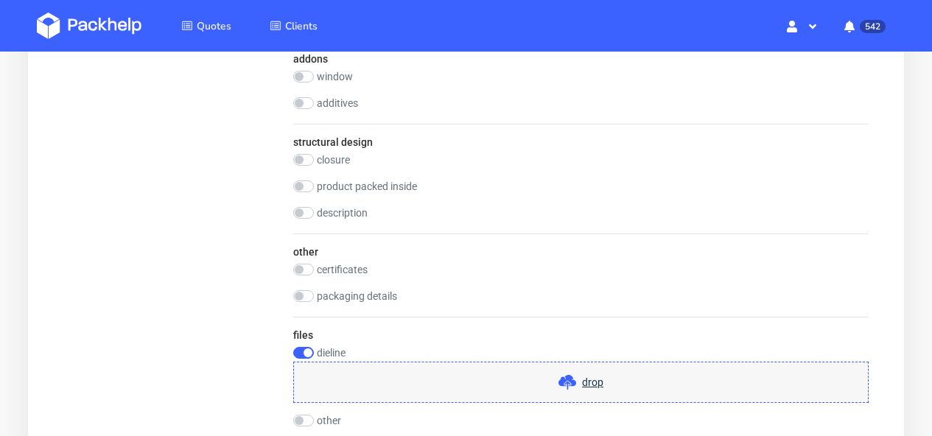
click at [575, 384] on use at bounding box center [567, 382] width 18 height 15
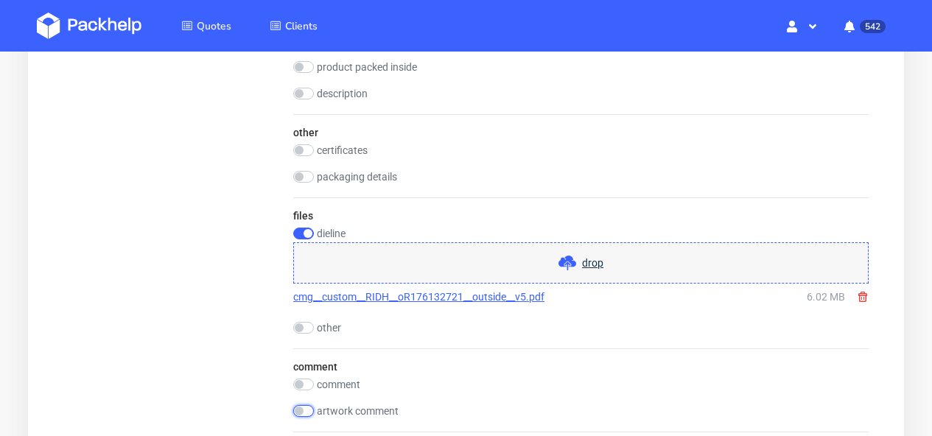
click at [312, 407] on input "checkbox" at bounding box center [303, 411] width 21 height 12
checkbox input "true"
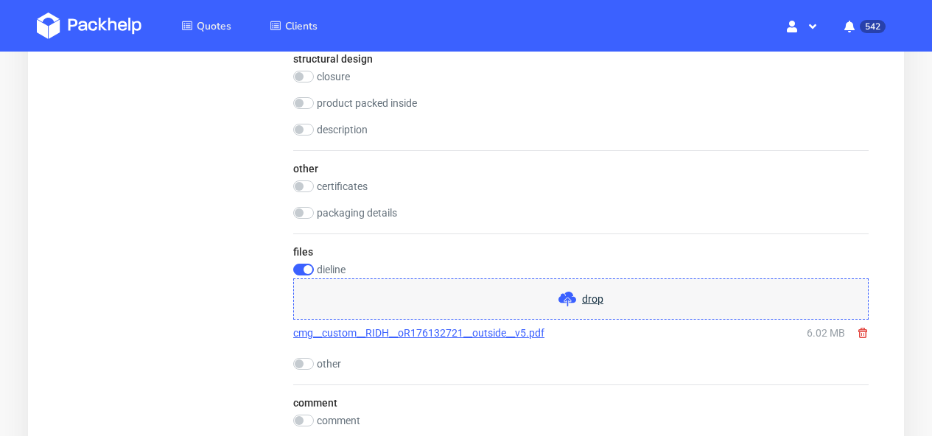
scroll to position [1483, 0]
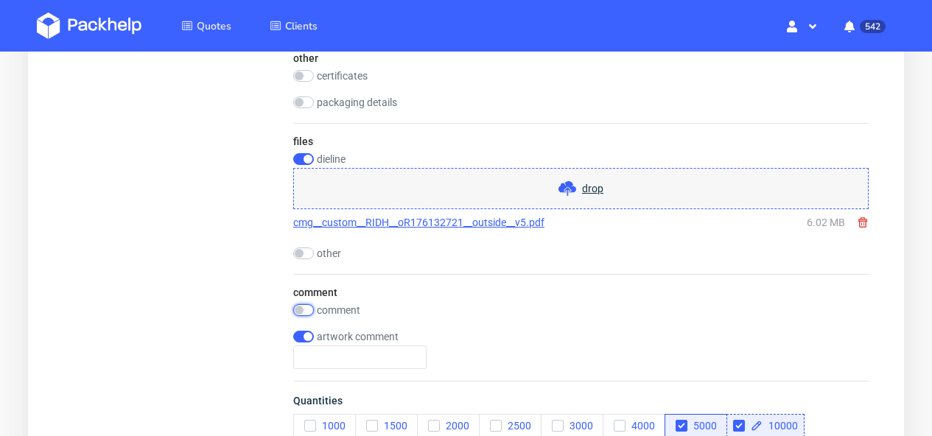
click at [304, 308] on input "checkbox" at bounding box center [303, 310] width 21 height 12
checkbox input "true"
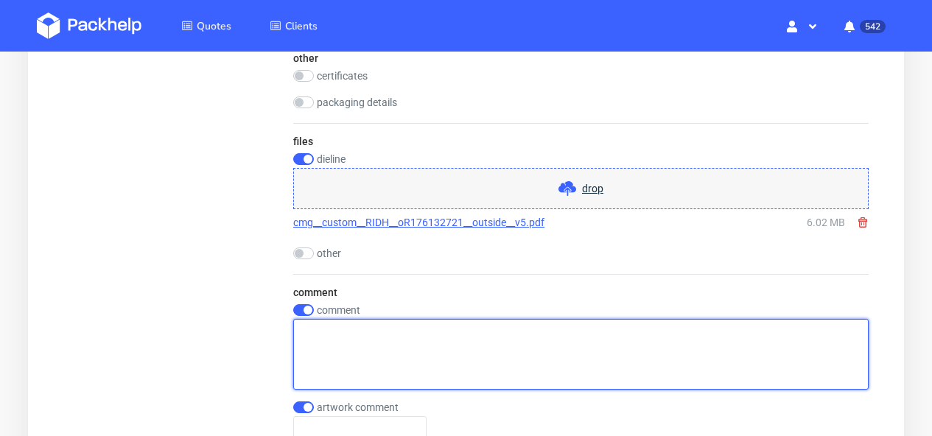
click at [323, 339] on textarea at bounding box center [580, 354] width 575 height 71
drag, startPoint x: 629, startPoint y: 340, endPoint x: 187, endPoint y: 337, distance: 442.0
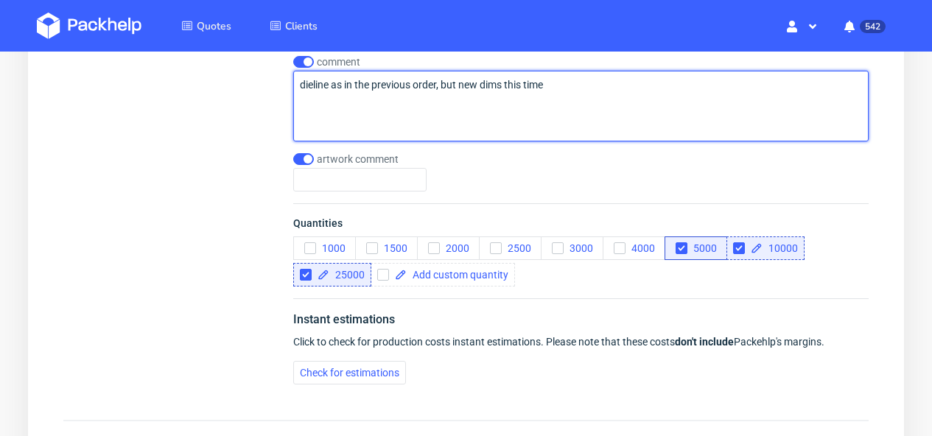
scroll to position [1876, 0]
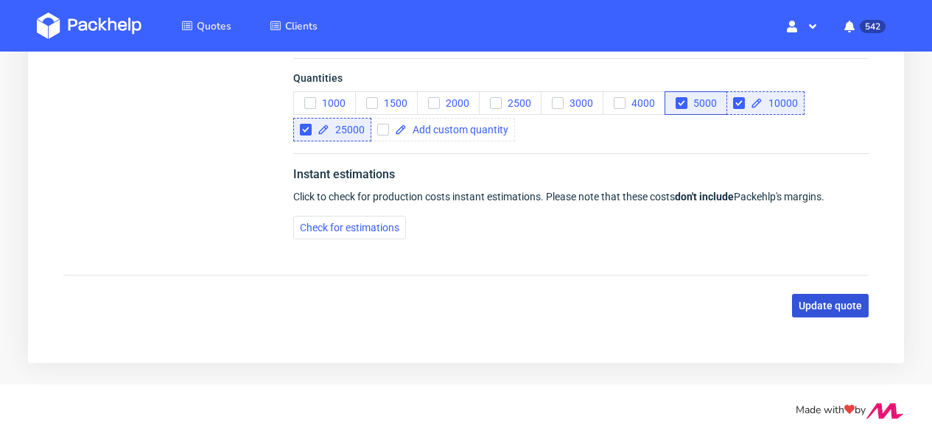
type textarea "dieline as in the previous order, but new dims this time"
click at [815, 301] on span "Update quote" at bounding box center [830, 306] width 63 height 10
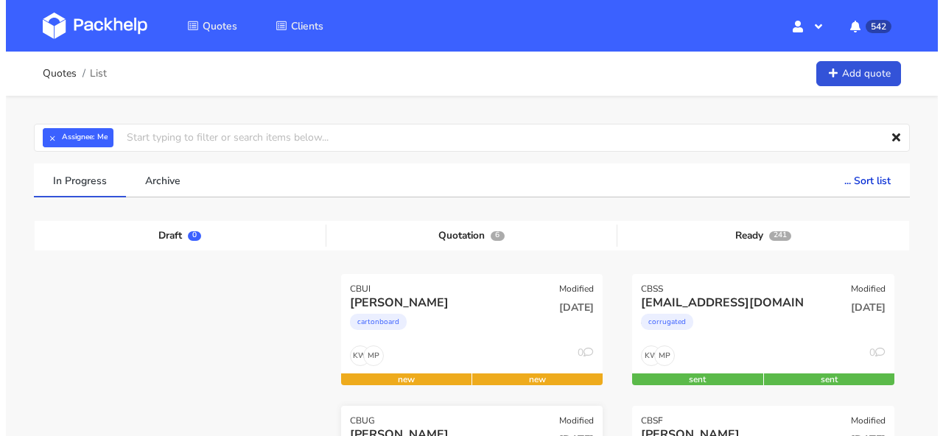
scroll to position [130, 0]
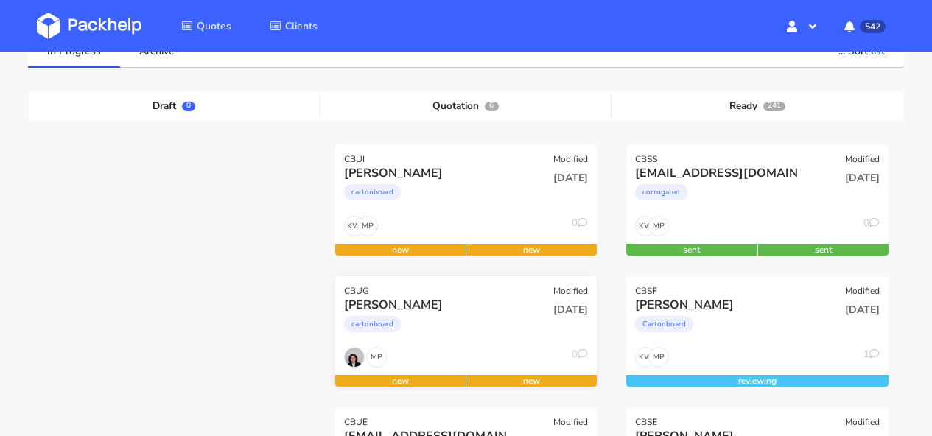
click at [484, 315] on div "cartonboard" at bounding box center [427, 327] width 166 height 29
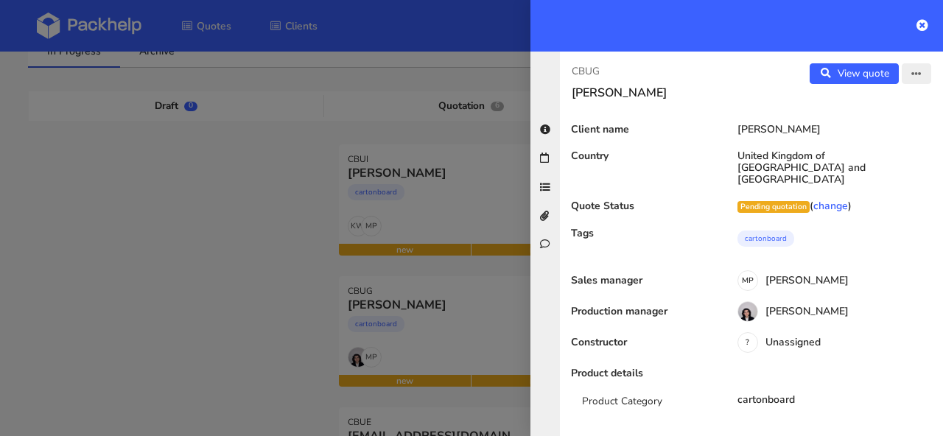
click at [911, 74] on icon "button" at bounding box center [916, 74] width 10 height 10
click at [887, 102] on link "Edit quote" at bounding box center [869, 104] width 130 height 24
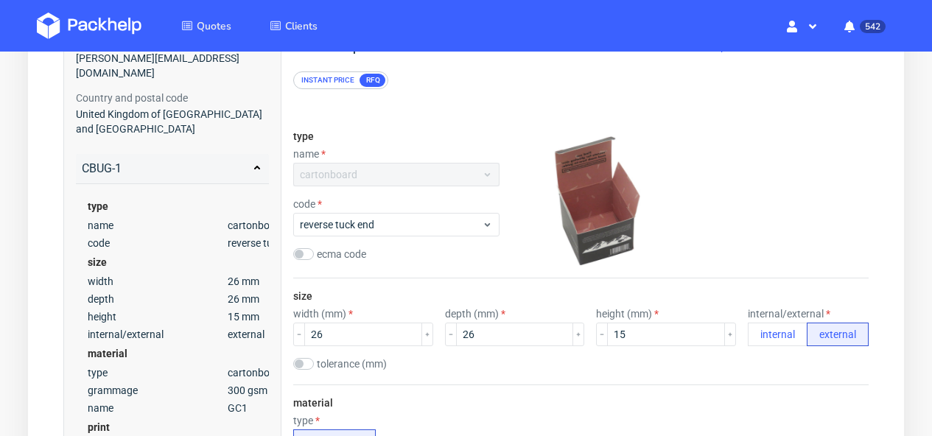
scroll to position [79, 0]
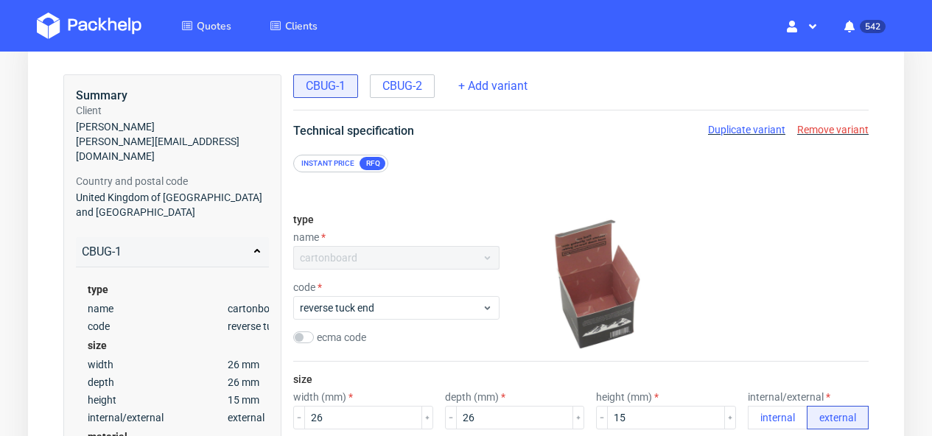
click at [404, 101] on div "CBUG-1 CBUG-2 + Add variant" at bounding box center [580, 92] width 575 height 36
click at [404, 90] on span "CBUG-2" at bounding box center [402, 86] width 40 height 16
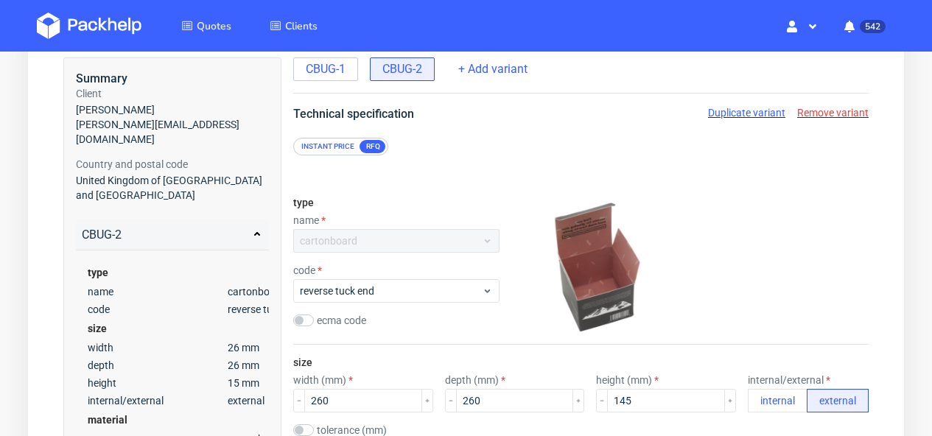
scroll to position [124, 0]
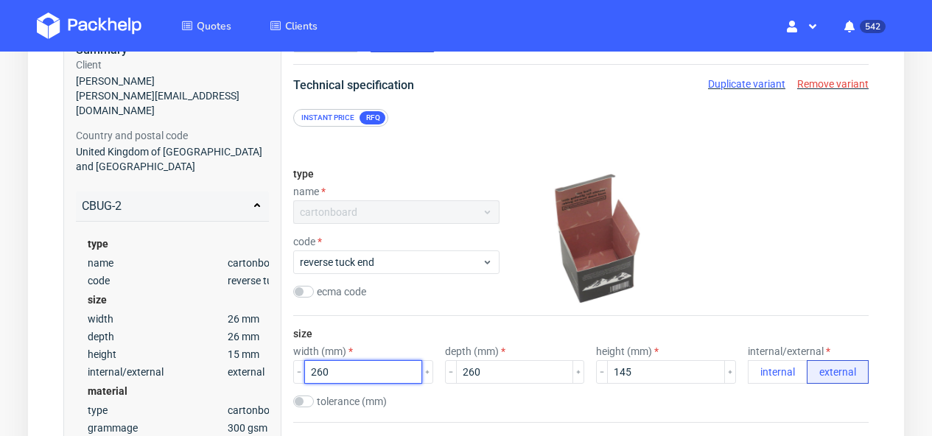
click at [378, 367] on input "260" at bounding box center [363, 372] width 118 height 24
type input "26"
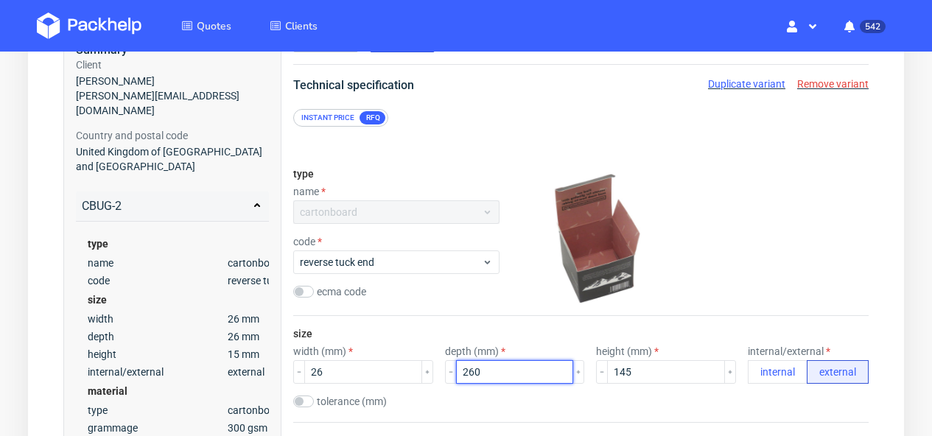
click at [494, 372] on input "260" at bounding box center [515, 372] width 118 height 24
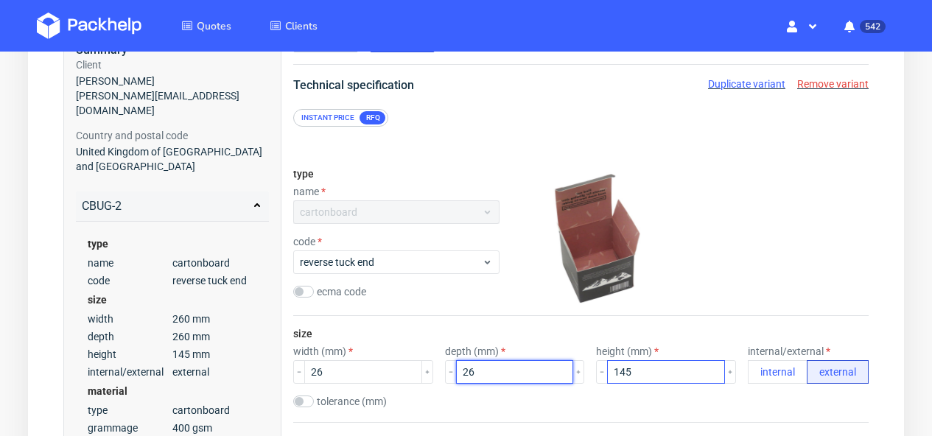
type input "26"
click at [625, 365] on input "145" at bounding box center [666, 372] width 118 height 24
click at [626, 366] on input "145" at bounding box center [666, 372] width 118 height 24
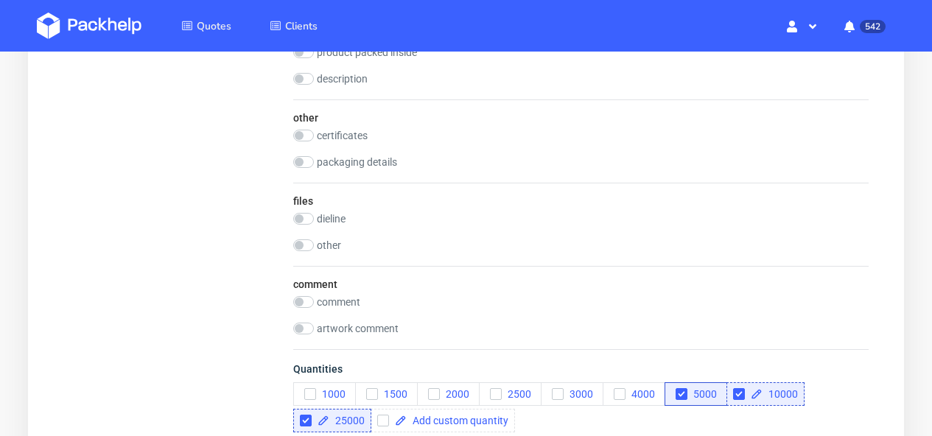
scroll to position [1523, 0]
type input "14.5"
click at [309, 331] on input "checkbox" at bounding box center [303, 329] width 21 height 12
checkbox input "true"
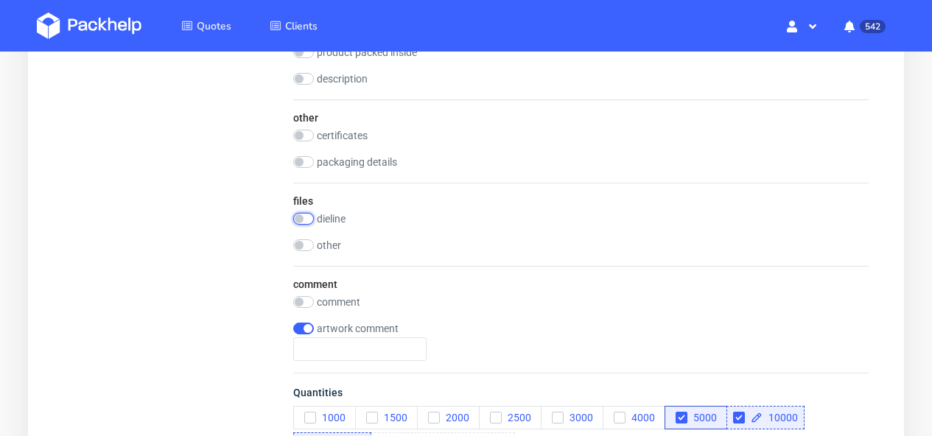
click at [311, 217] on input "checkbox" at bounding box center [303, 219] width 21 height 12
checkbox input "true"
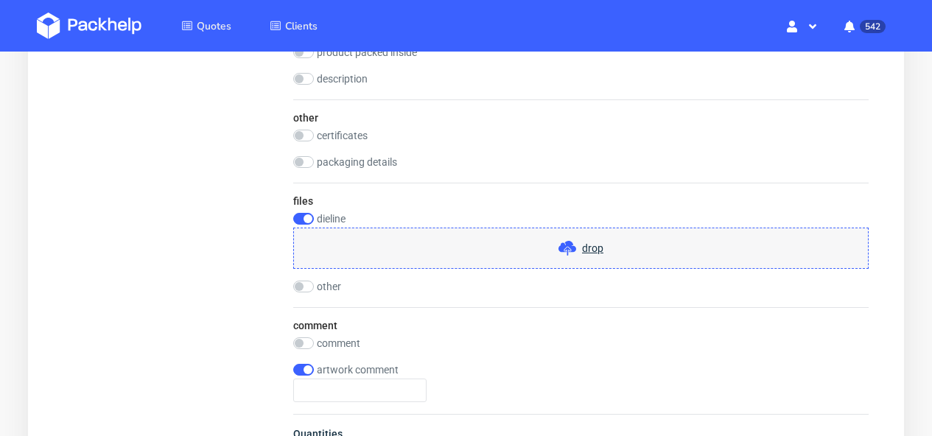
click at [597, 249] on span "drop" at bounding box center [592, 248] width 21 height 15
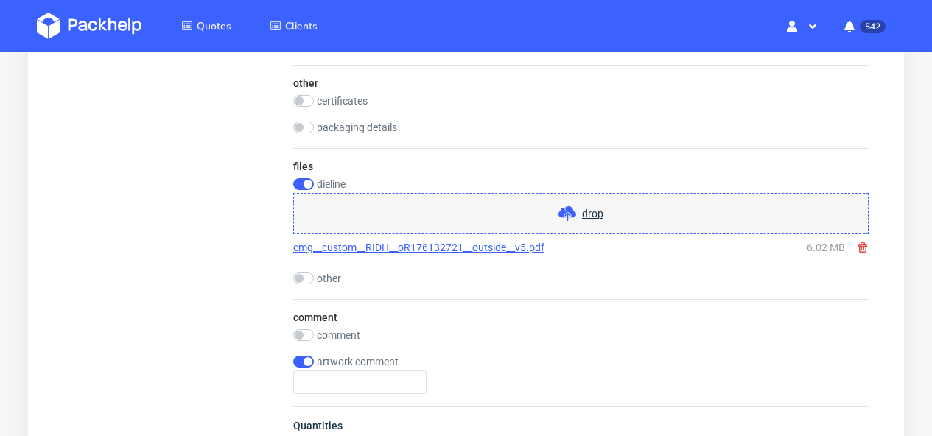
scroll to position [1640, 0]
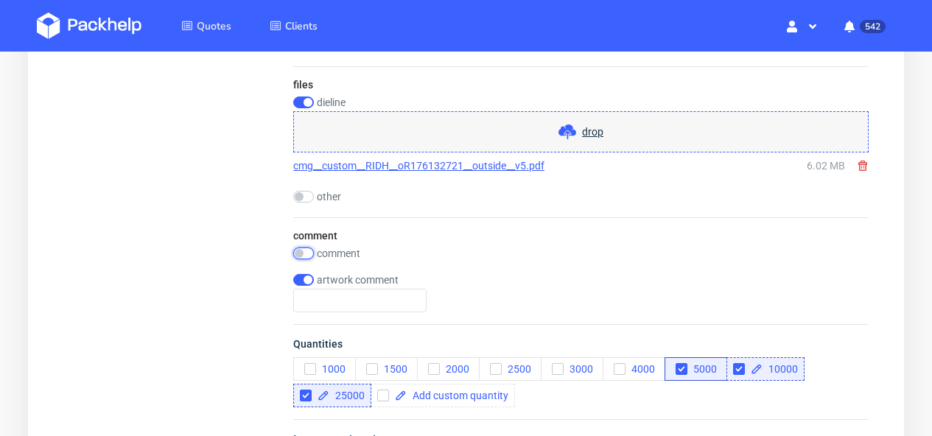
click at [307, 250] on input "checkbox" at bounding box center [303, 254] width 21 height 12
checkbox input "true"
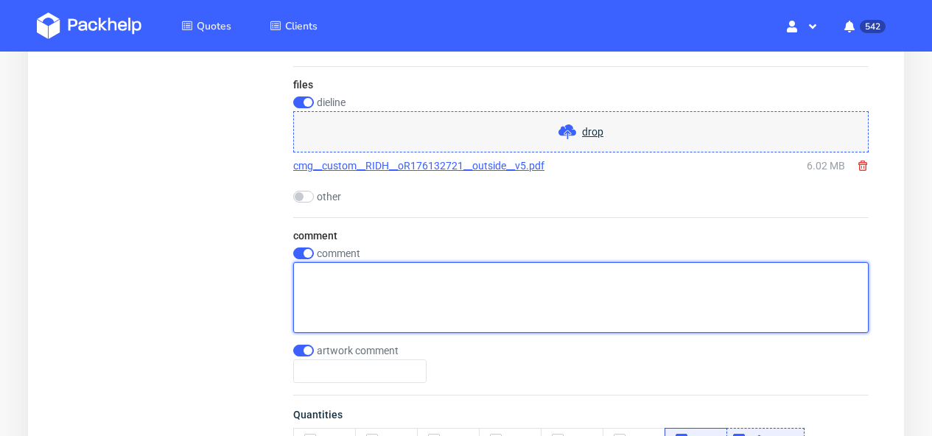
click at [315, 287] on textarea at bounding box center [580, 297] width 575 height 71
click at [522, 273] on textarea "dieline as in the previous order but new dims, UV for the word Awake" at bounding box center [580, 297] width 575 height 71
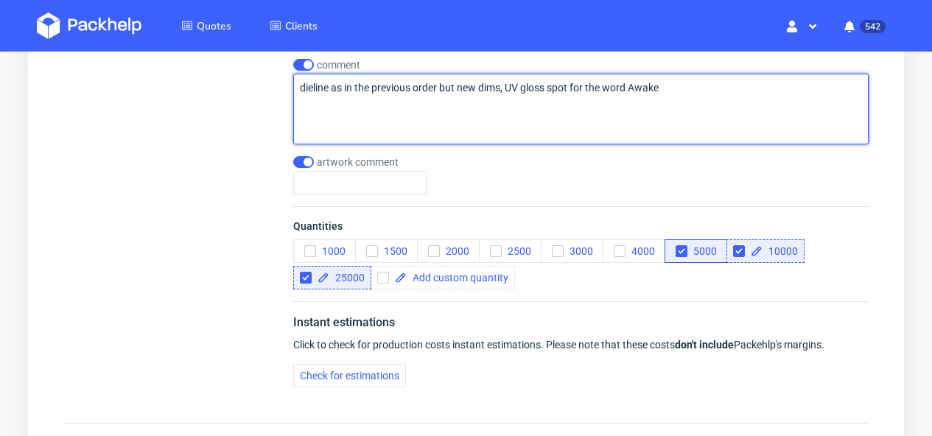
scroll to position [1928, 0]
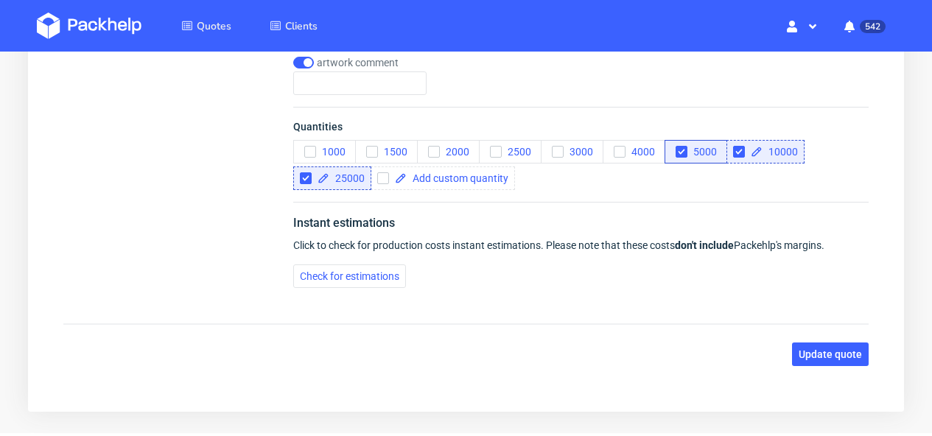
type textarea "dieline as in the previous order but new dims, UV gloss spot for the word Awake"
click at [301, 63] on input "checkbox" at bounding box center [303, 63] width 21 height 12
checkbox input "false"
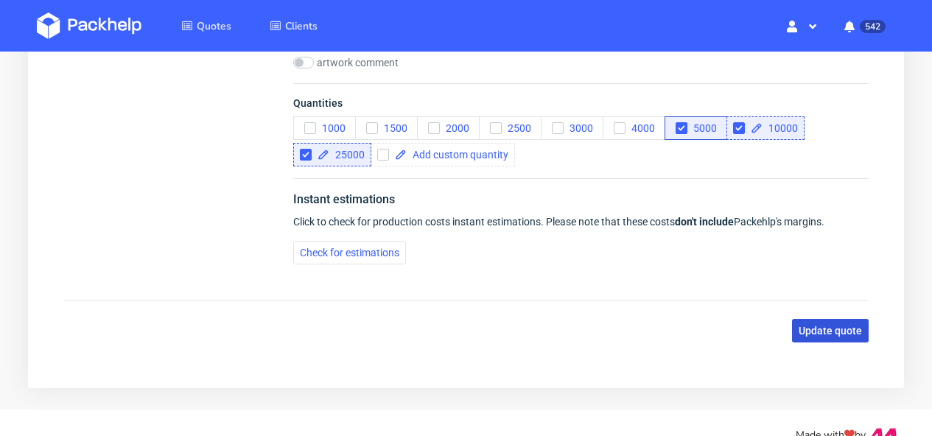
click at [866, 326] on button "Update quote" at bounding box center [830, 331] width 77 height 24
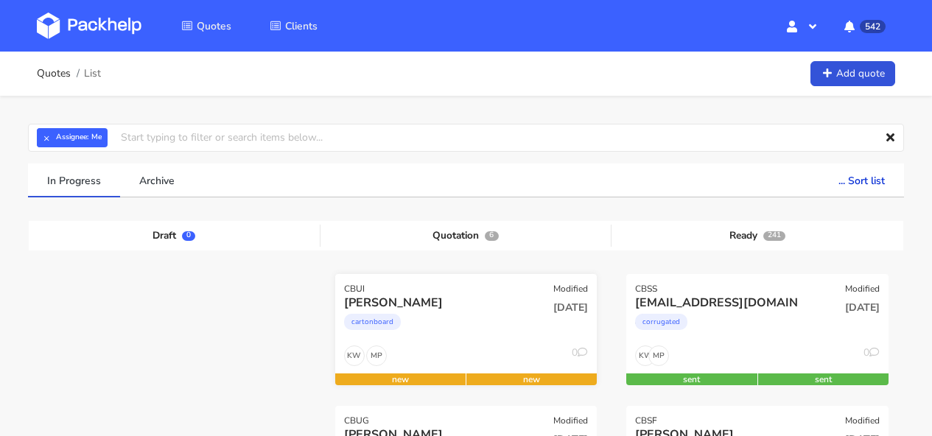
click at [463, 298] on div "[PERSON_NAME]" at bounding box center [427, 303] width 166 height 16
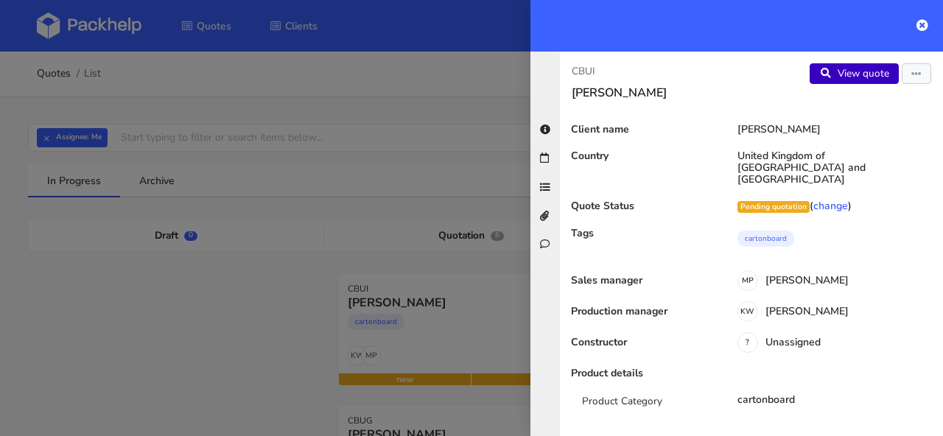
click at [813, 78] on link "View quote" at bounding box center [854, 73] width 89 height 21
click at [902, 75] on button "button" at bounding box center [916, 73] width 29 height 21
click at [886, 106] on link "Edit quote" at bounding box center [869, 104] width 130 height 24
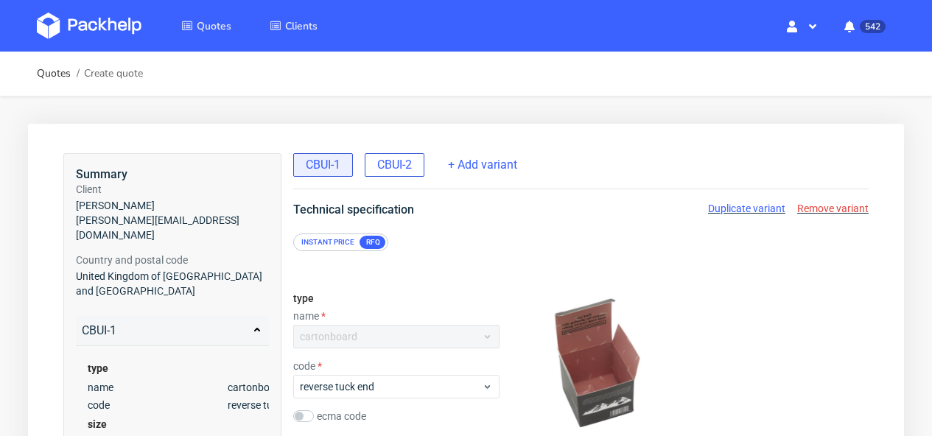
click at [406, 165] on span "CBUI-2" at bounding box center [394, 165] width 35 height 16
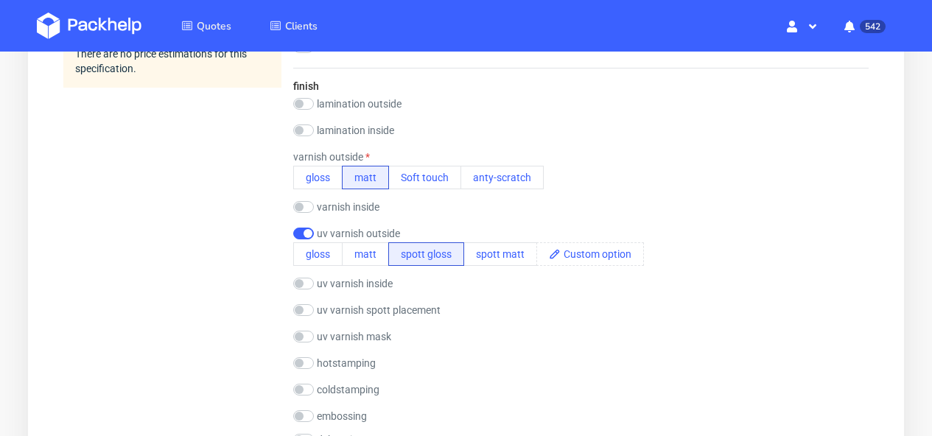
scroll to position [939, 0]
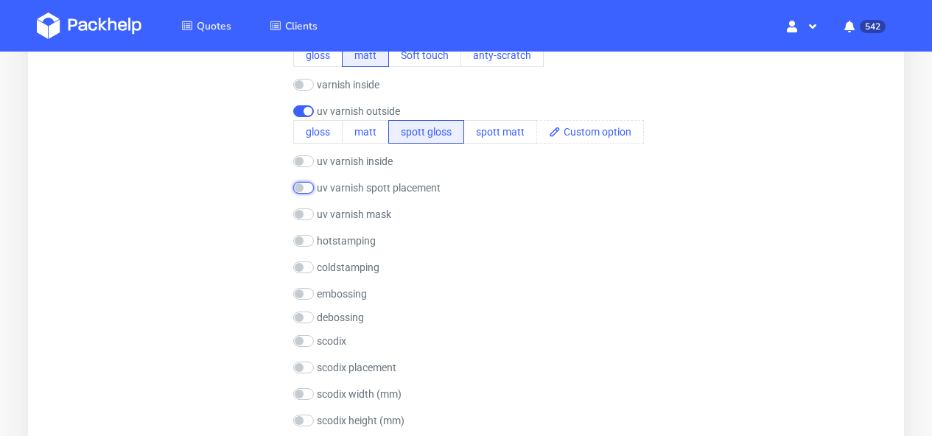
click at [307, 191] on input "checkbox" at bounding box center [303, 188] width 21 height 12
checkbox input "true"
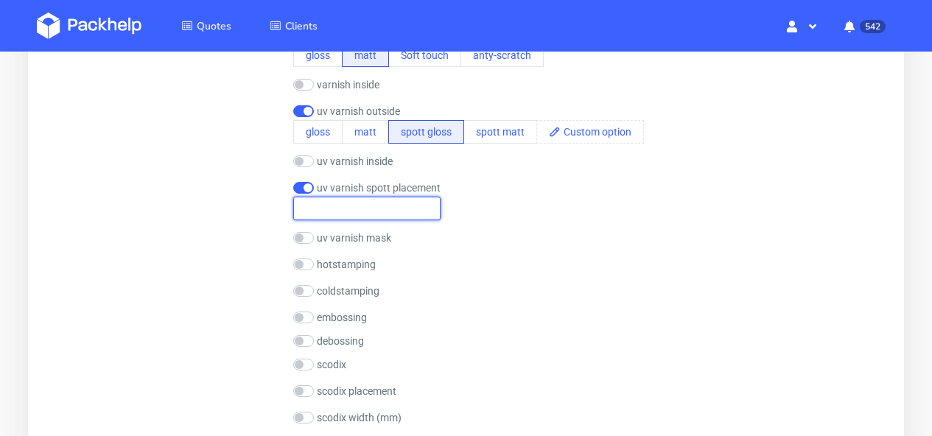
click at [334, 210] on input "text" at bounding box center [366, 209] width 147 height 24
type input "Awake word"
click at [620, 255] on div "finish lamination outside gloss matt Soft touch anty-scratch PE(HDPE) laminatio…" at bounding box center [580, 218] width 575 height 546
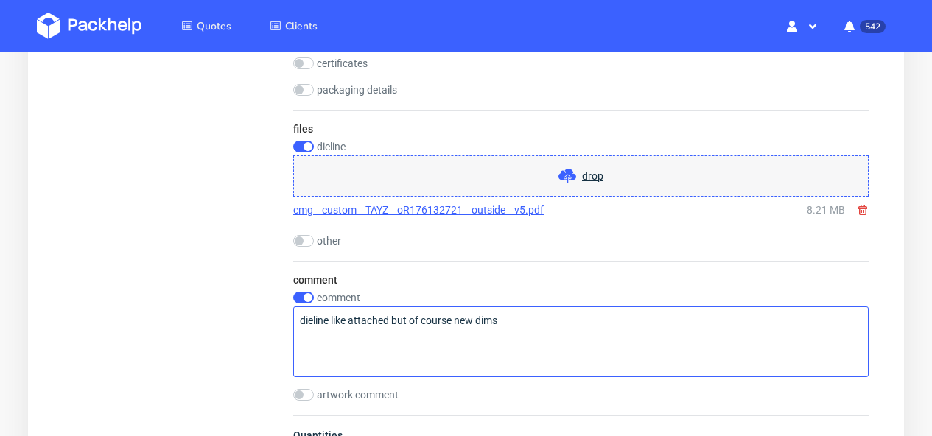
scroll to position [1596, 0]
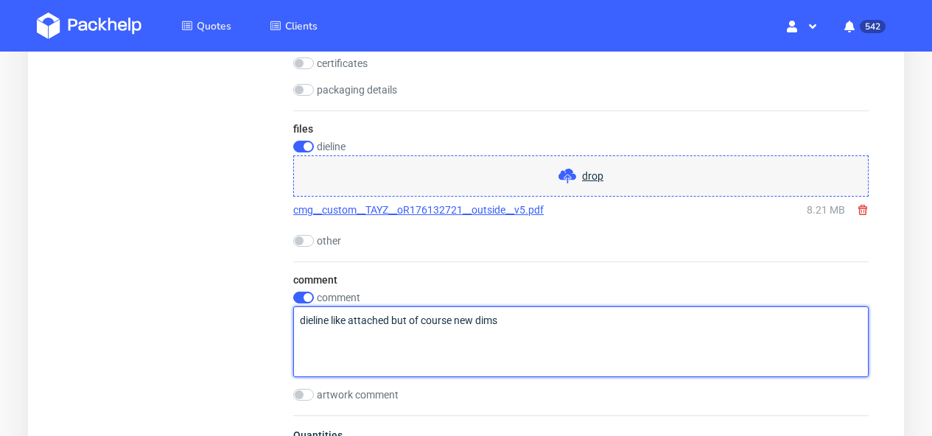
click at [529, 320] on textarea "dieline like attached but of course new dims" at bounding box center [580, 341] width 575 height 71
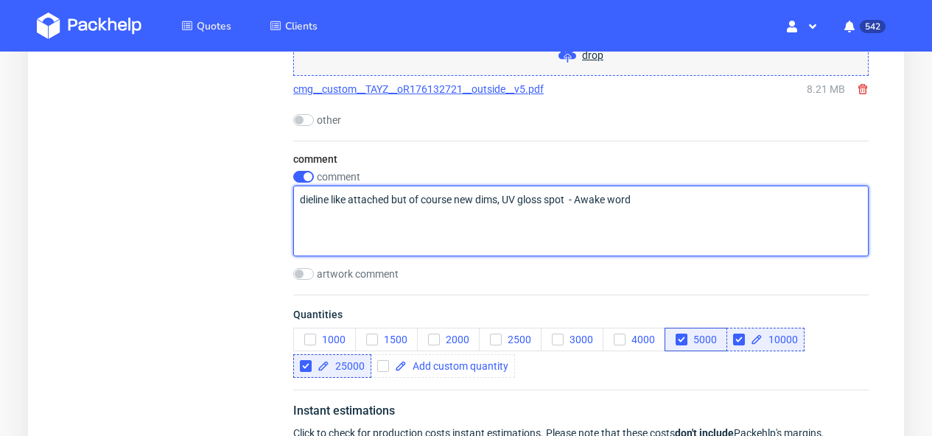
scroll to position [1900, 0]
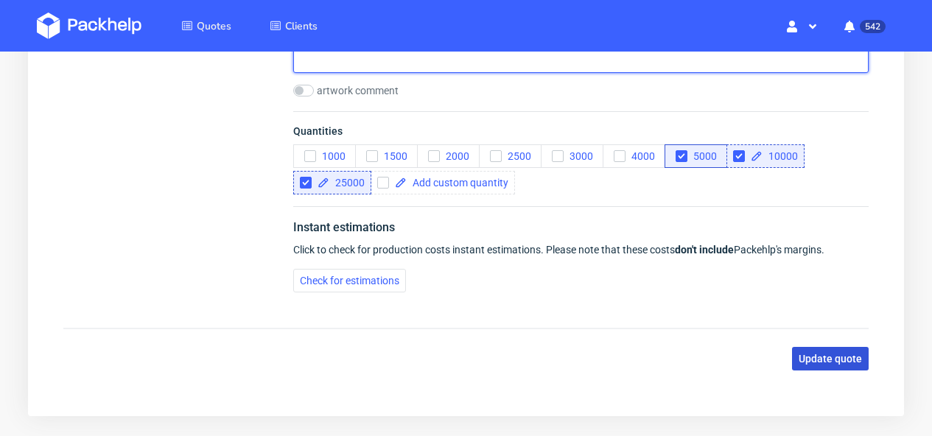
type textarea "dieline like attached but of course new dims, UV gloss spot - Awake word"
click at [865, 362] on button "Update quote" at bounding box center [830, 359] width 77 height 24
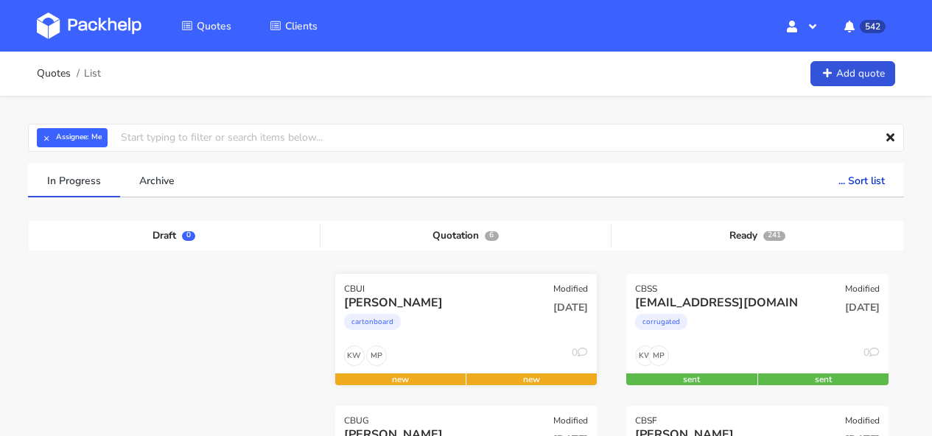
click at [472, 317] on div "cartonboard" at bounding box center [427, 325] width 166 height 29
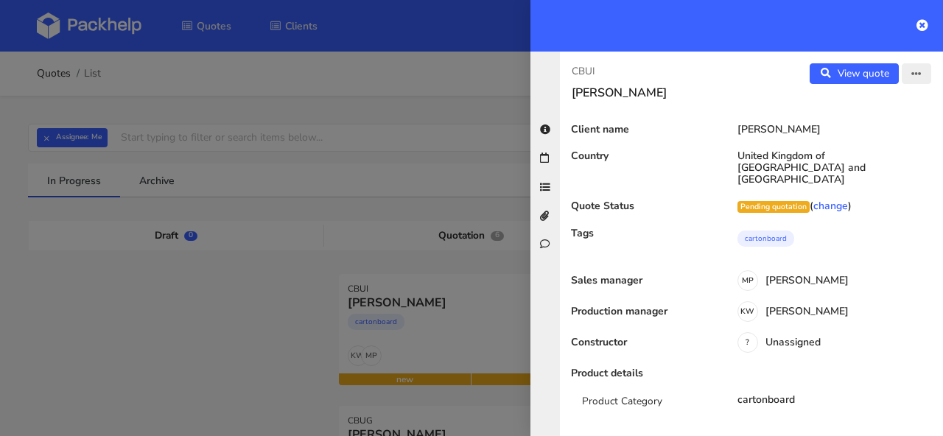
click at [902, 78] on button "button" at bounding box center [916, 73] width 29 height 21
click at [874, 101] on link "Edit quote" at bounding box center [869, 104] width 130 height 24
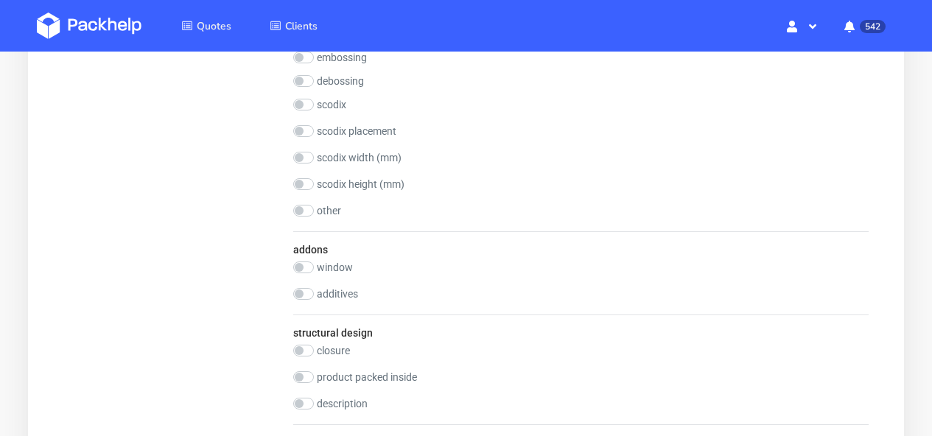
scroll to position [1423, 0]
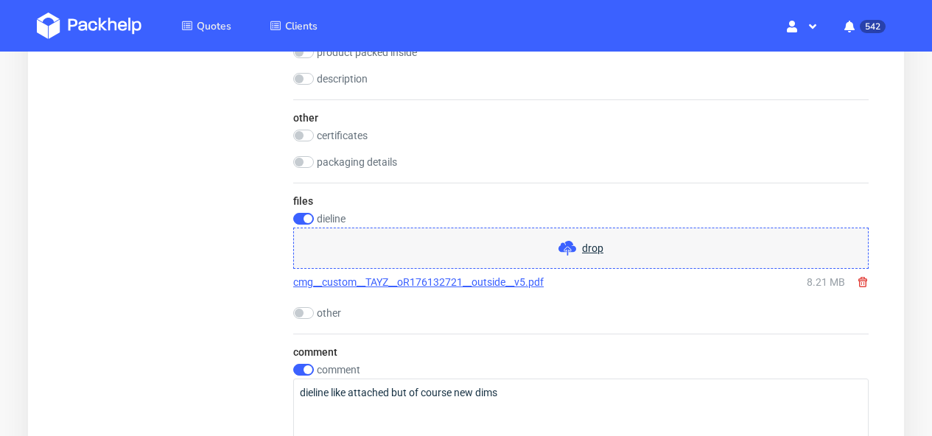
click at [858, 284] on icon at bounding box center [863, 282] width 12 height 12
checkbox input "false"
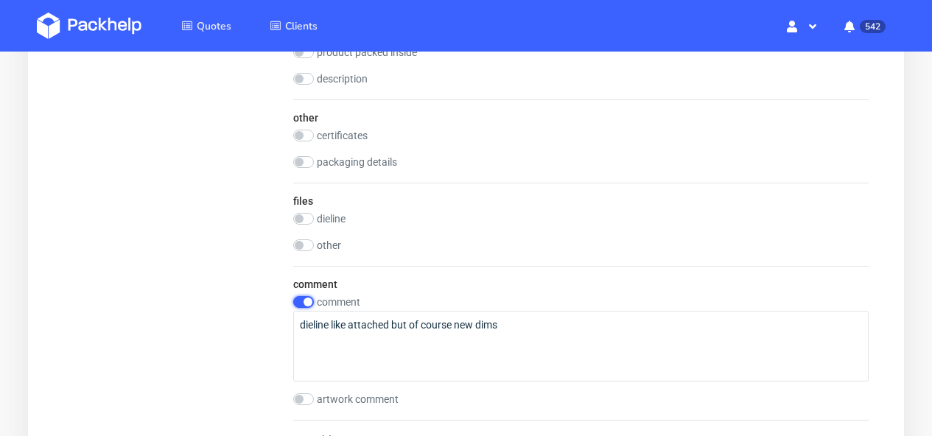
drag, startPoint x: 301, startPoint y: 301, endPoint x: 304, endPoint y: 277, distance: 23.9
click at [301, 300] on input "checkbox" at bounding box center [303, 302] width 21 height 12
checkbox input "false"
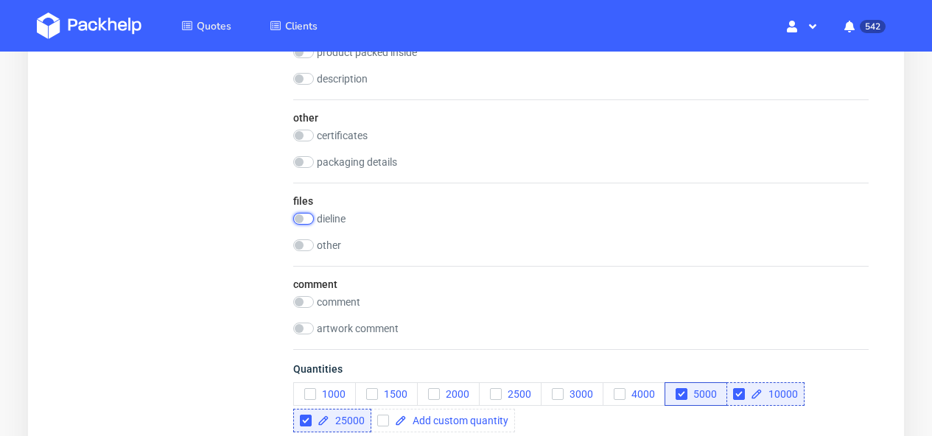
click at [303, 222] on input "checkbox" at bounding box center [303, 219] width 21 height 12
checkbox input "true"
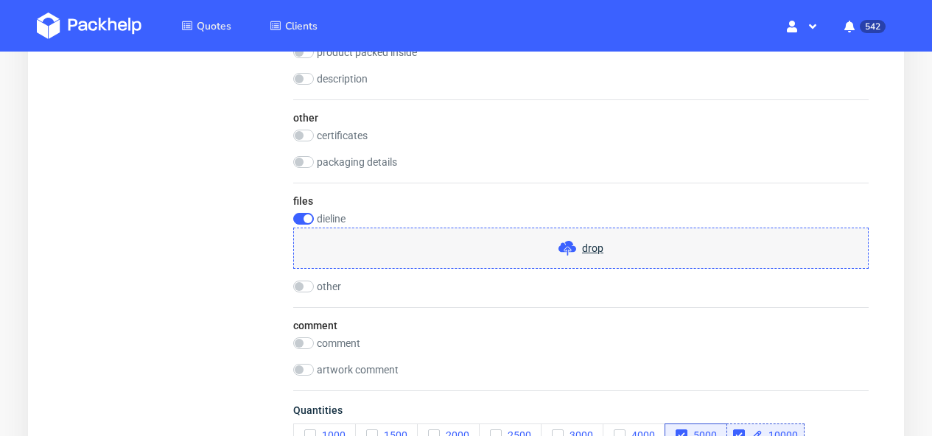
click at [600, 249] on span "drop" at bounding box center [592, 248] width 21 height 15
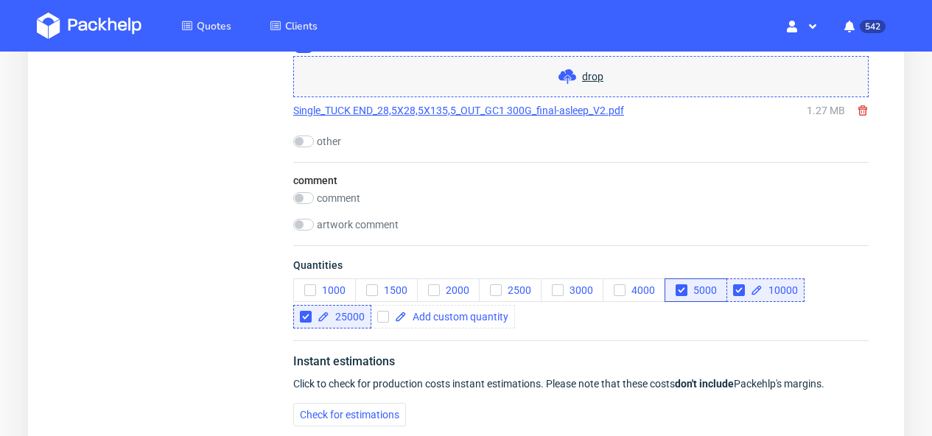
scroll to position [1782, 0]
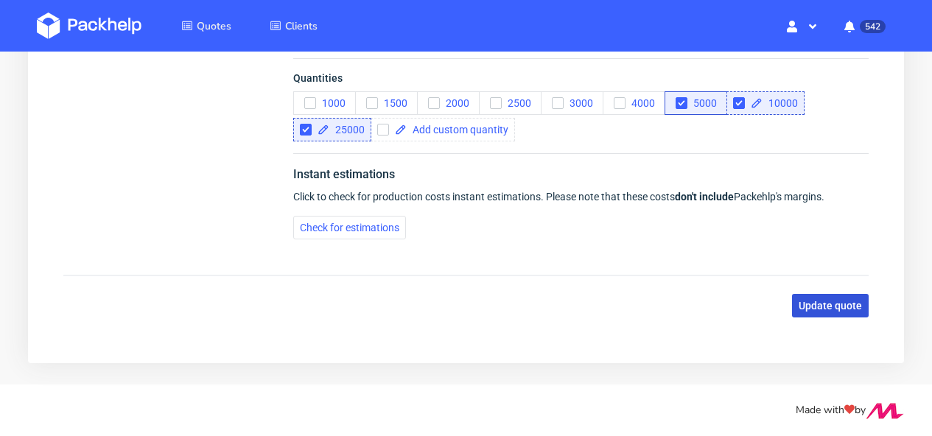
click at [835, 314] on button "Update quote" at bounding box center [830, 306] width 77 height 24
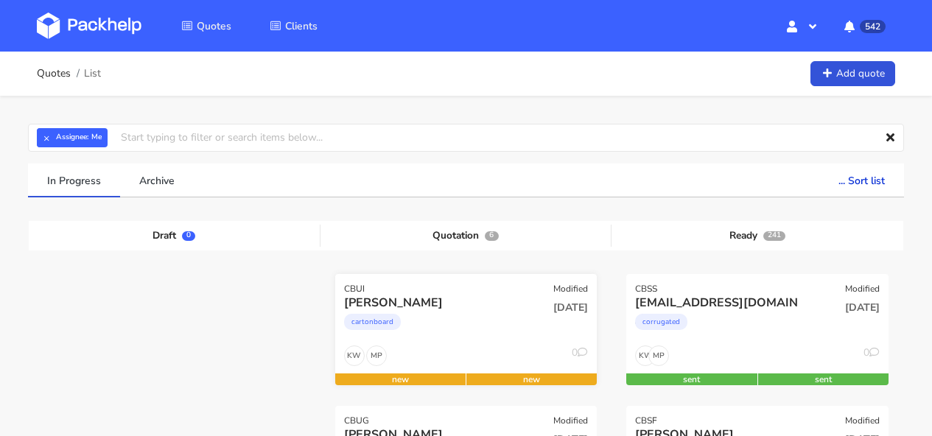
click at [471, 289] on div "CBUI Modified" at bounding box center [466, 284] width 262 height 21
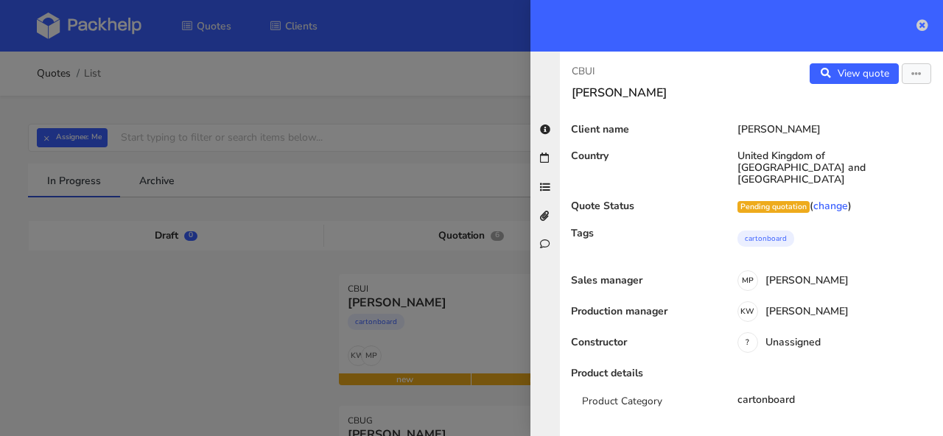
click at [921, 27] on icon at bounding box center [922, 25] width 12 height 12
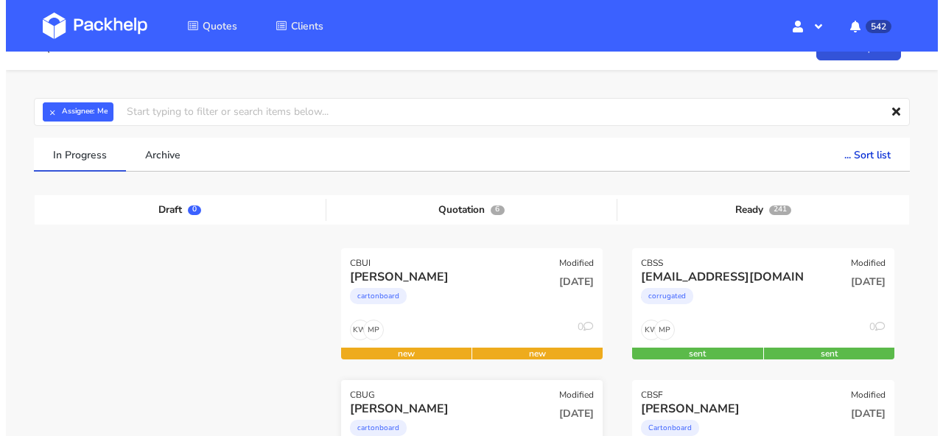
scroll to position [27, 0]
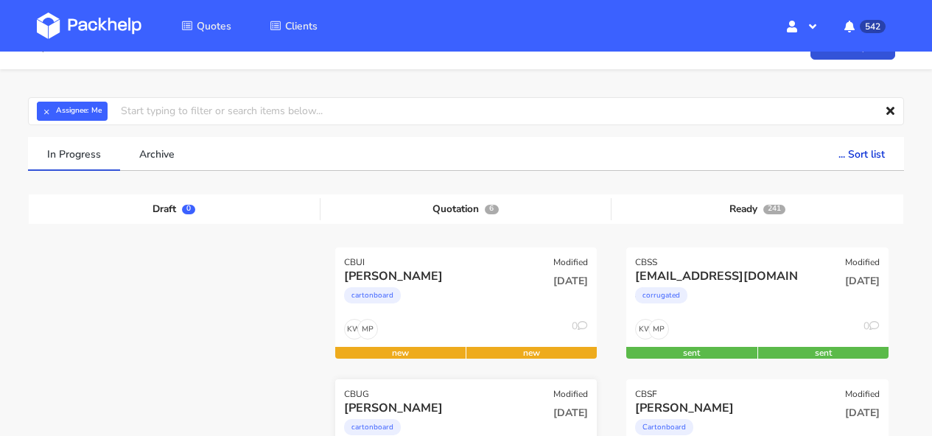
click at [499, 392] on div "CBUG Modified" at bounding box center [466, 389] width 262 height 21
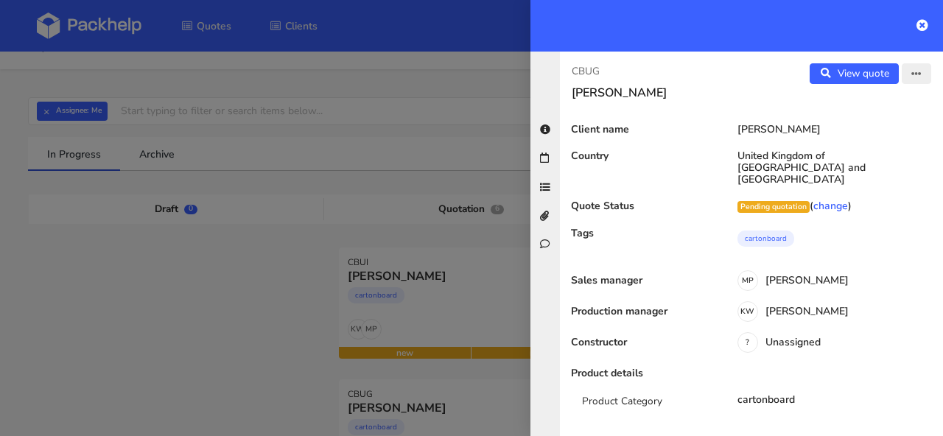
drag, startPoint x: 897, startPoint y: 85, endPoint x: 902, endPoint y: 79, distance: 8.4
click at [897, 84] on div "View quote Edit quote" at bounding box center [847, 81] width 192 height 37
click at [911, 79] on icon "button" at bounding box center [916, 74] width 10 height 10
click at [867, 110] on link "Edit quote" at bounding box center [869, 104] width 130 height 24
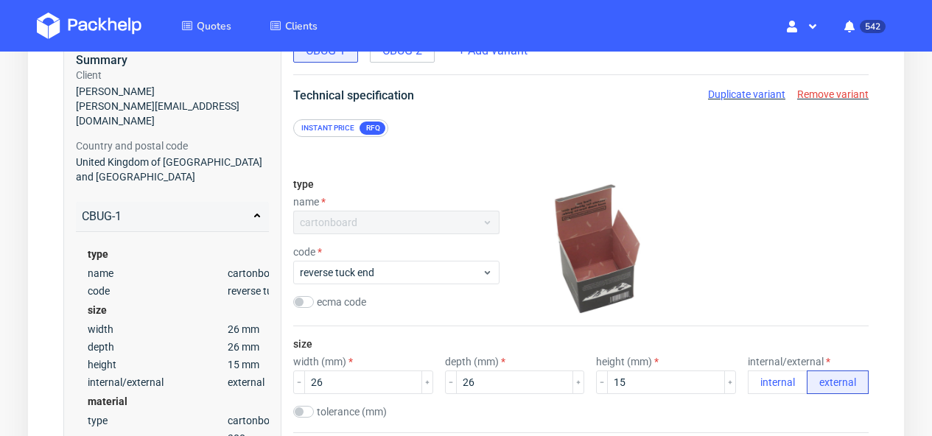
scroll to position [96, 0]
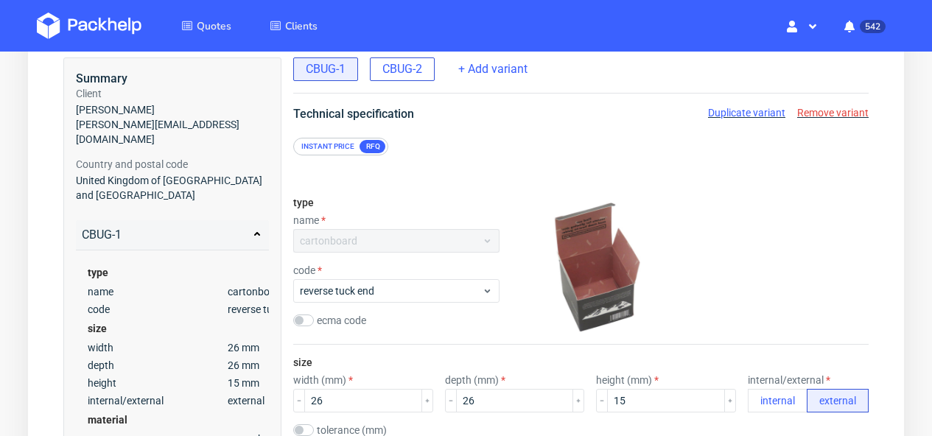
click at [415, 74] on span "CBUG-2" at bounding box center [402, 69] width 40 height 16
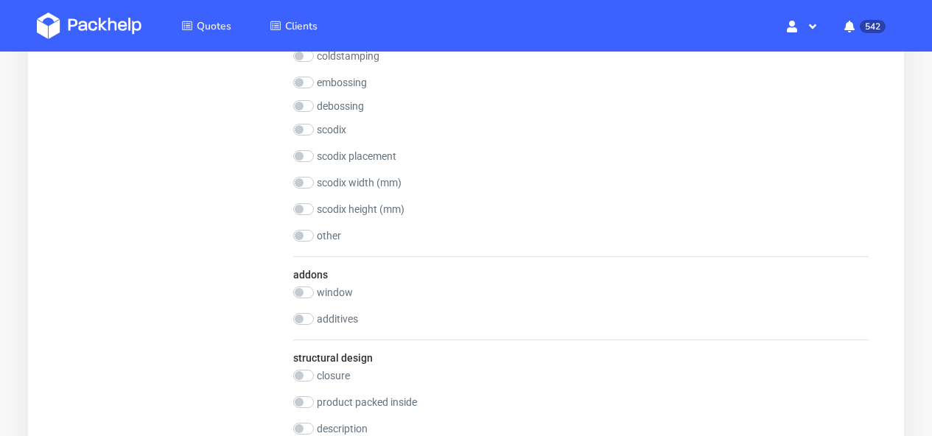
scroll to position [1473, 0]
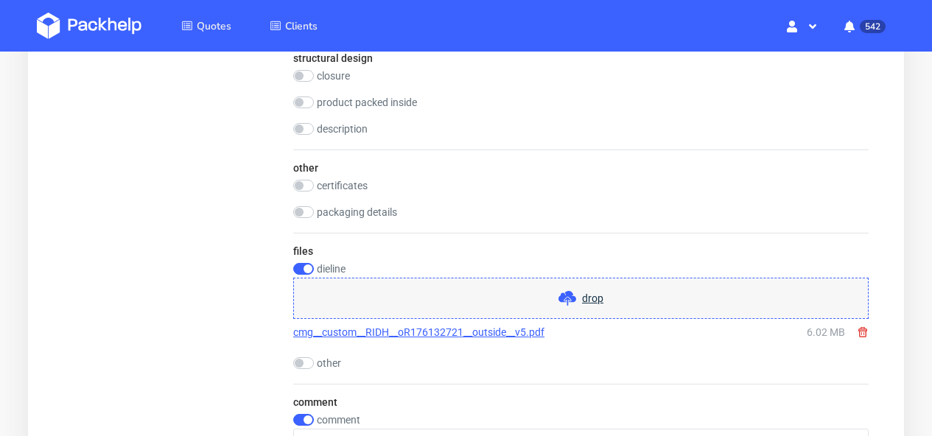
click at [862, 333] on icon at bounding box center [863, 332] width 12 height 12
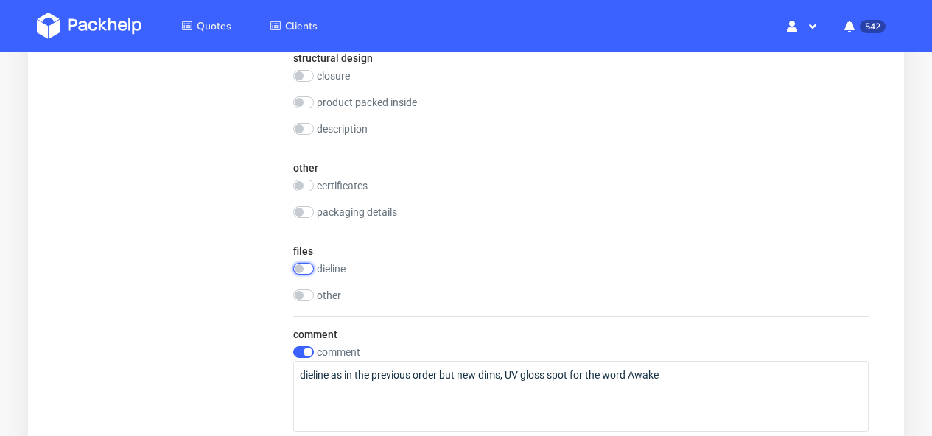
click at [307, 269] on input "checkbox" at bounding box center [303, 269] width 21 height 12
checkbox input "true"
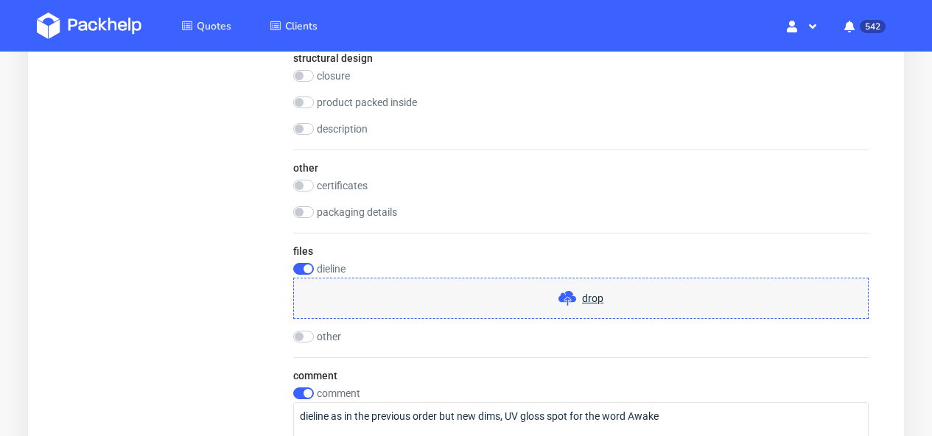
click at [580, 296] on span at bounding box center [570, 299] width 24 height 18
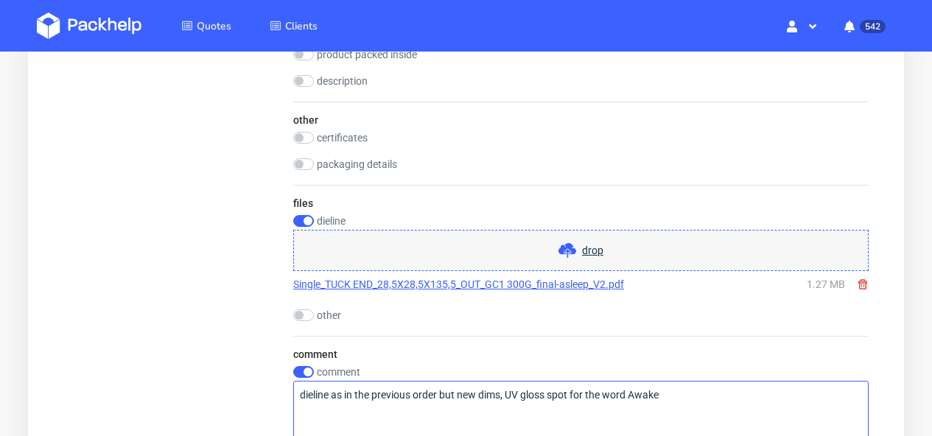
scroll to position [1606, 0]
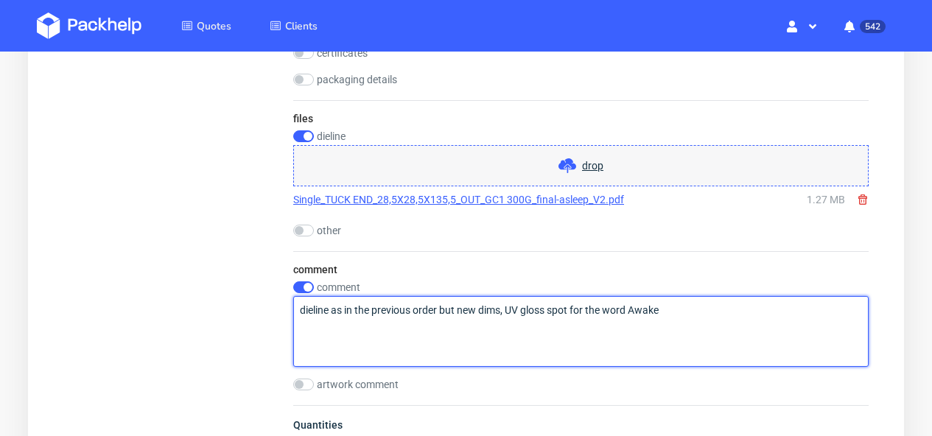
drag, startPoint x: 636, startPoint y: 309, endPoint x: 665, endPoint y: 311, distance: 28.8
click at [665, 311] on textarea "dieline as in the previous order but new dims, UV gloss spot for the word Awake" at bounding box center [580, 331] width 575 height 71
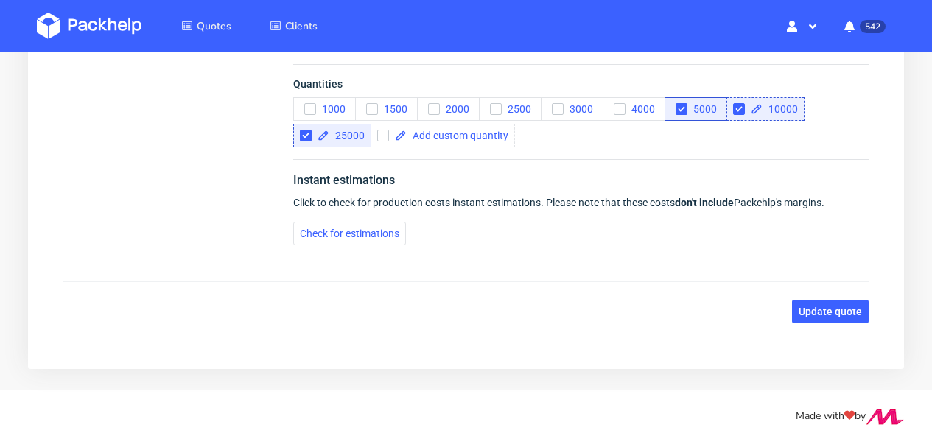
scroll to position [1953, 0]
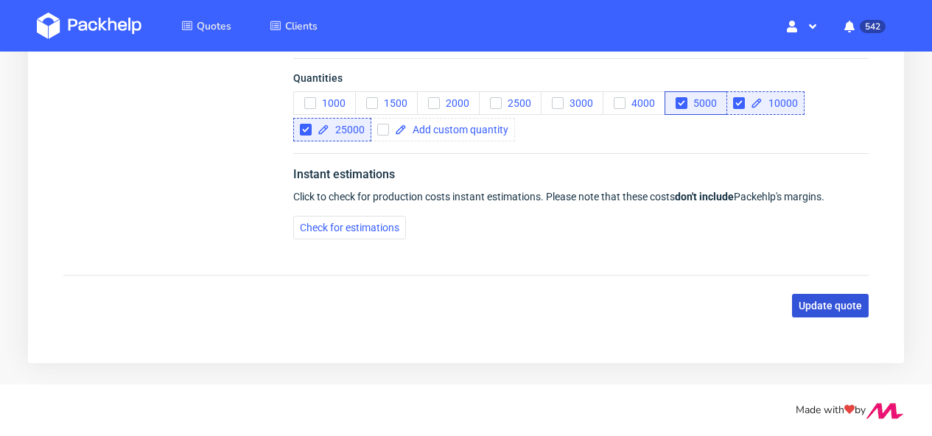
type textarea "dieline as in the previous order but new dims, UV gloss spot for the word Asleep"
click at [803, 304] on span "Update quote" at bounding box center [830, 306] width 63 height 10
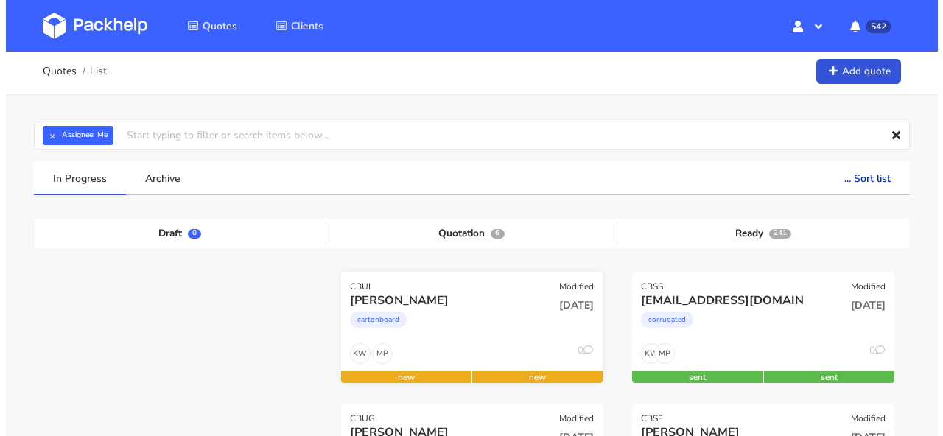
scroll to position [3, 0]
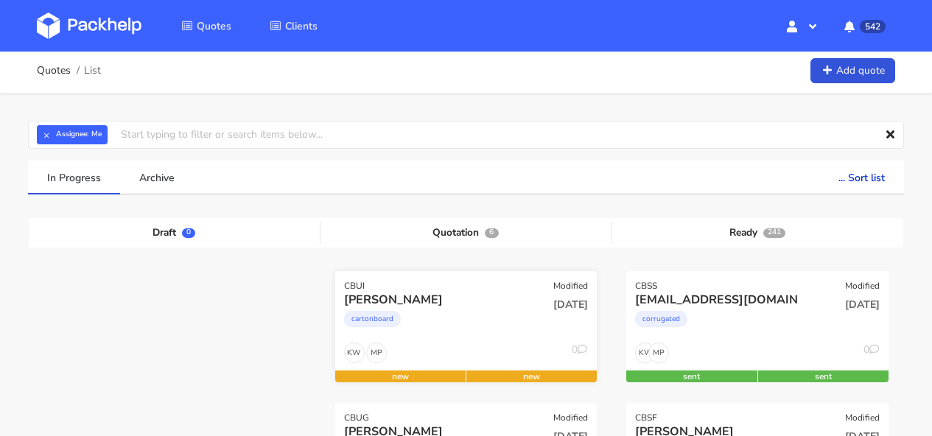
click at [519, 318] on div "[DATE]" at bounding box center [554, 317] width 88 height 50
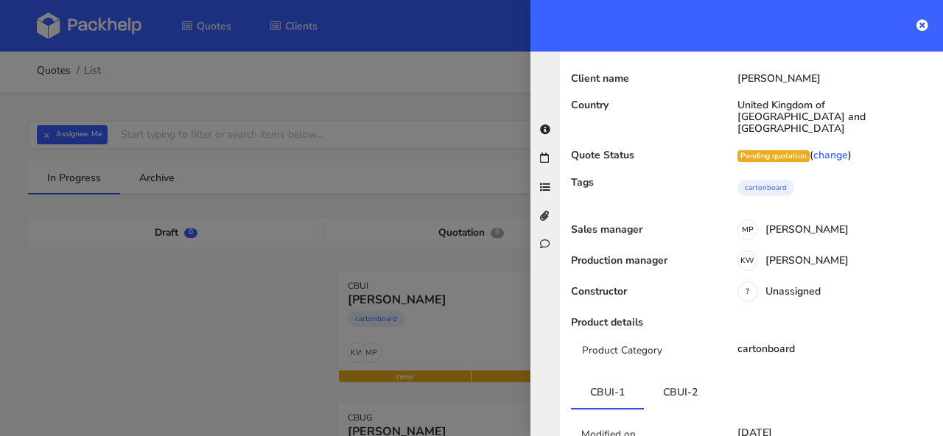
scroll to position [0, 0]
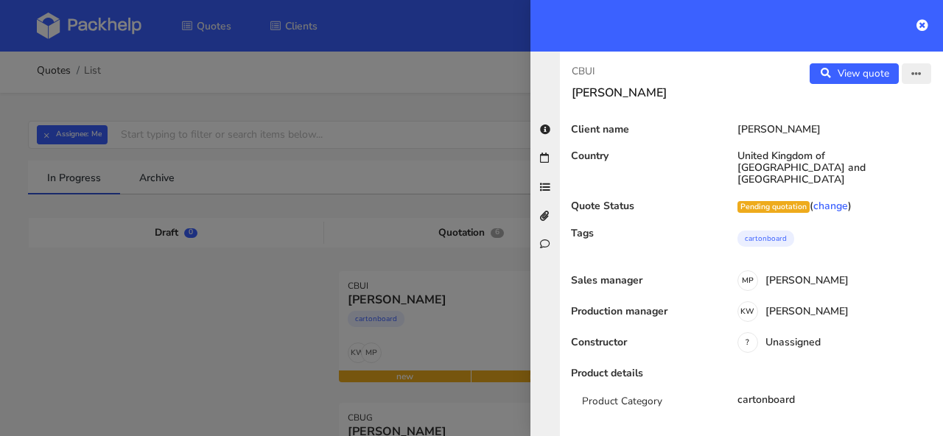
click at [911, 81] on button "button" at bounding box center [916, 73] width 29 height 21
click at [885, 105] on link "Edit quote" at bounding box center [869, 104] width 130 height 24
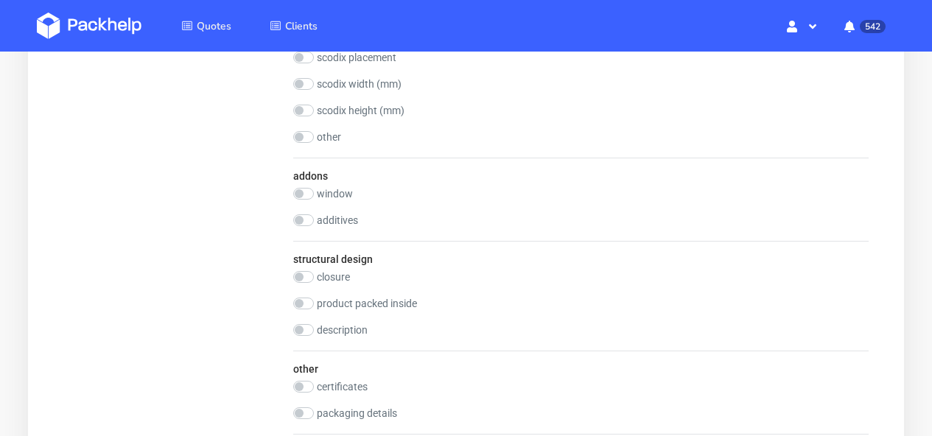
scroll to position [1440, 0]
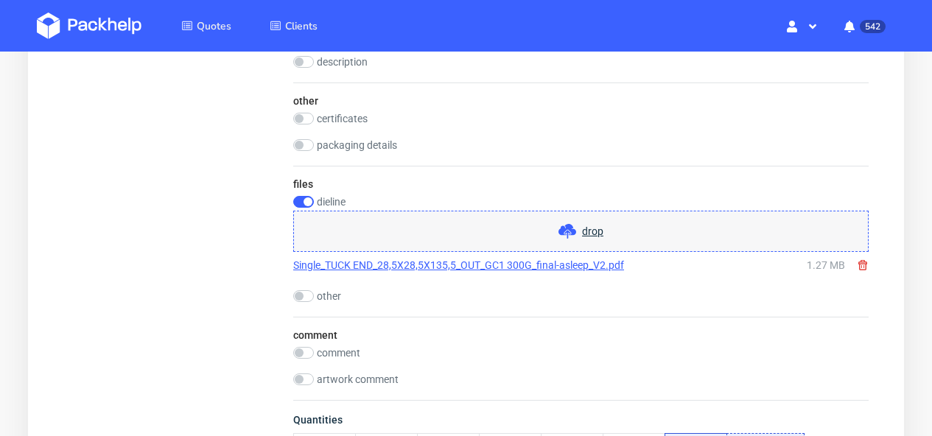
click at [863, 267] on icon at bounding box center [863, 265] width 12 height 12
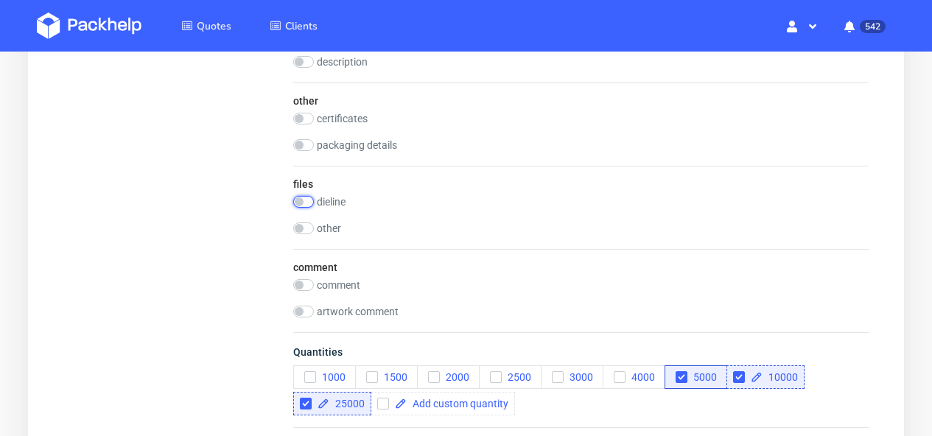
click at [309, 203] on input "checkbox" at bounding box center [303, 202] width 21 height 12
checkbox input "true"
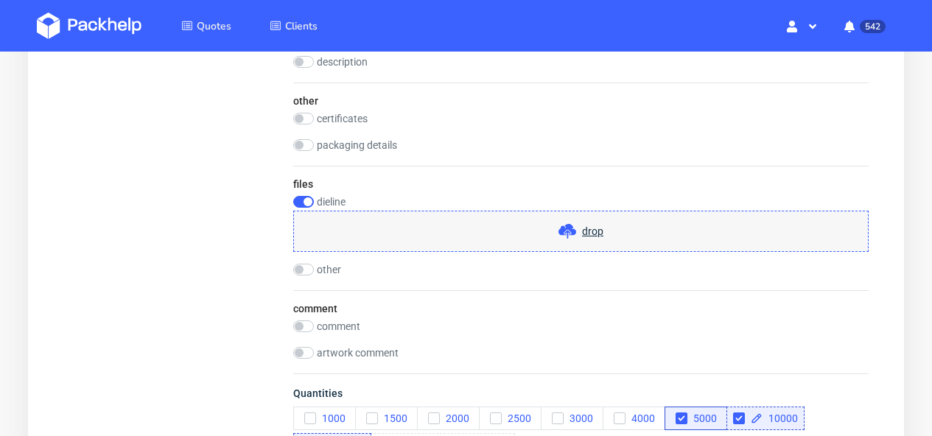
click at [568, 228] on use at bounding box center [567, 231] width 18 height 15
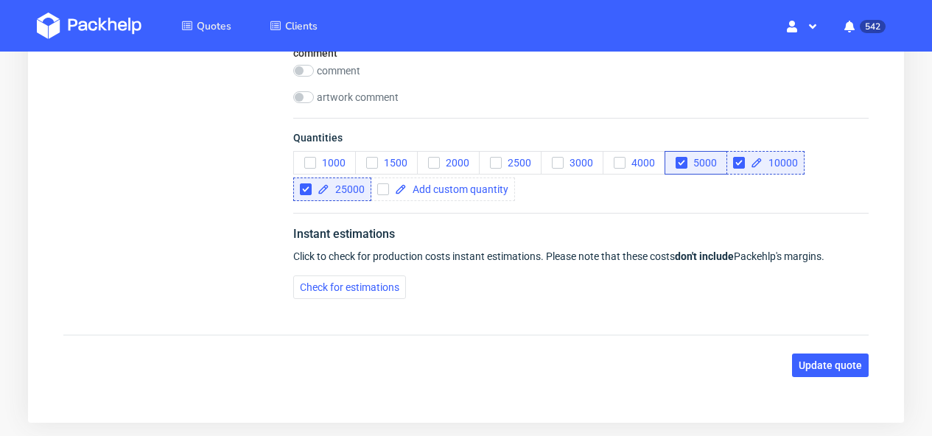
scroll to position [1782, 0]
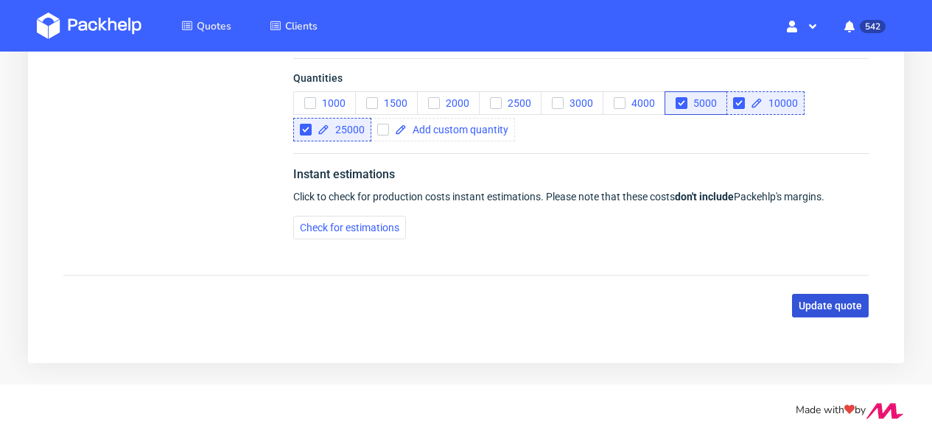
click at [821, 307] on span "Update quote" at bounding box center [830, 306] width 63 height 10
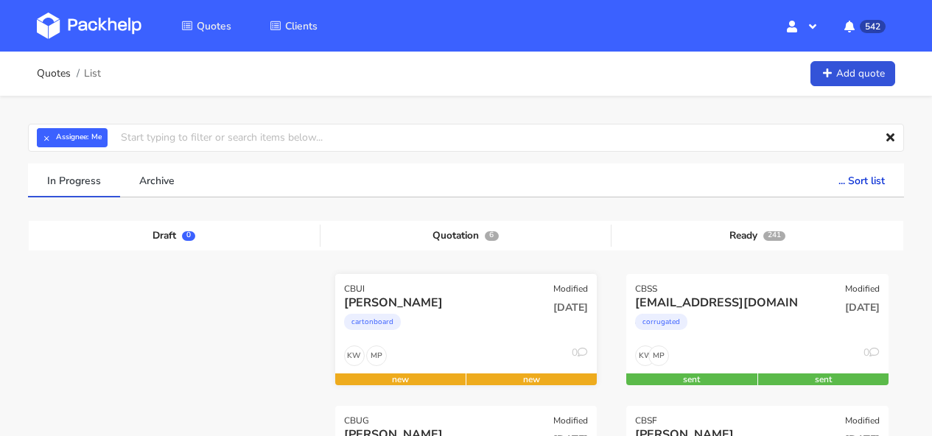
click at [461, 301] on div "Victor Popov" at bounding box center [427, 303] width 166 height 16
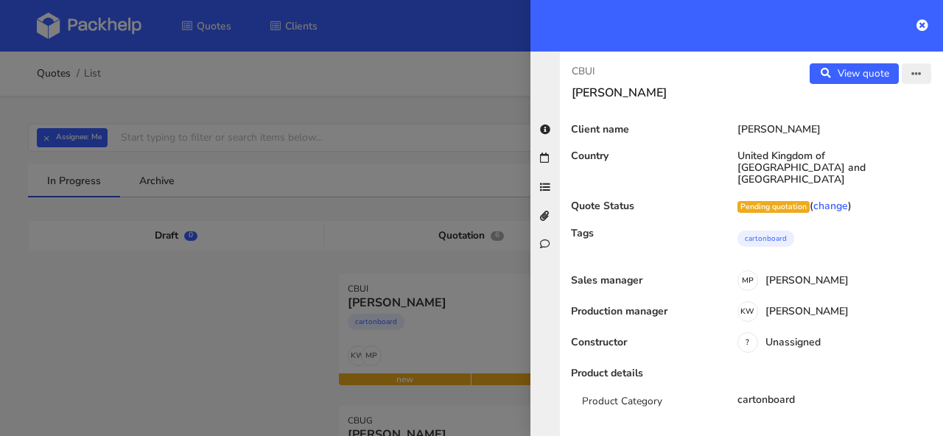
click at [911, 78] on icon "button" at bounding box center [916, 74] width 10 height 10
click at [880, 102] on link "Edit quote" at bounding box center [869, 104] width 130 height 24
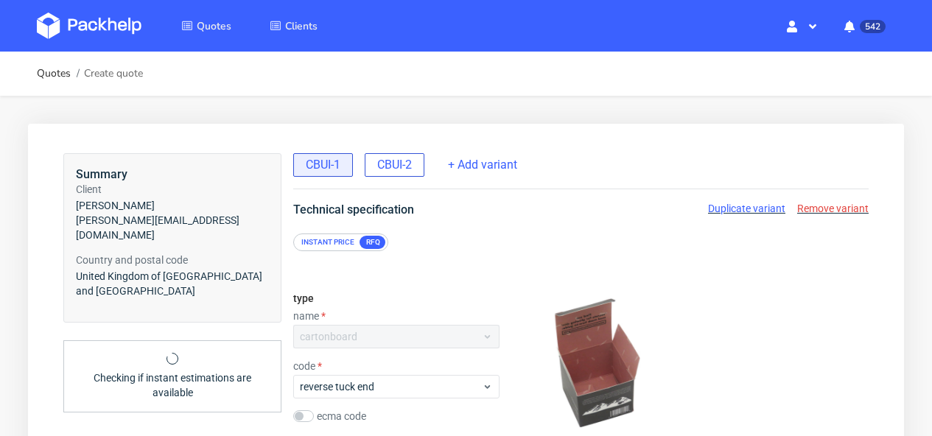
click at [418, 172] on div "CBUI-2" at bounding box center [395, 165] width 60 height 24
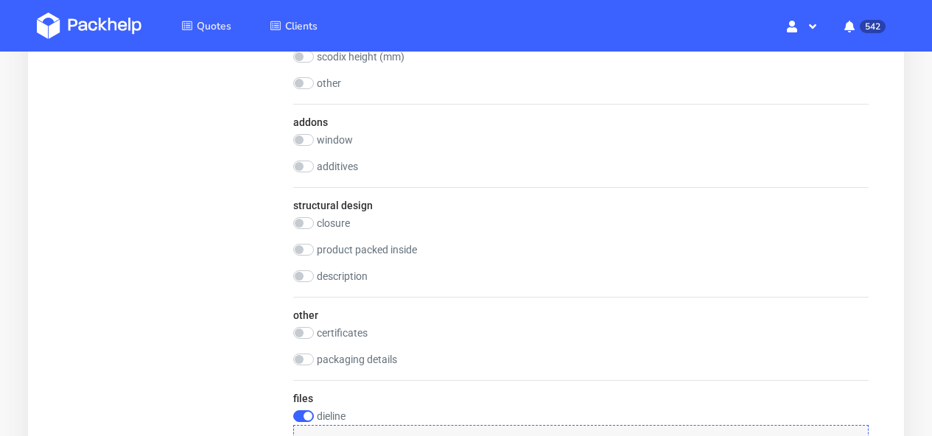
scroll to position [1624, 0]
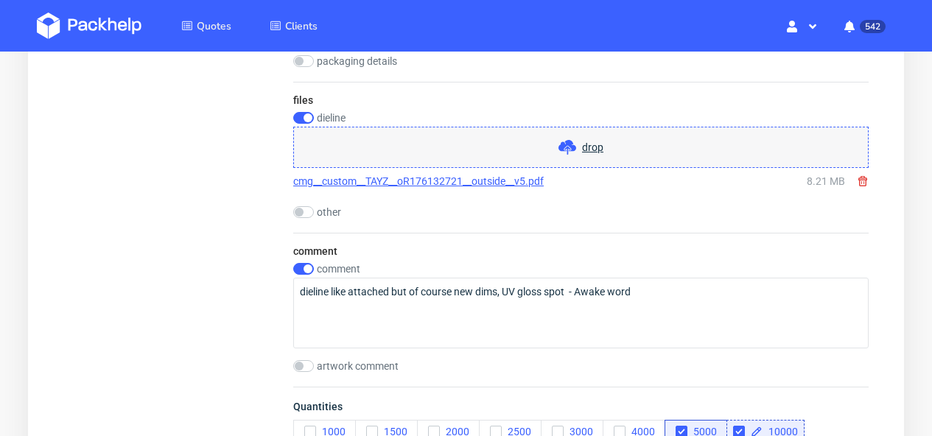
click at [865, 182] on icon at bounding box center [863, 181] width 12 height 12
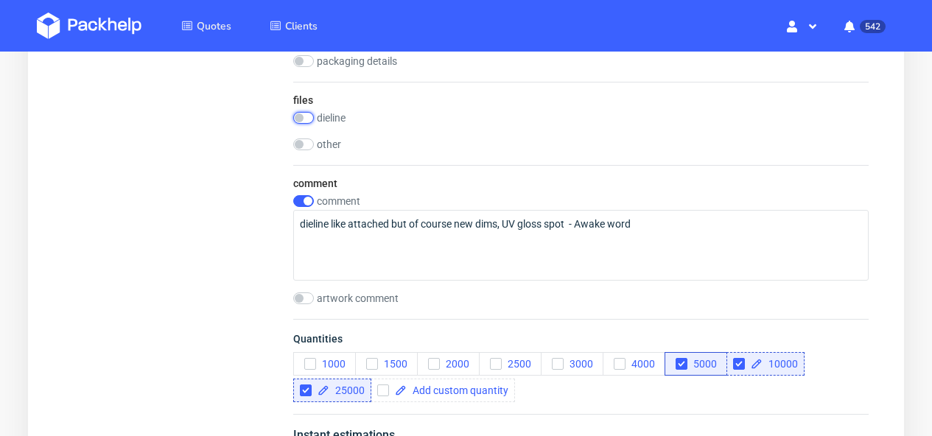
drag, startPoint x: 305, startPoint y: 118, endPoint x: 371, endPoint y: 119, distance: 65.6
click at [306, 118] on input "checkbox" at bounding box center [303, 118] width 21 height 12
checkbox input "true"
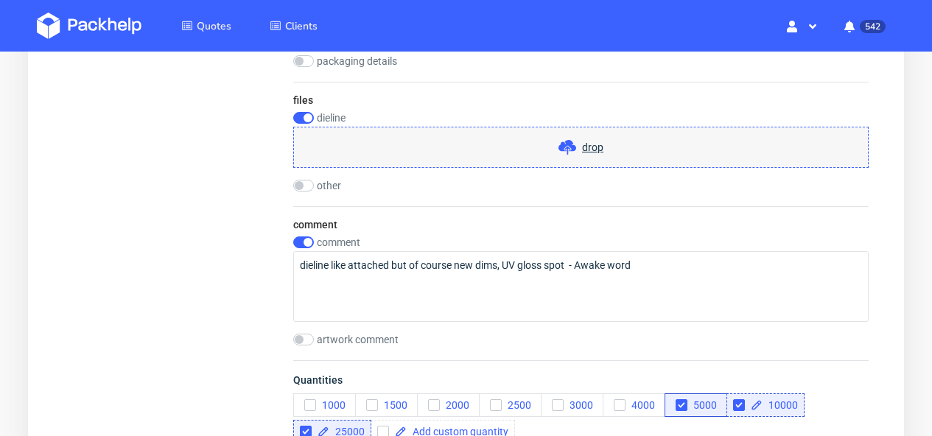
click at [589, 148] on span "drop" at bounding box center [592, 147] width 21 height 15
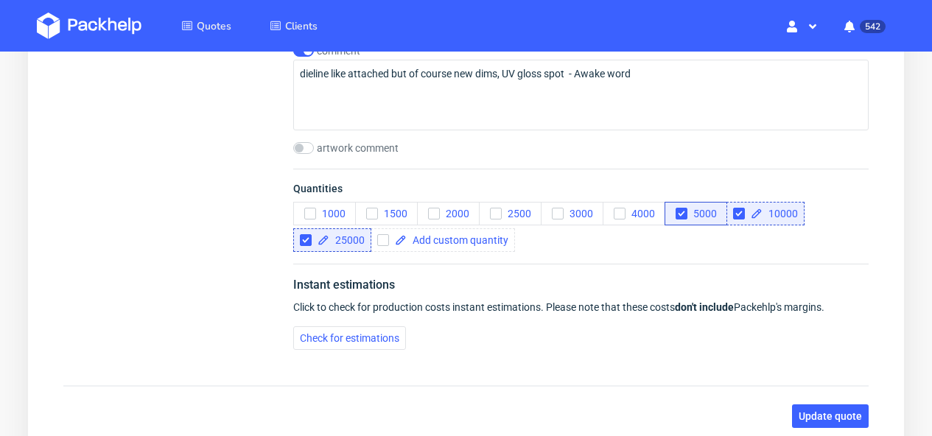
scroll to position [1924, 0]
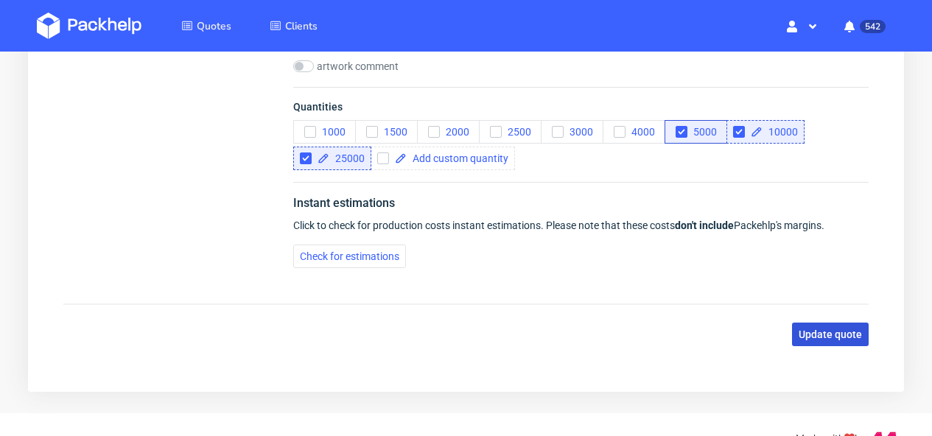
click at [799, 331] on span "Update quote" at bounding box center [830, 334] width 63 height 10
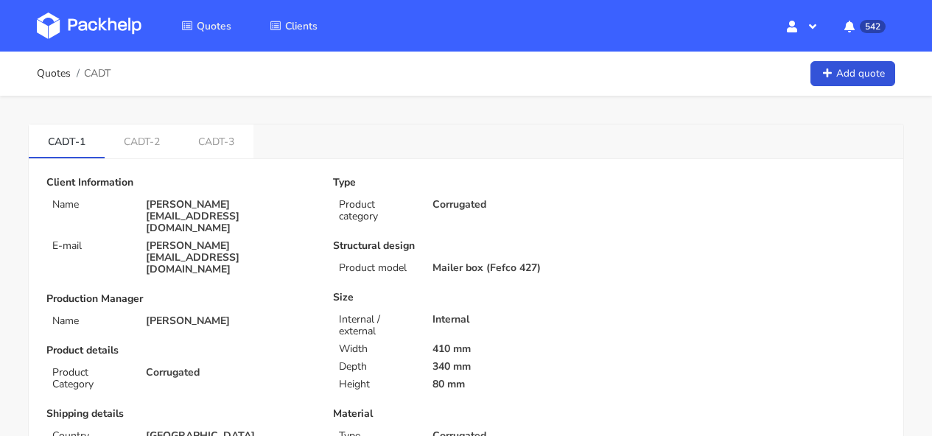
click at [99, 31] on img at bounding box center [89, 26] width 105 height 27
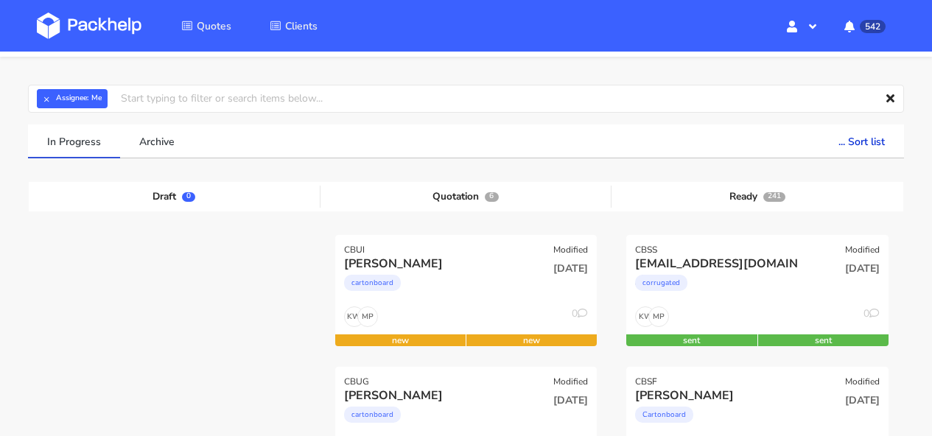
scroll to position [113, 0]
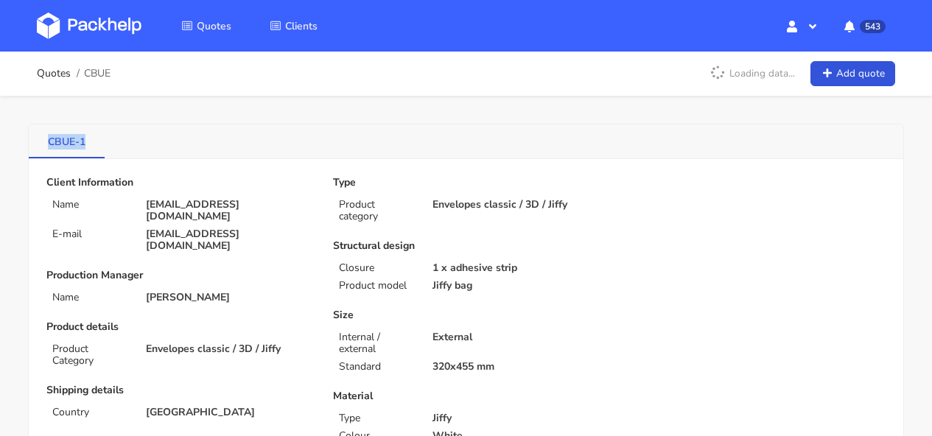
drag, startPoint x: 92, startPoint y: 140, endPoint x: 43, endPoint y: 141, distance: 49.4
click at [43, 141] on link "CBUE-1" at bounding box center [67, 140] width 76 height 32
copy link "CBUE-1"
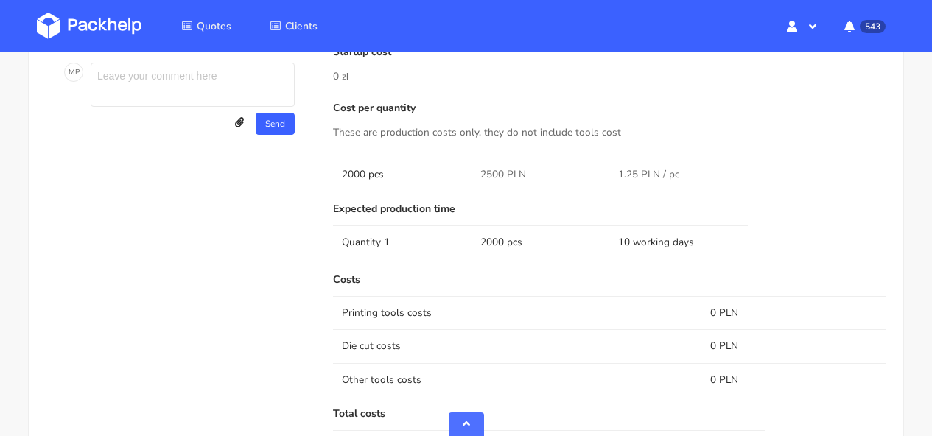
scroll to position [958, 0]
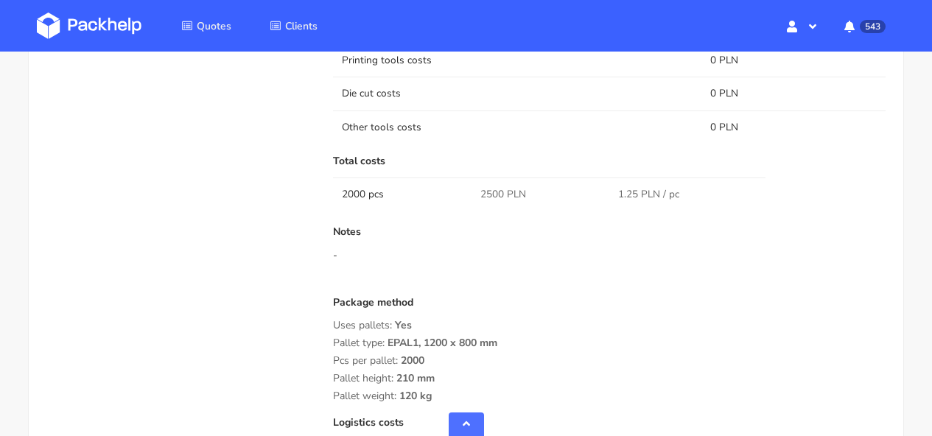
scroll to position [1171, 0]
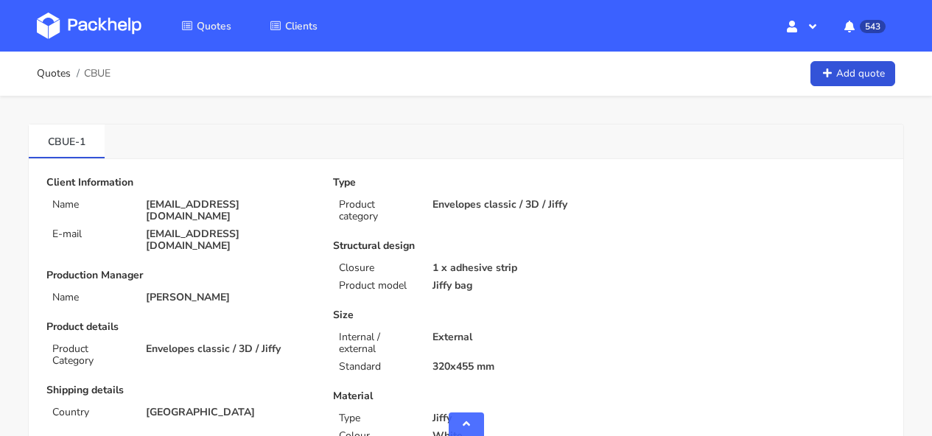
scroll to position [958, 0]
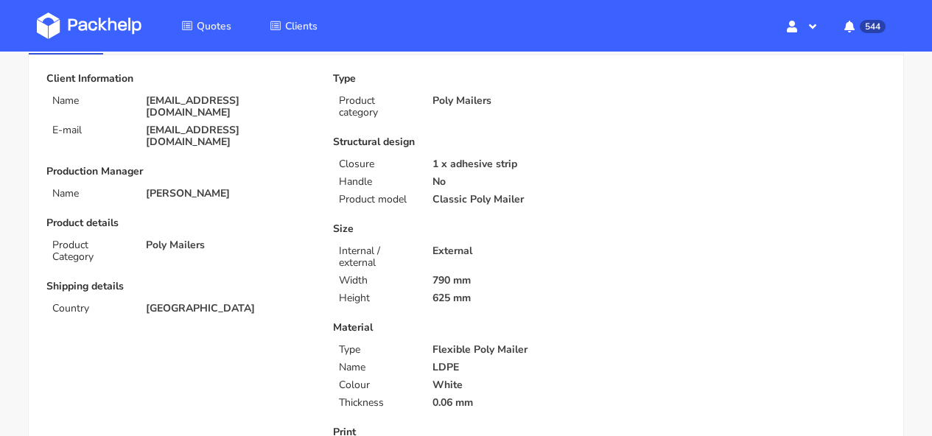
scroll to position [175, 0]
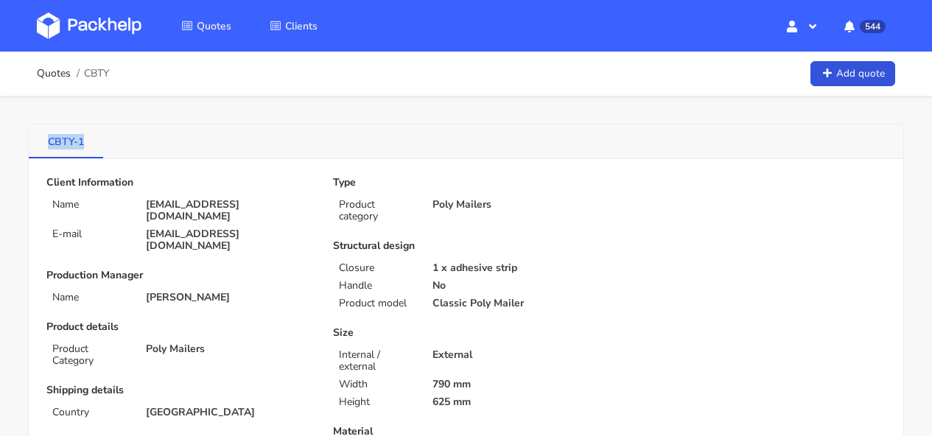
drag, startPoint x: 87, startPoint y: 145, endPoint x: 33, endPoint y: 145, distance: 53.8
click at [33, 145] on link "CBTY-1" at bounding box center [66, 140] width 74 height 32
copy link "CBTY-1"
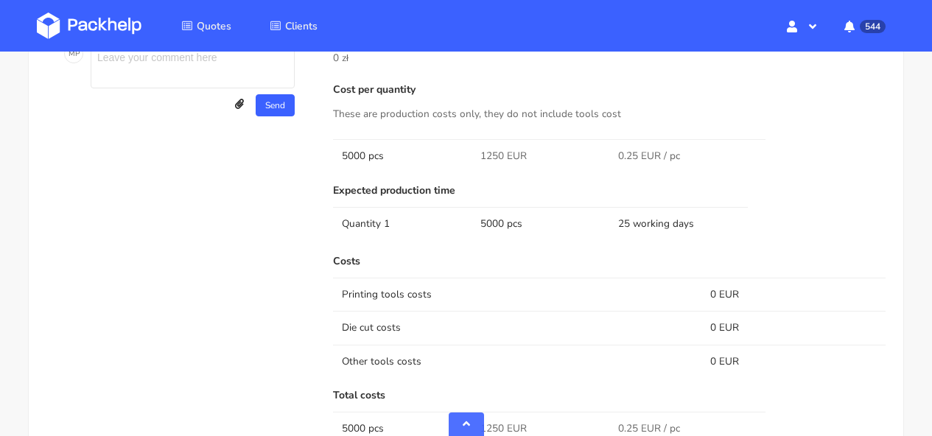
scroll to position [885, 0]
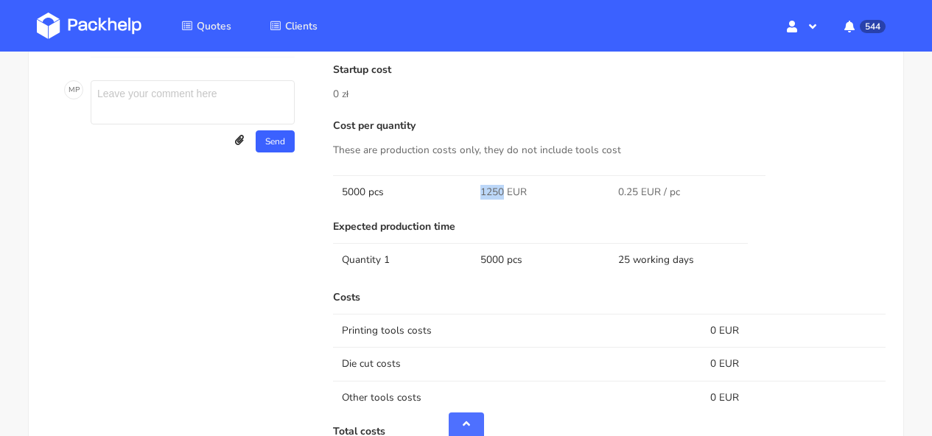
drag, startPoint x: 502, startPoint y: 203, endPoint x: 474, endPoint y: 202, distance: 28.7
click at [474, 202] on td "1250 EUR" at bounding box center [540, 191] width 138 height 33
copy span "1250"
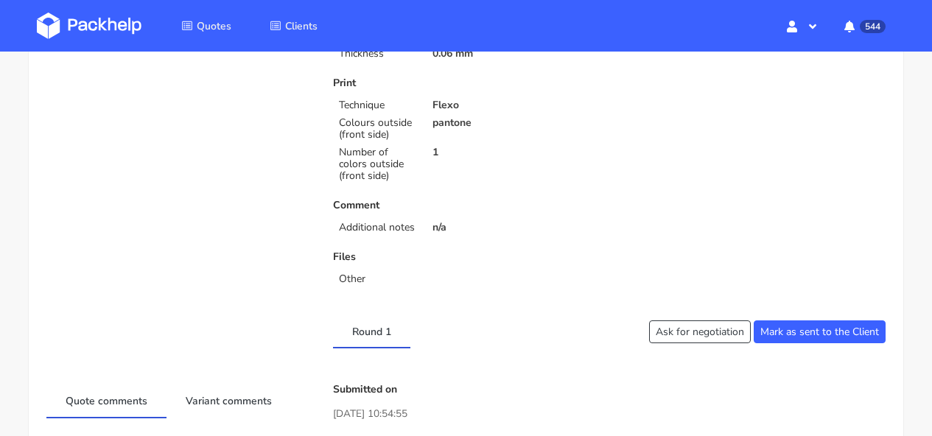
scroll to position [0, 0]
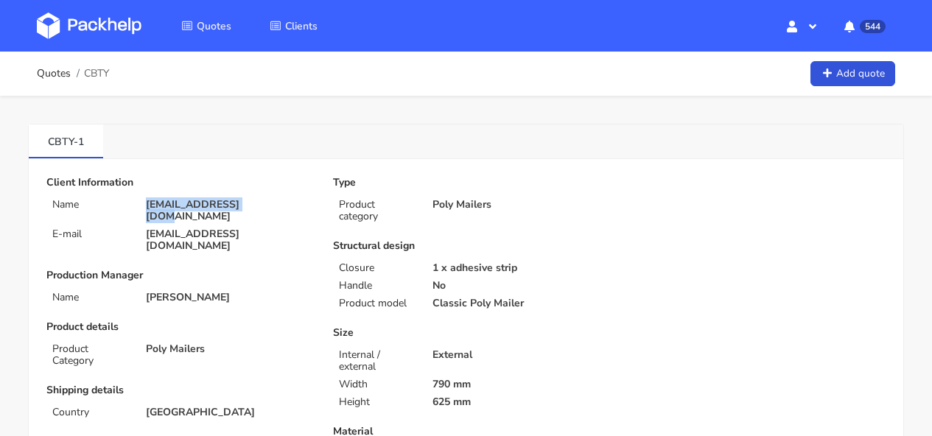
drag, startPoint x: 234, startPoint y: 208, endPoint x: 143, endPoint y: 208, distance: 90.6
click at [143, 208] on div "[EMAIL_ADDRESS][DOMAIN_NAME]" at bounding box center [229, 211] width 187 height 24
copy p "[EMAIL_ADDRESS][DOMAIN_NAME]"
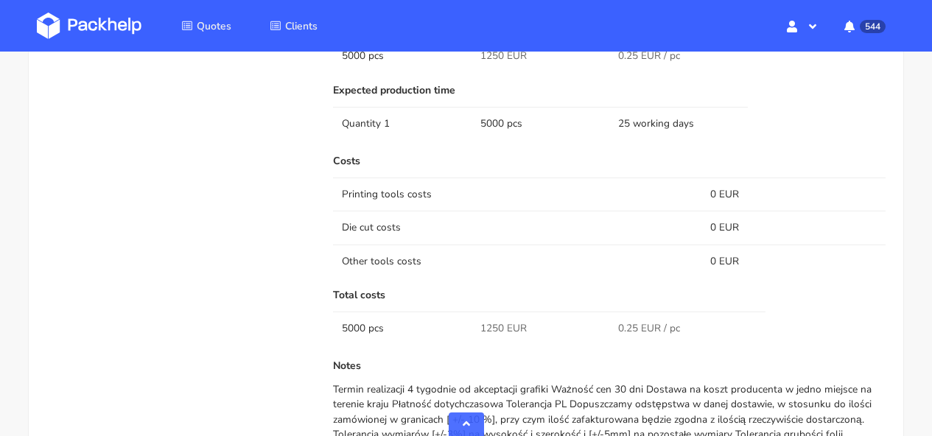
scroll to position [1386, 0]
